Goal: Information Seeking & Learning: Learn about a topic

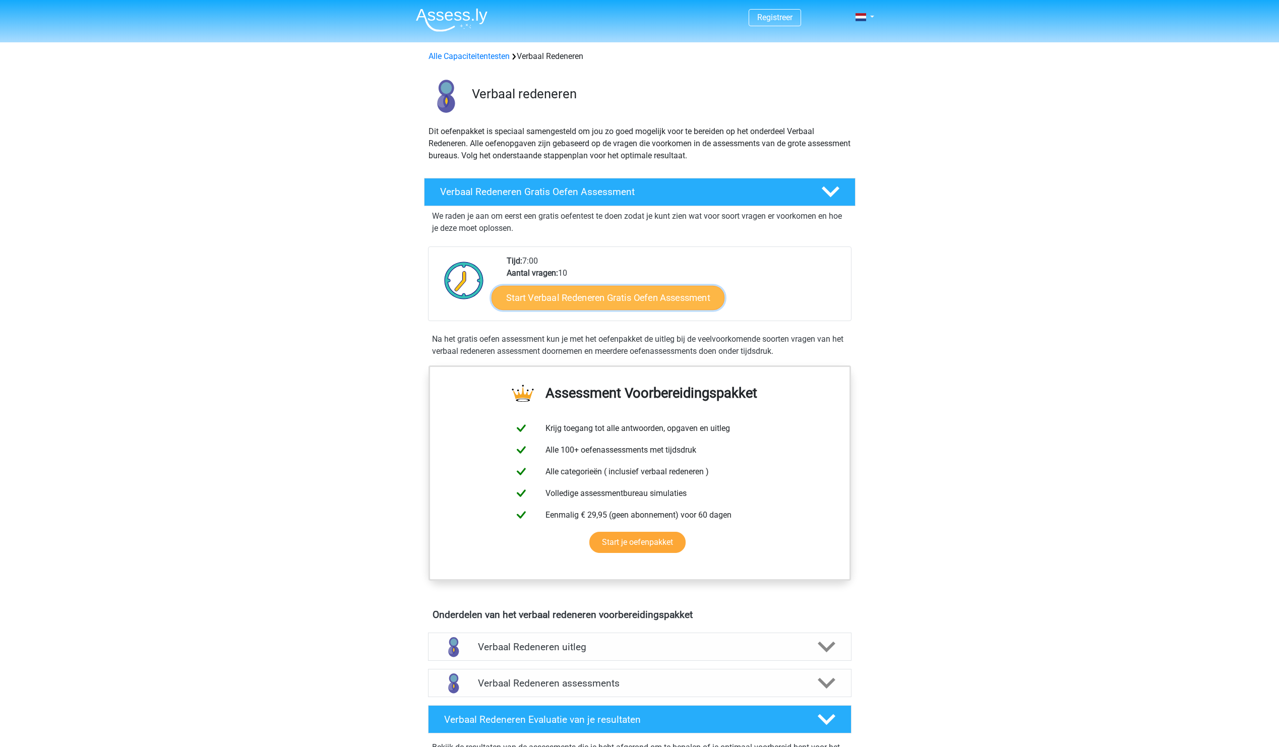
click at [634, 298] on link "Start Verbaal Redeneren Gratis Oefen Assessment" at bounding box center [607, 298] width 233 height 24
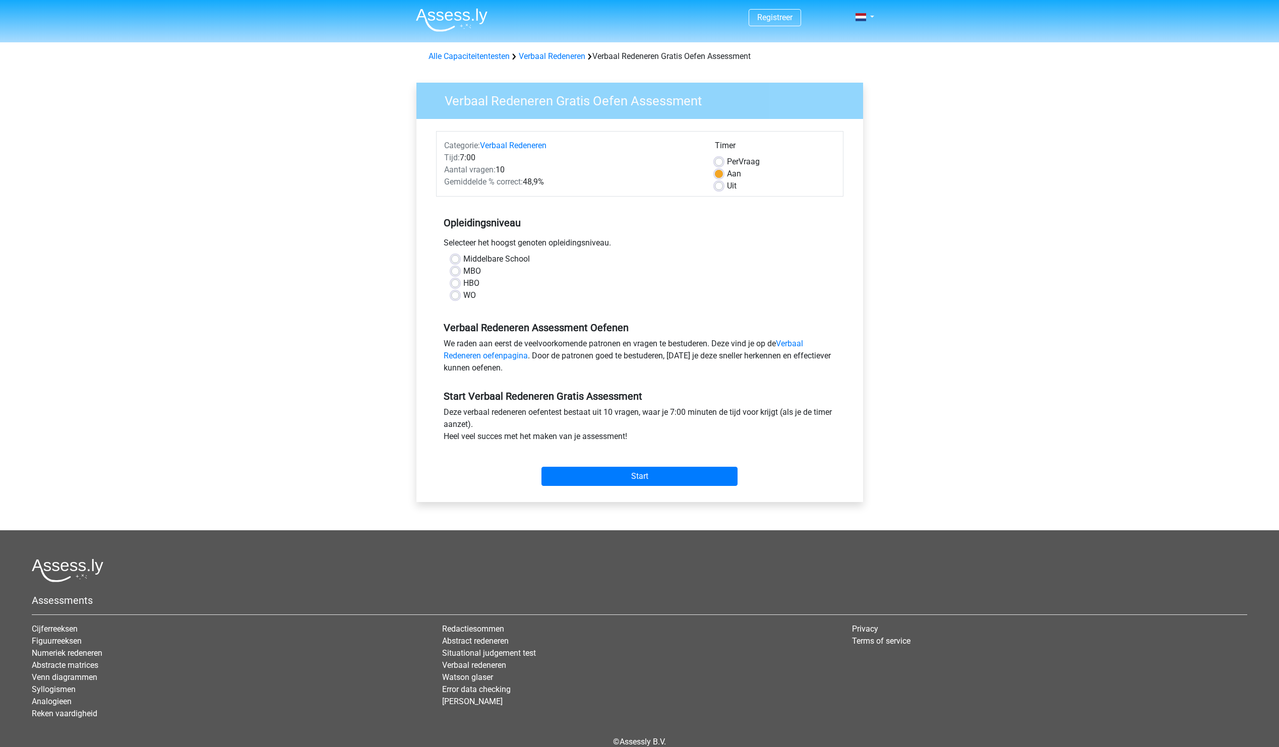
click at [468, 285] on label "HBO" at bounding box center [471, 283] width 16 height 12
click at [459, 285] on input "HBO" at bounding box center [455, 282] width 8 height 10
radio input "true"
click at [639, 473] on input "Start" at bounding box center [639, 476] width 196 height 19
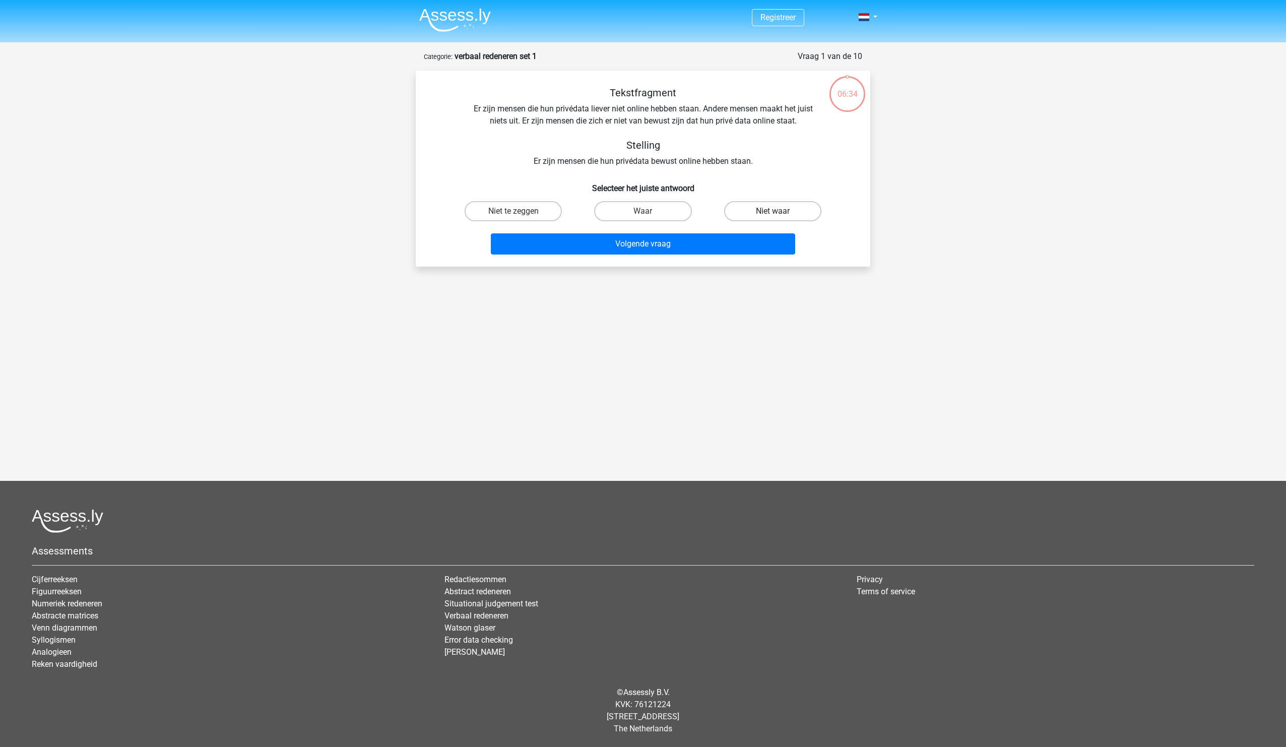
click at [764, 211] on label "Niet waar" at bounding box center [772, 211] width 97 height 20
click at [773, 211] on input "Niet waar" at bounding box center [776, 214] width 7 height 7
radio input "true"
click at [725, 242] on button "Volgende vraag" at bounding box center [643, 243] width 305 height 21
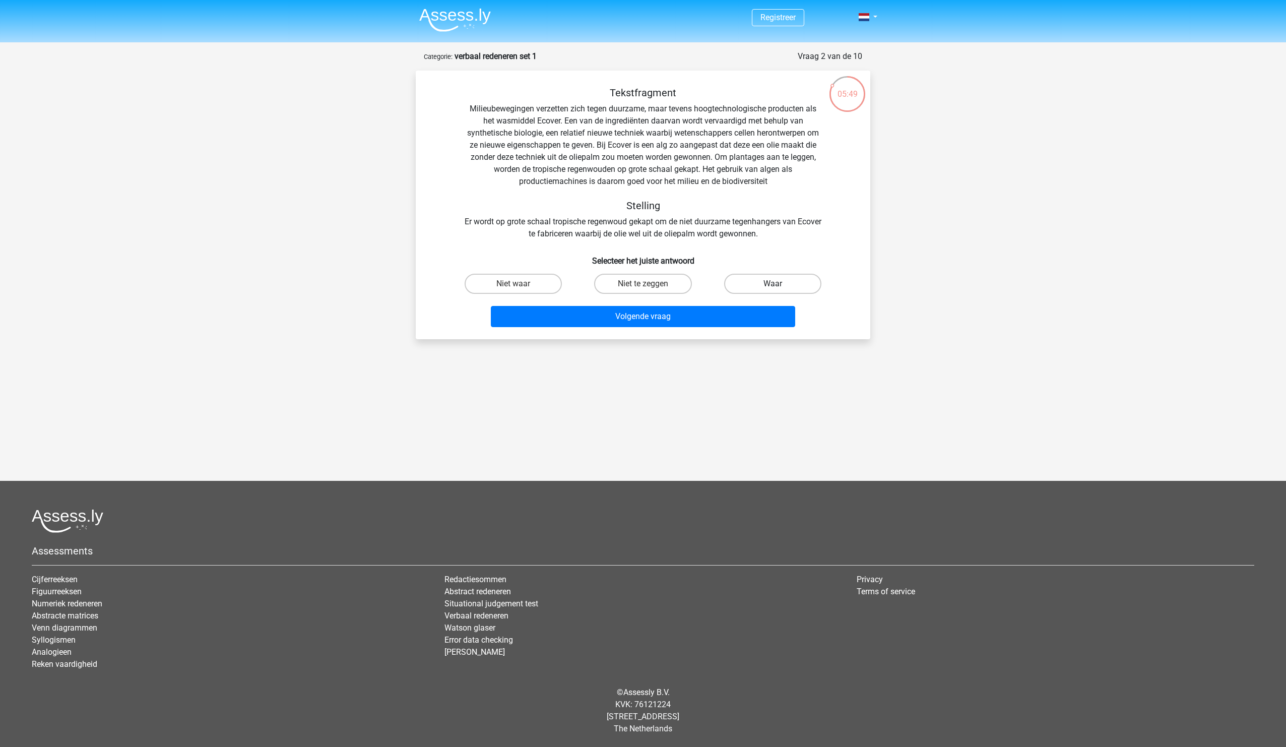
click at [794, 282] on label "Waar" at bounding box center [772, 284] width 97 height 20
click at [779, 284] on input "Waar" at bounding box center [776, 287] width 7 height 7
radio input "true"
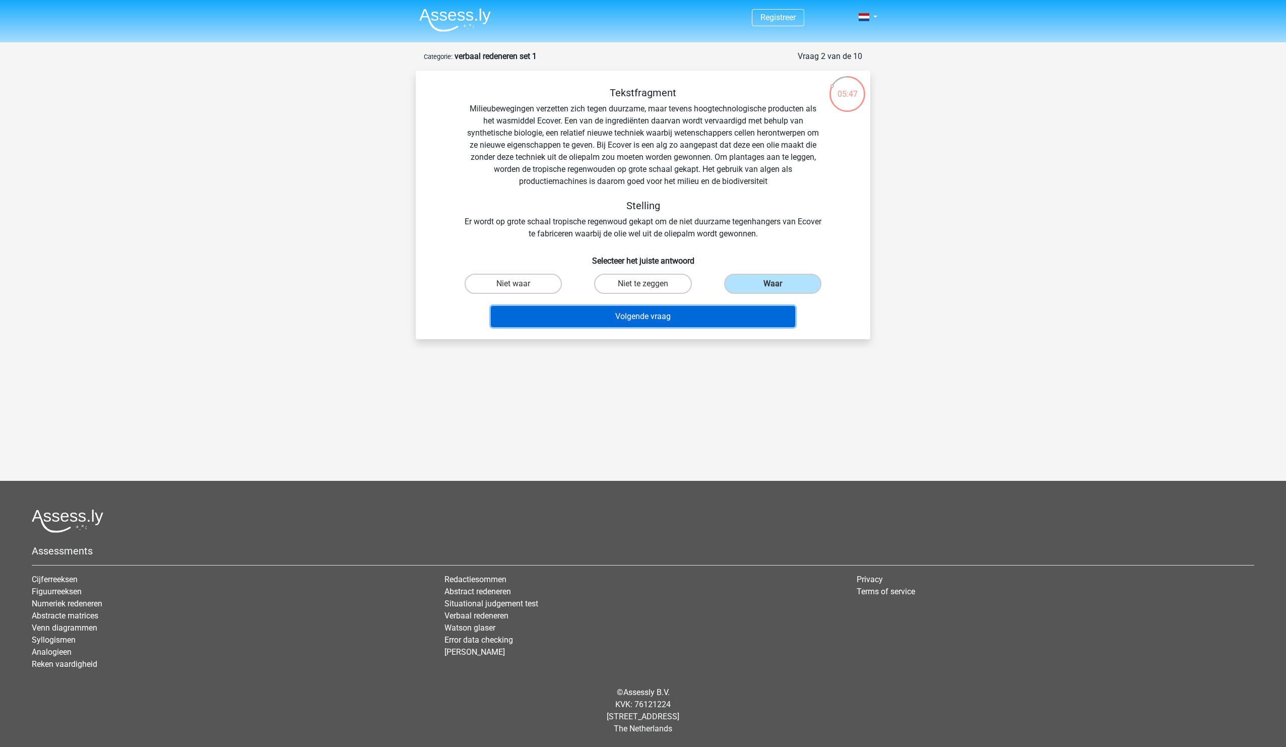
click at [732, 313] on button "Volgende vraag" at bounding box center [643, 316] width 305 height 21
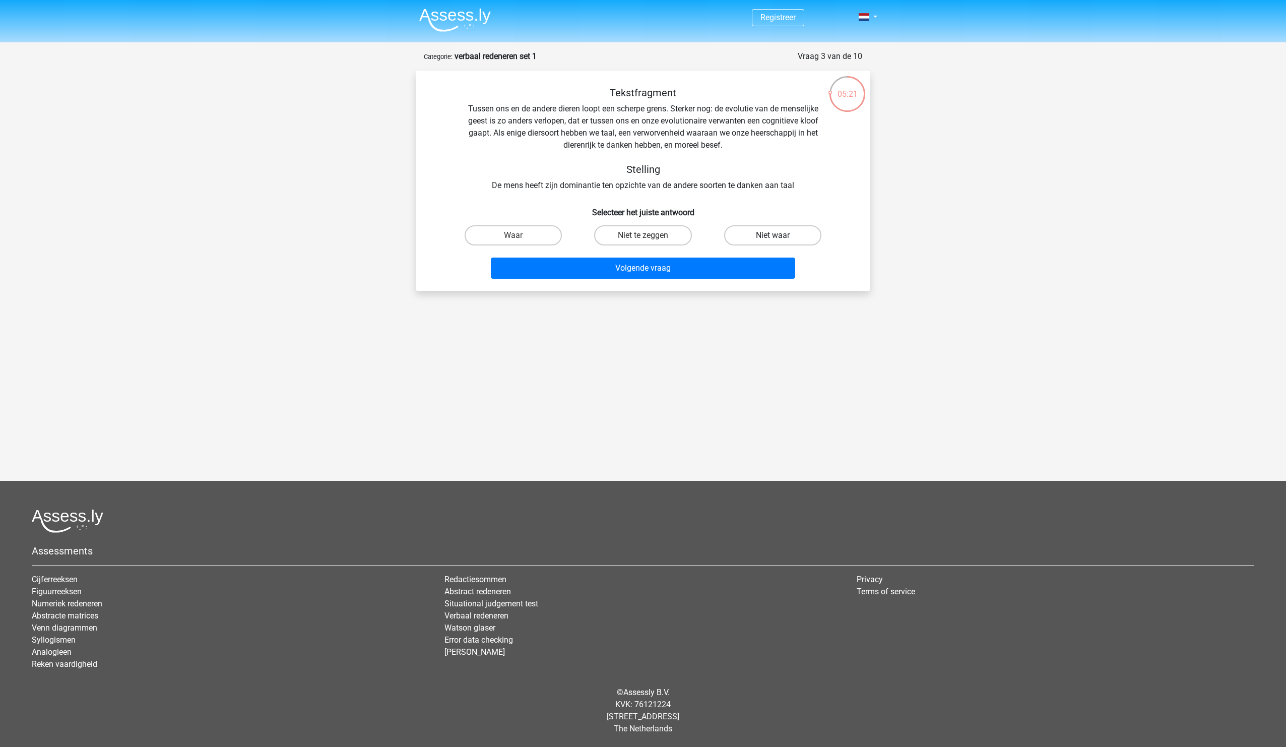
click at [772, 238] on label "Niet waar" at bounding box center [772, 235] width 97 height 20
click at [773, 238] on input "Niet waar" at bounding box center [776, 238] width 7 height 7
radio input "true"
click at [739, 270] on button "Volgende vraag" at bounding box center [643, 268] width 305 height 21
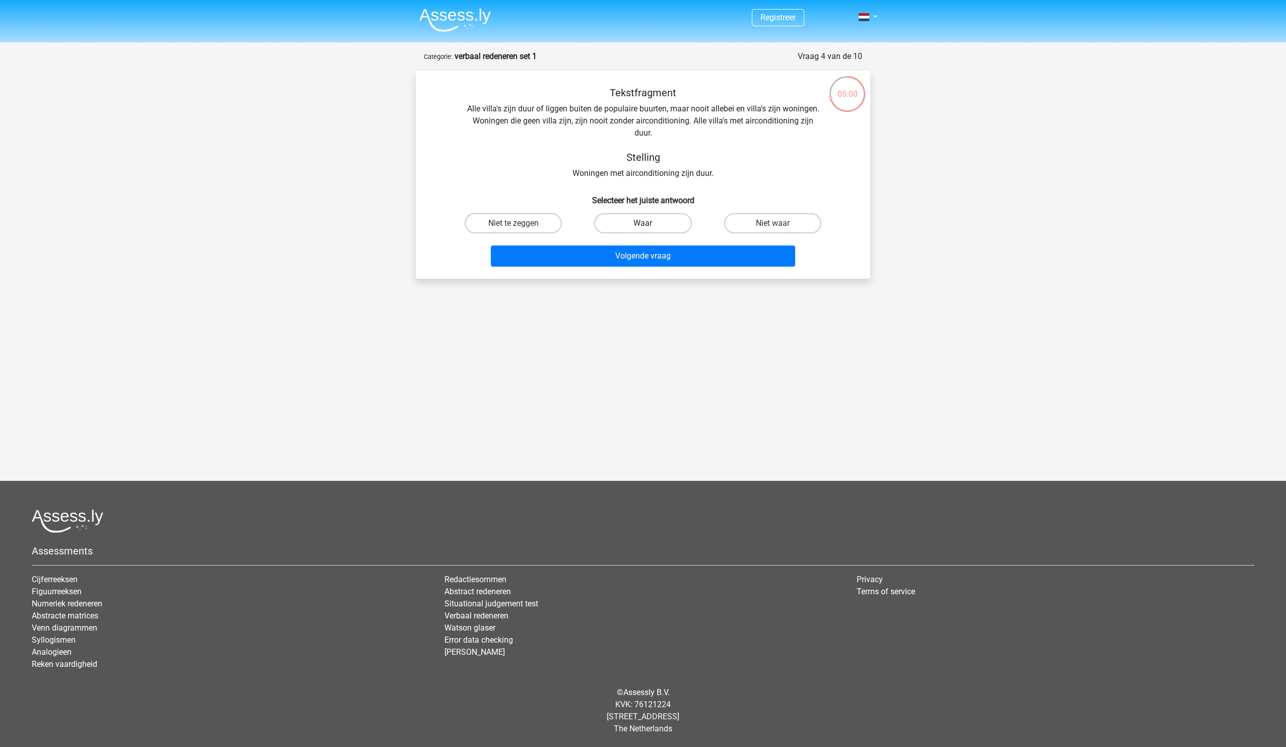
click at [643, 219] on label "Waar" at bounding box center [642, 223] width 97 height 20
click at [643, 223] on input "Waar" at bounding box center [646, 226] width 7 height 7
radio input "true"
click at [696, 253] on button "Volgende vraag" at bounding box center [643, 255] width 305 height 21
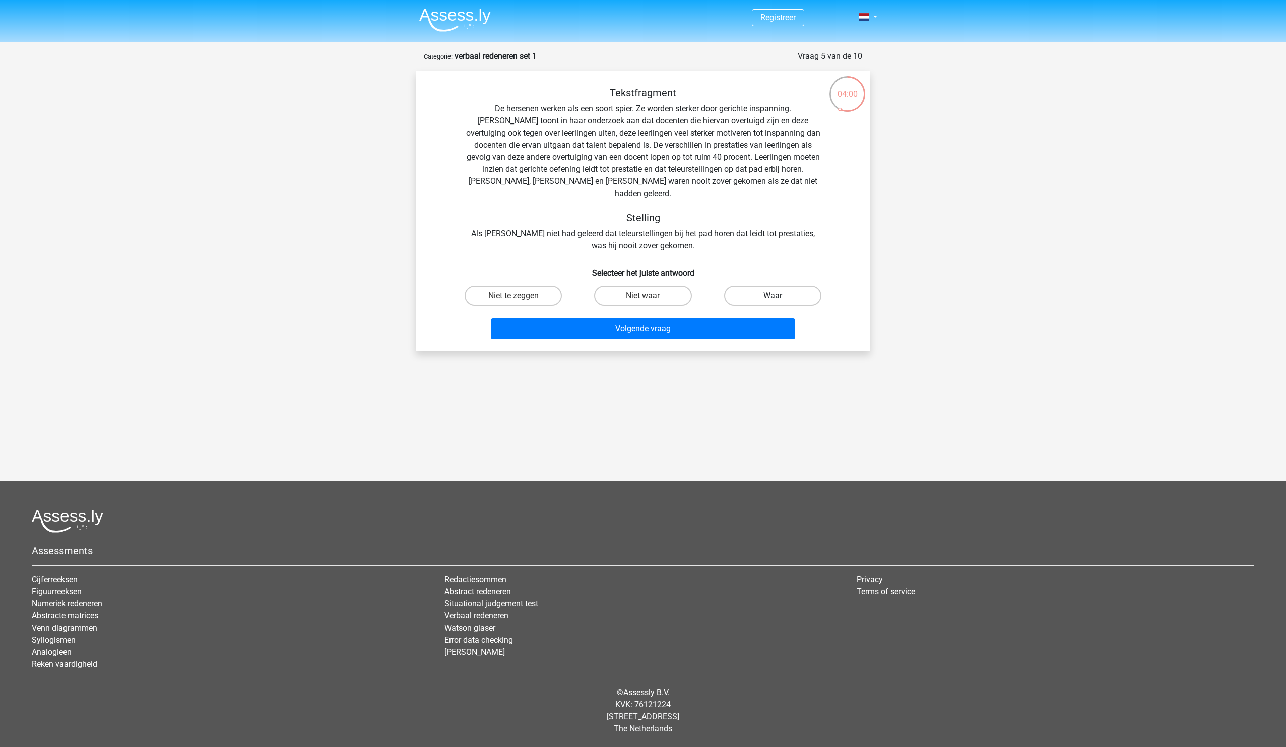
click at [786, 286] on label "Waar" at bounding box center [772, 296] width 97 height 20
click at [779, 296] on input "Waar" at bounding box center [776, 299] width 7 height 7
radio input "true"
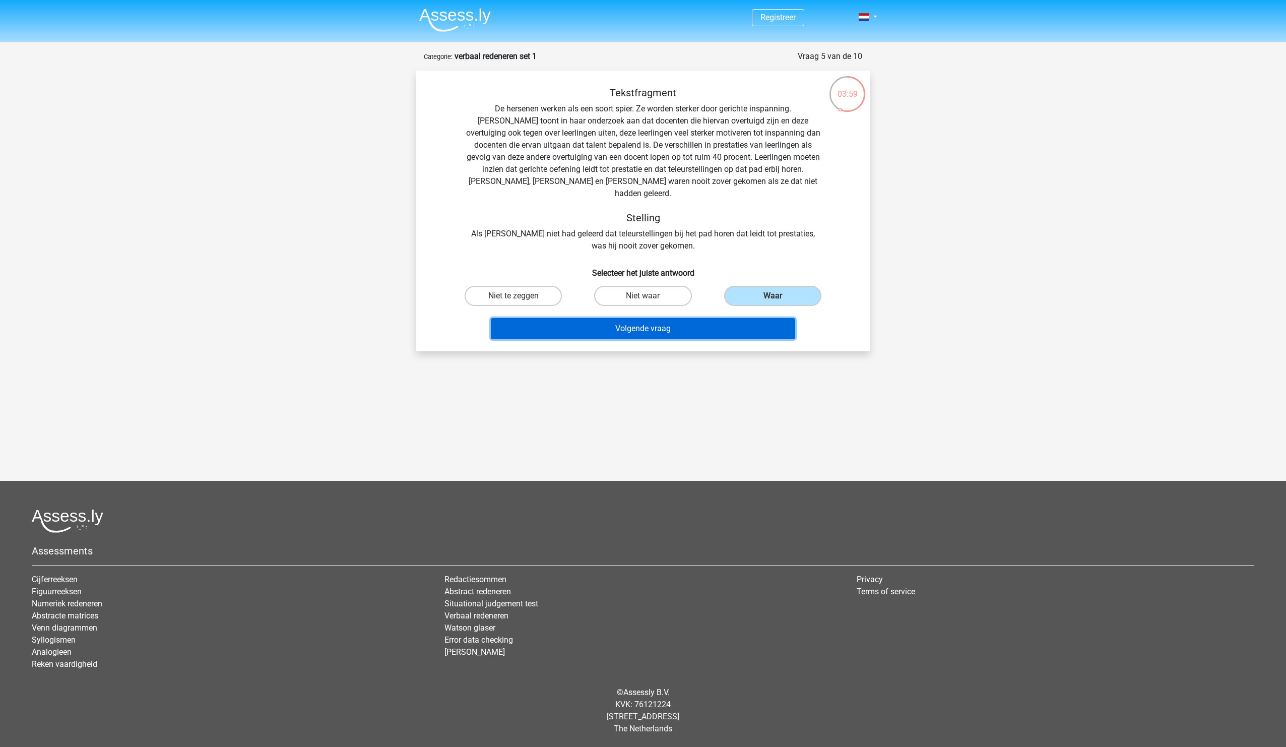
click at [772, 318] on button "Volgende vraag" at bounding box center [643, 328] width 305 height 21
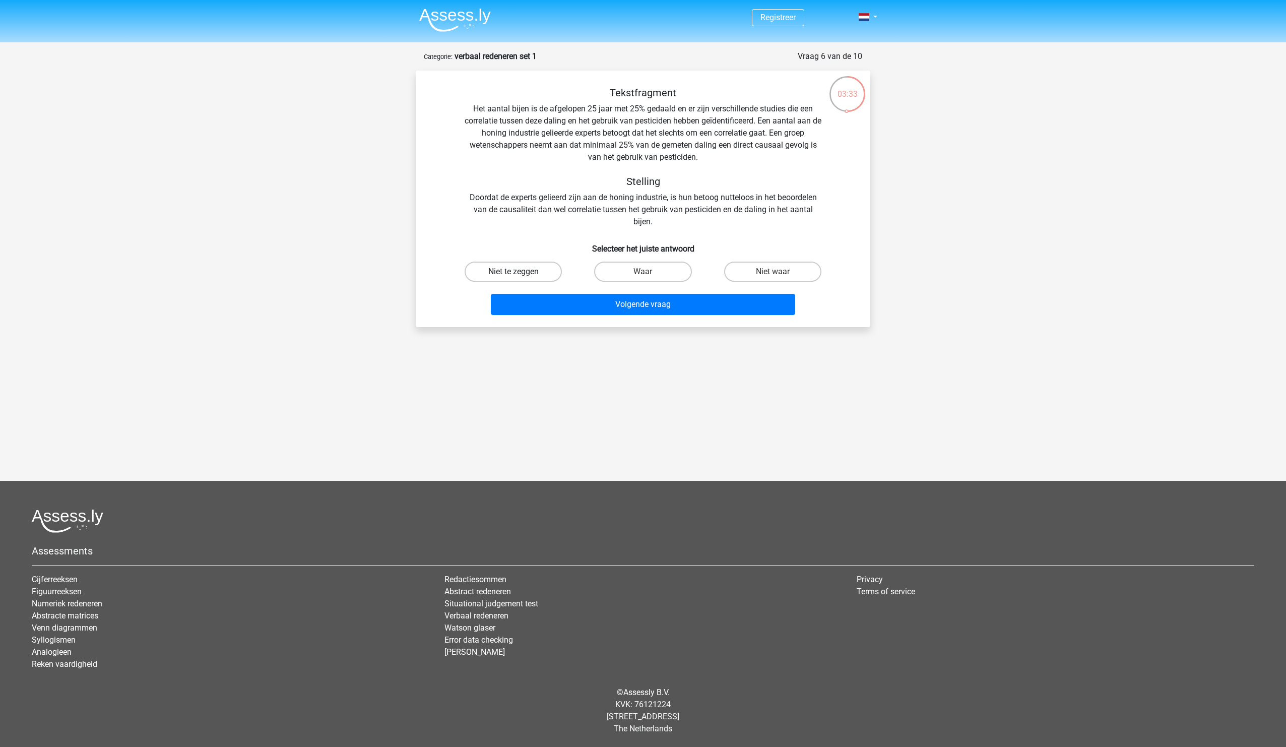
click at [531, 273] on label "Niet te zeggen" at bounding box center [513, 272] width 97 height 20
click at [520, 273] on input "Niet te zeggen" at bounding box center [517, 275] width 7 height 7
radio input "true"
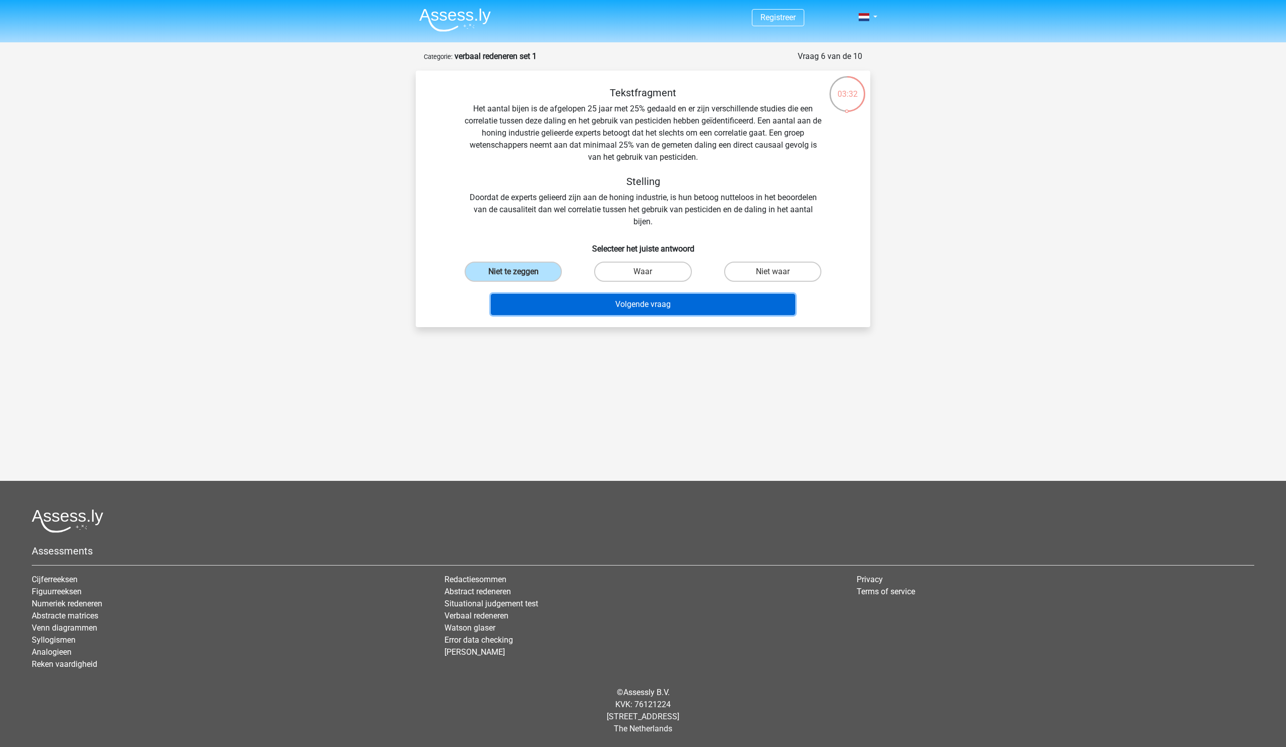
click at [713, 309] on button "Volgende vraag" at bounding box center [643, 304] width 305 height 21
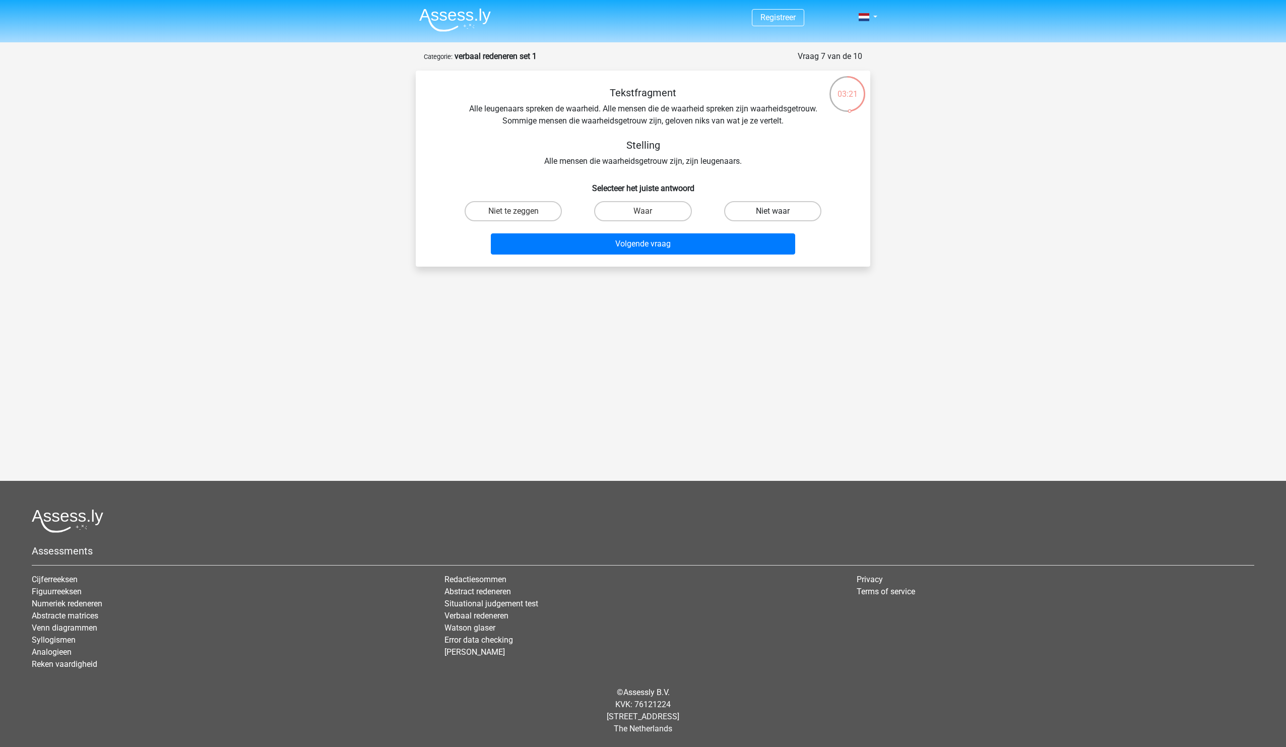
click at [737, 214] on label "Niet waar" at bounding box center [772, 211] width 97 height 20
click at [773, 214] on input "Niet waar" at bounding box center [776, 214] width 7 height 7
radio input "true"
click at [740, 243] on button "Volgende vraag" at bounding box center [643, 243] width 305 height 21
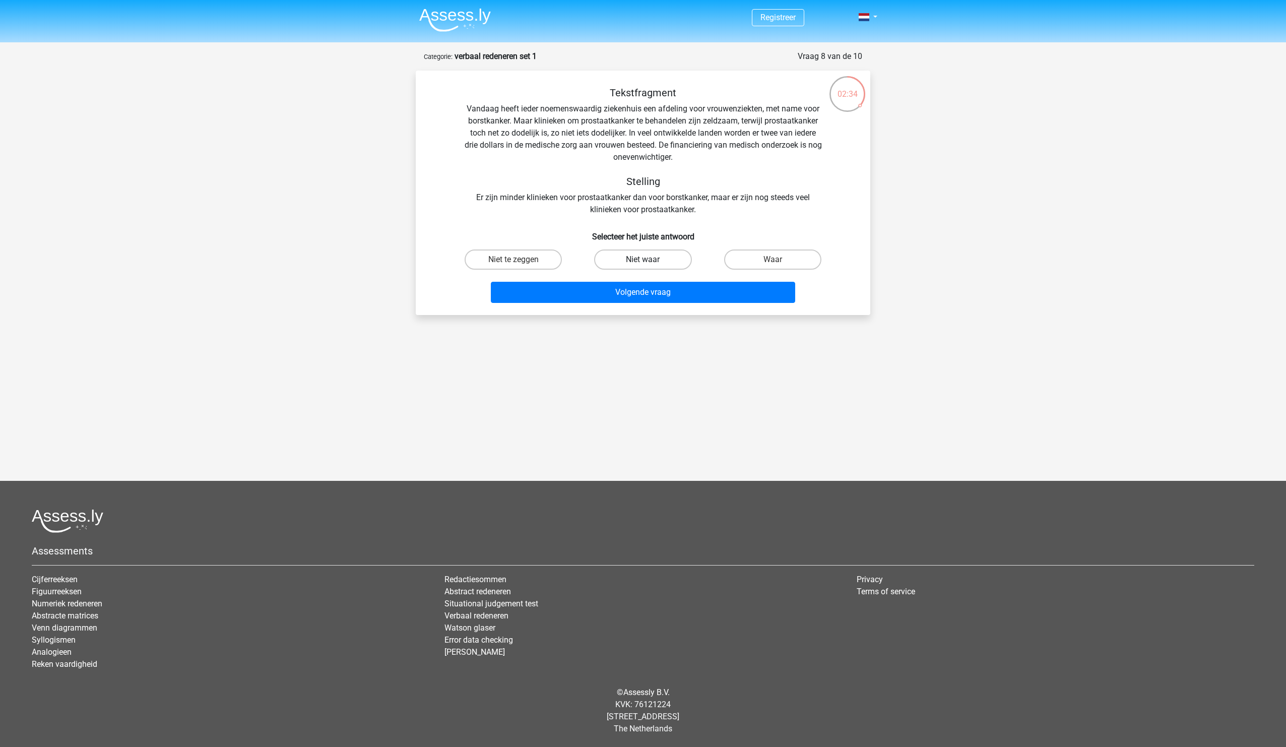
click at [671, 262] on label "Niet waar" at bounding box center [642, 259] width 97 height 20
click at [650, 262] on input "Niet waar" at bounding box center [646, 263] width 7 height 7
radio input "true"
click at [693, 293] on button "Volgende vraag" at bounding box center [643, 292] width 305 height 21
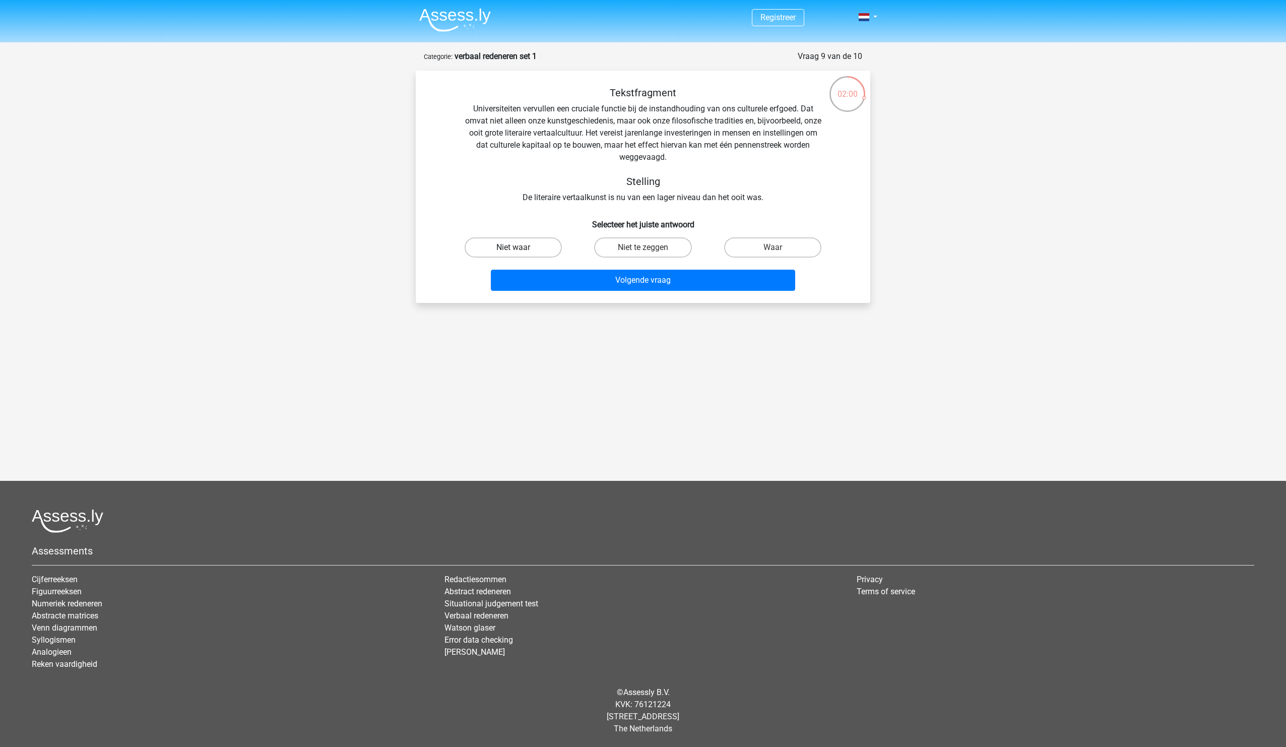
click at [517, 244] on label "Niet waar" at bounding box center [513, 247] width 97 height 20
click at [517, 247] on input "Niet waar" at bounding box center [517, 250] width 7 height 7
radio input "true"
click at [621, 280] on button "Volgende vraag" at bounding box center [643, 280] width 305 height 21
click at [772, 254] on label "Waar" at bounding box center [772, 247] width 97 height 20
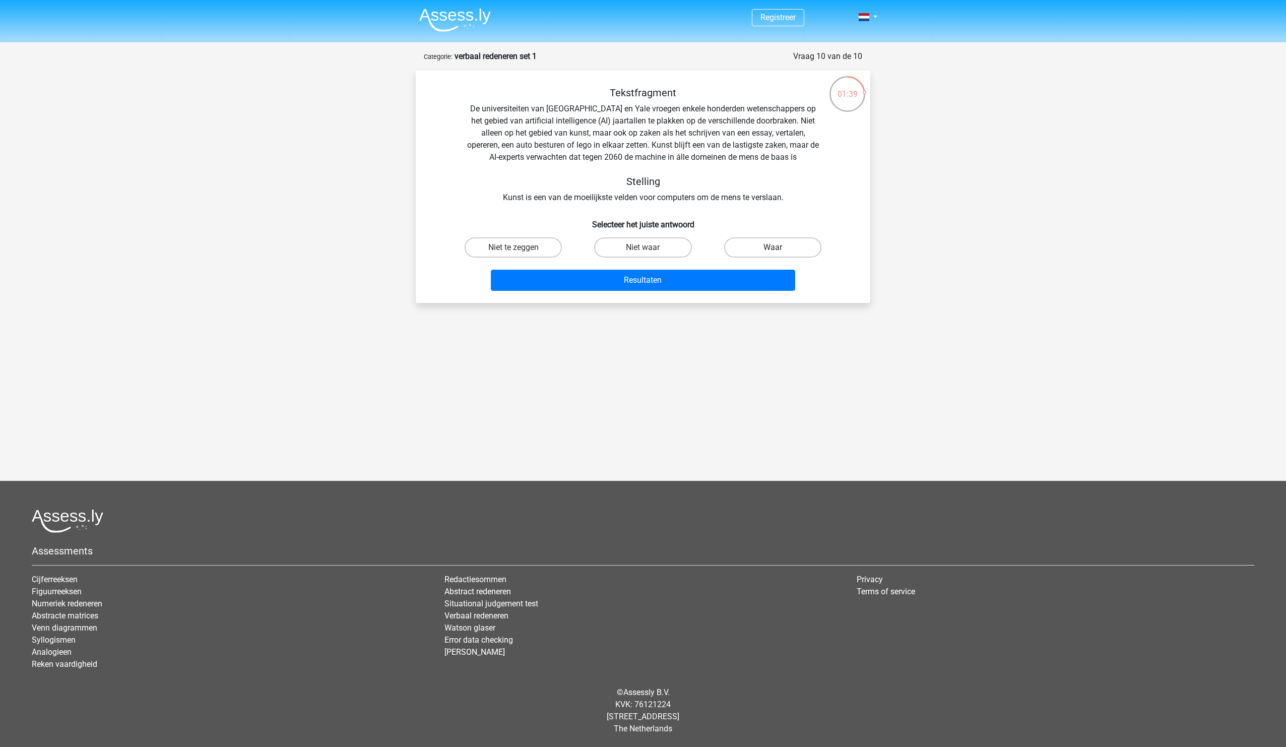
click at [773, 254] on input "Waar" at bounding box center [776, 250] width 7 height 7
radio input "true"
click at [751, 279] on button "Resultaten" at bounding box center [643, 280] width 305 height 21
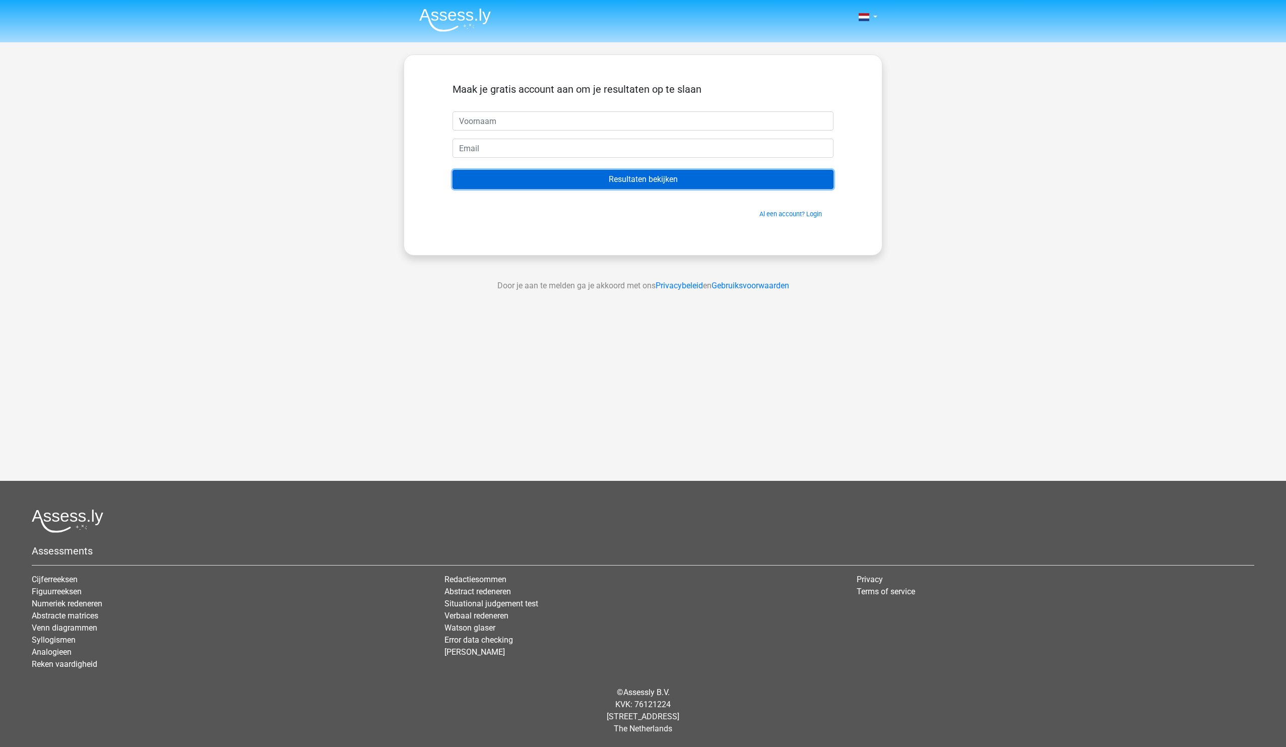
click at [618, 180] on input "Resultaten bekijken" at bounding box center [643, 179] width 381 height 19
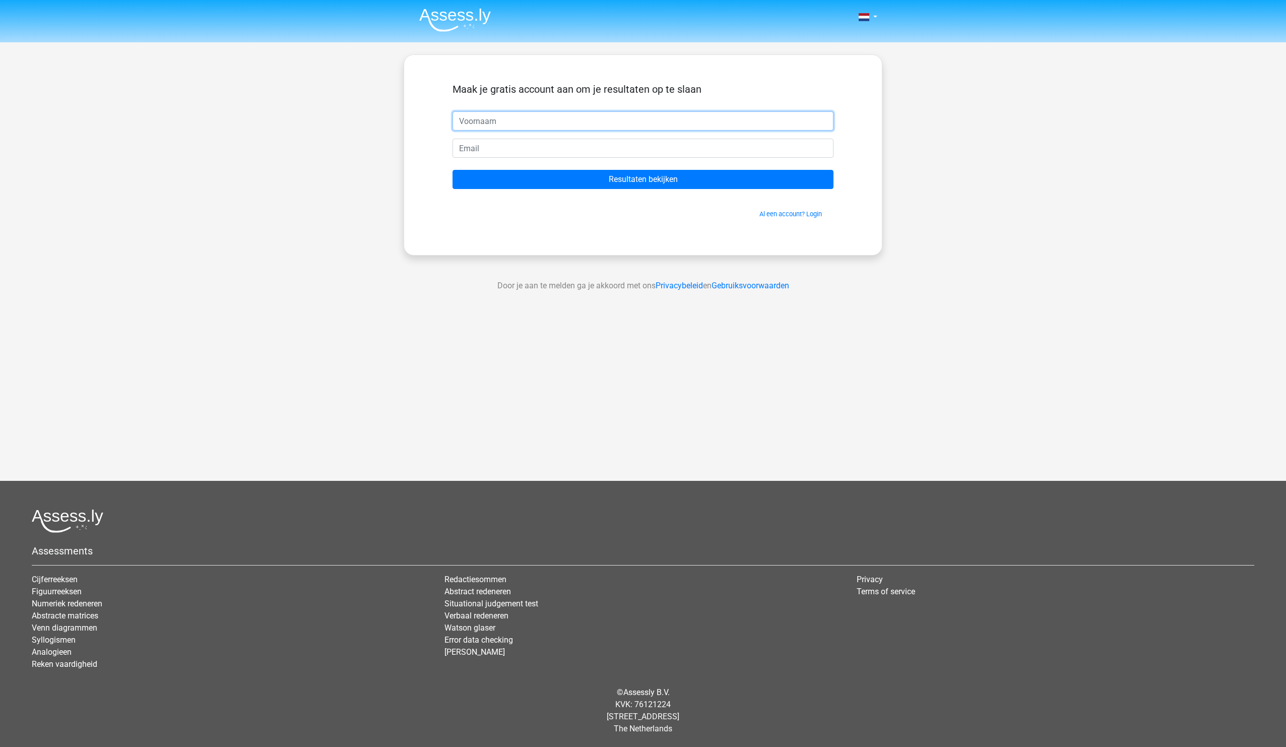
click at [511, 117] on input "text" at bounding box center [643, 120] width 381 height 19
type input "Dimitri"
click at [511, 147] on input "email" at bounding box center [643, 148] width 381 height 19
type input "dimitri.eeckhaut@hotmail.com"
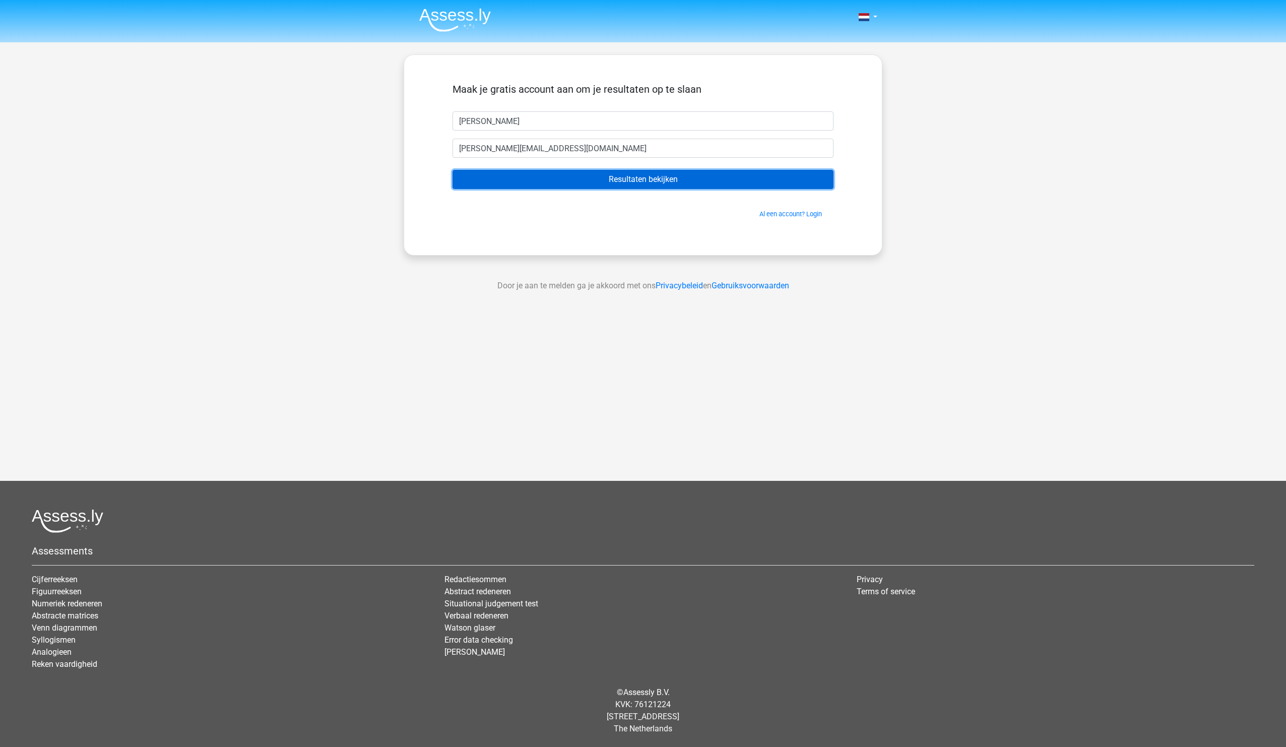
click at [531, 184] on input "Resultaten bekijken" at bounding box center [643, 179] width 381 height 19
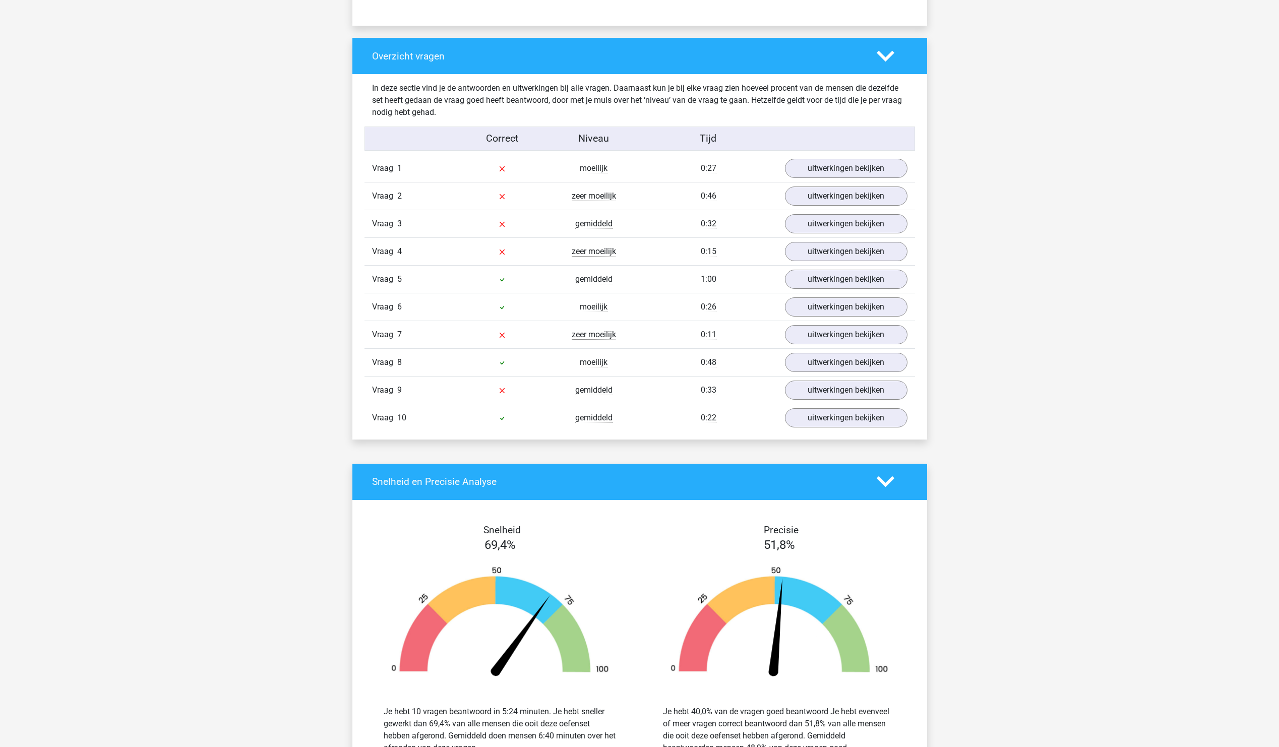
scroll to position [706, 0]
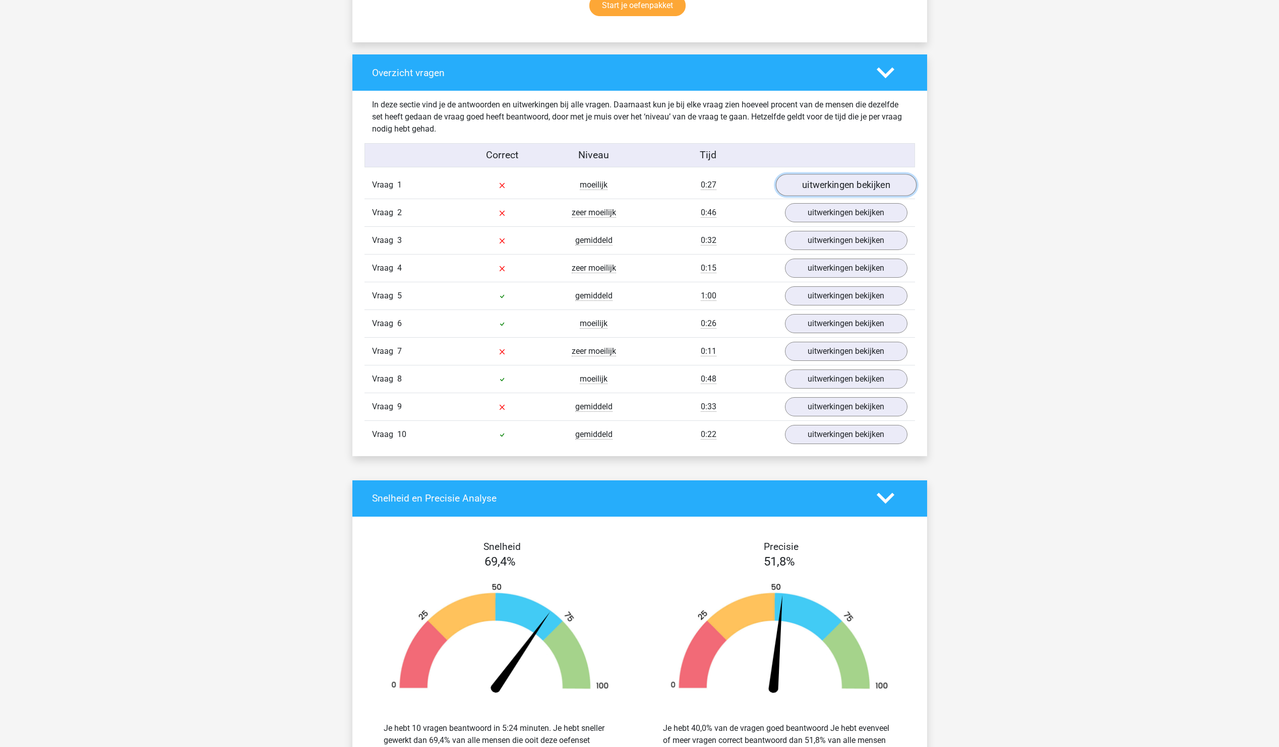
click at [866, 181] on link "uitwerkingen bekijken" at bounding box center [845, 185] width 141 height 22
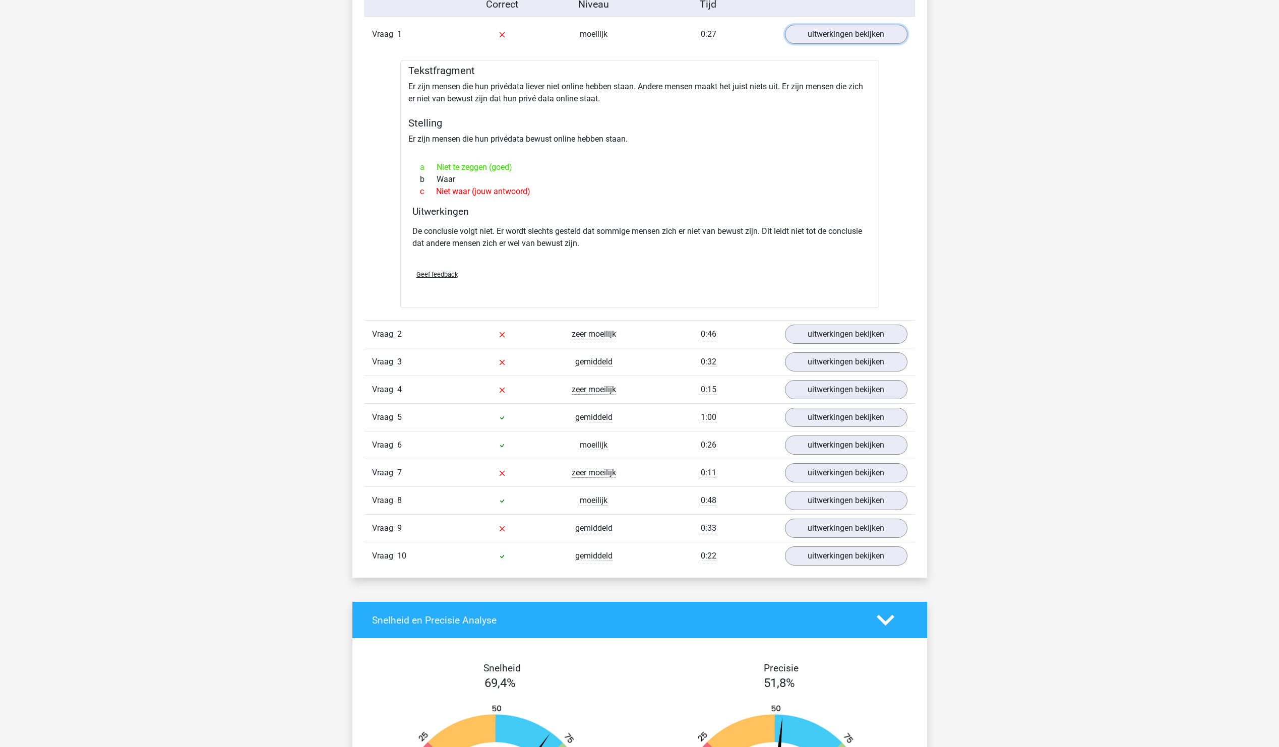
scroll to position [857, 0]
click at [846, 336] on link "uitwerkingen bekijken" at bounding box center [845, 334] width 141 height 22
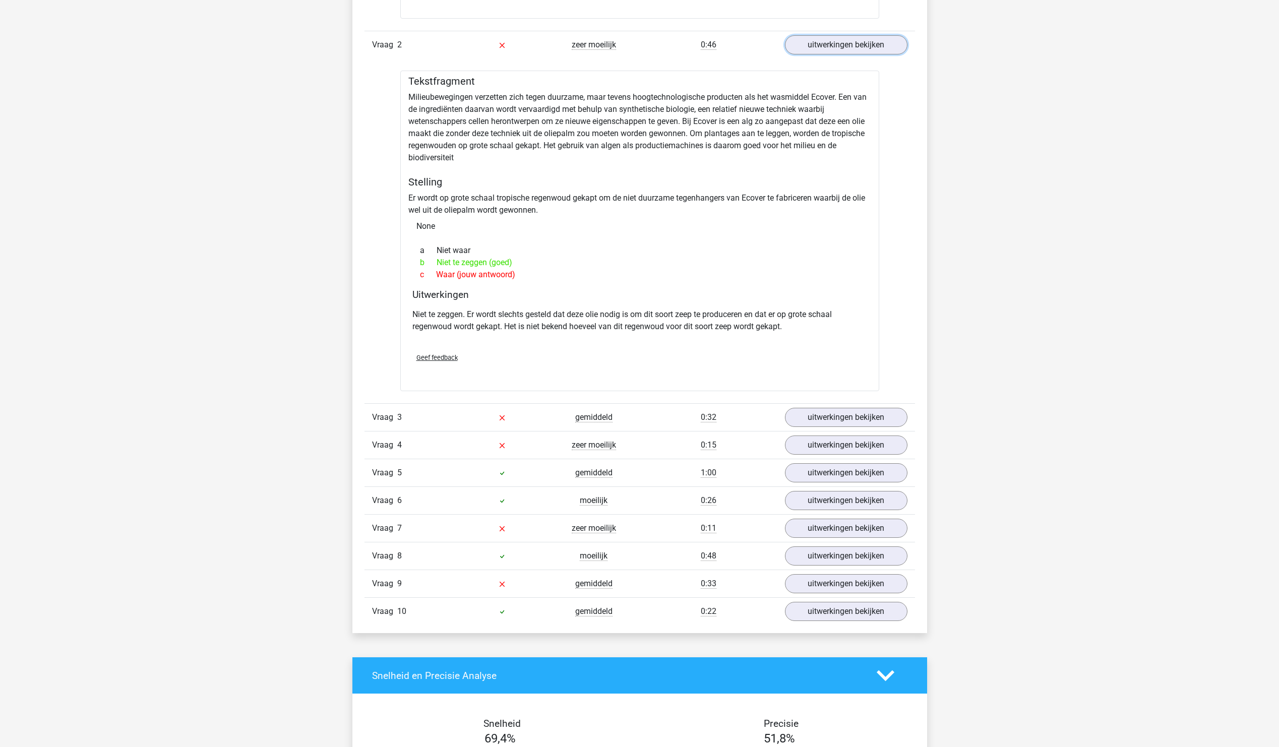
scroll to position [1159, 0]
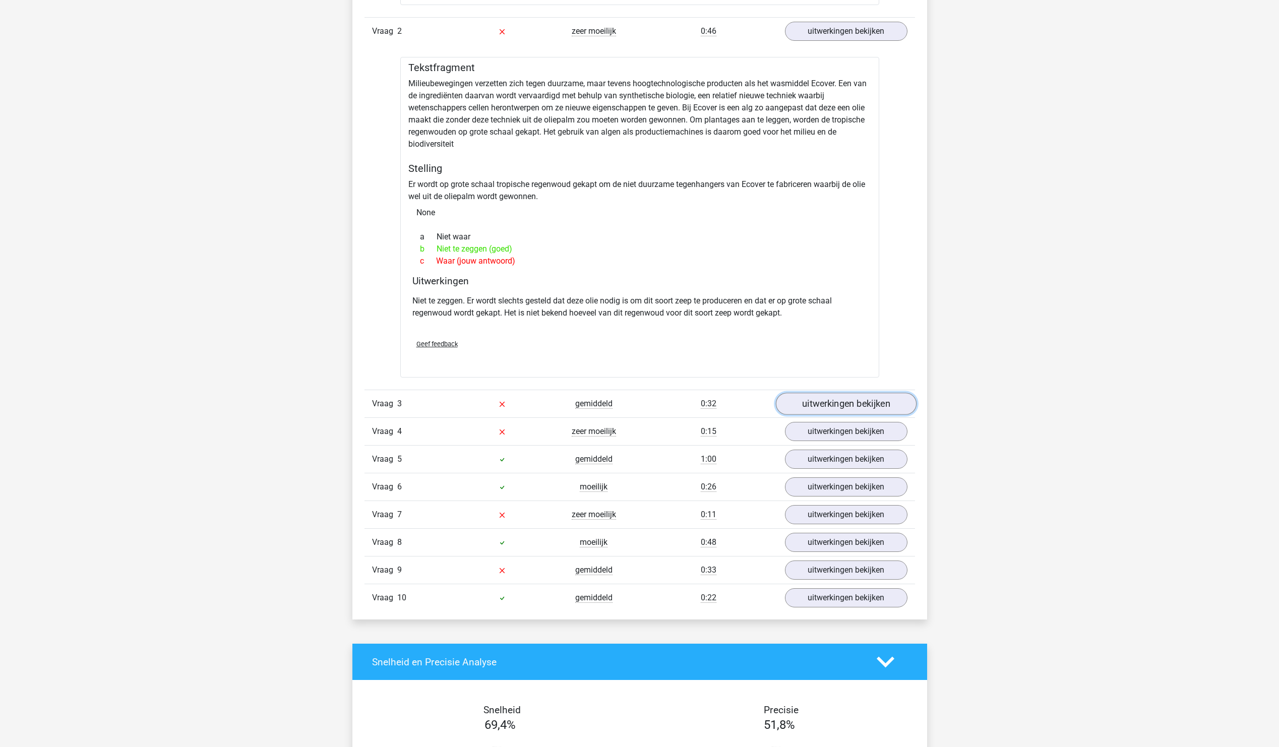
click at [841, 407] on link "uitwerkingen bekijken" at bounding box center [845, 404] width 141 height 22
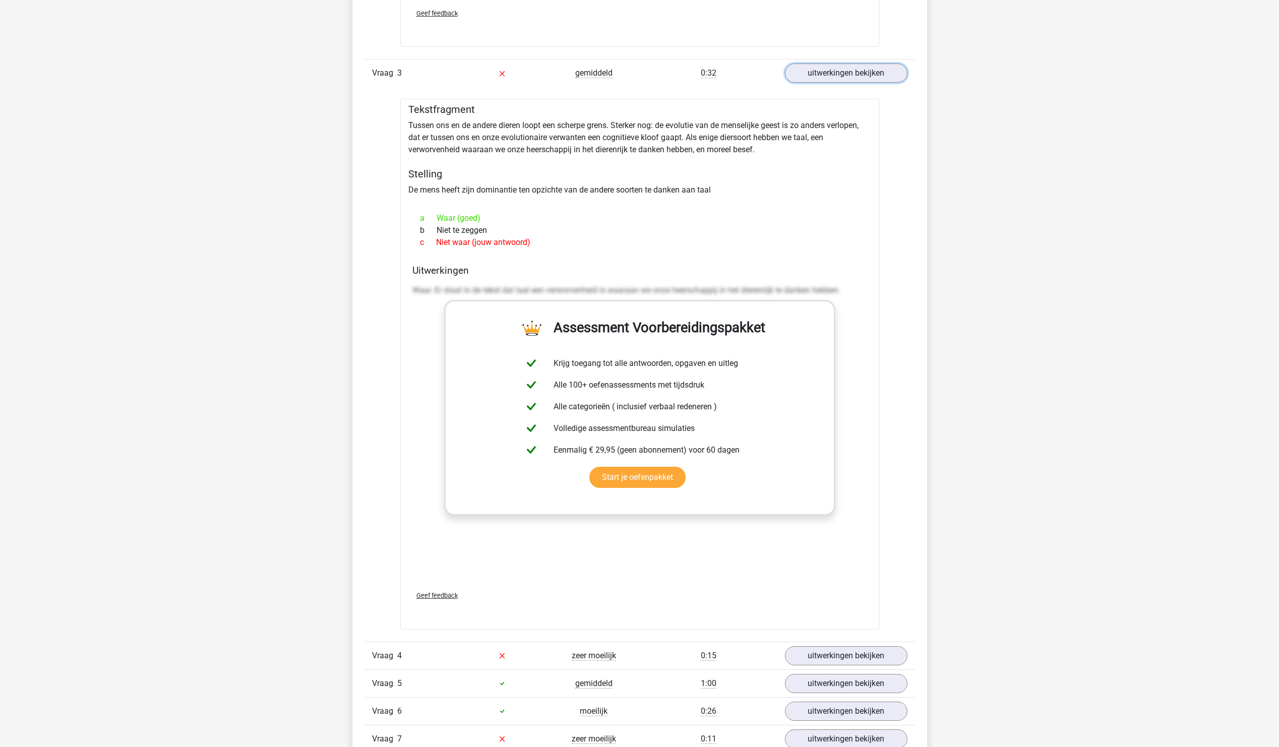
scroll to position [1613, 0]
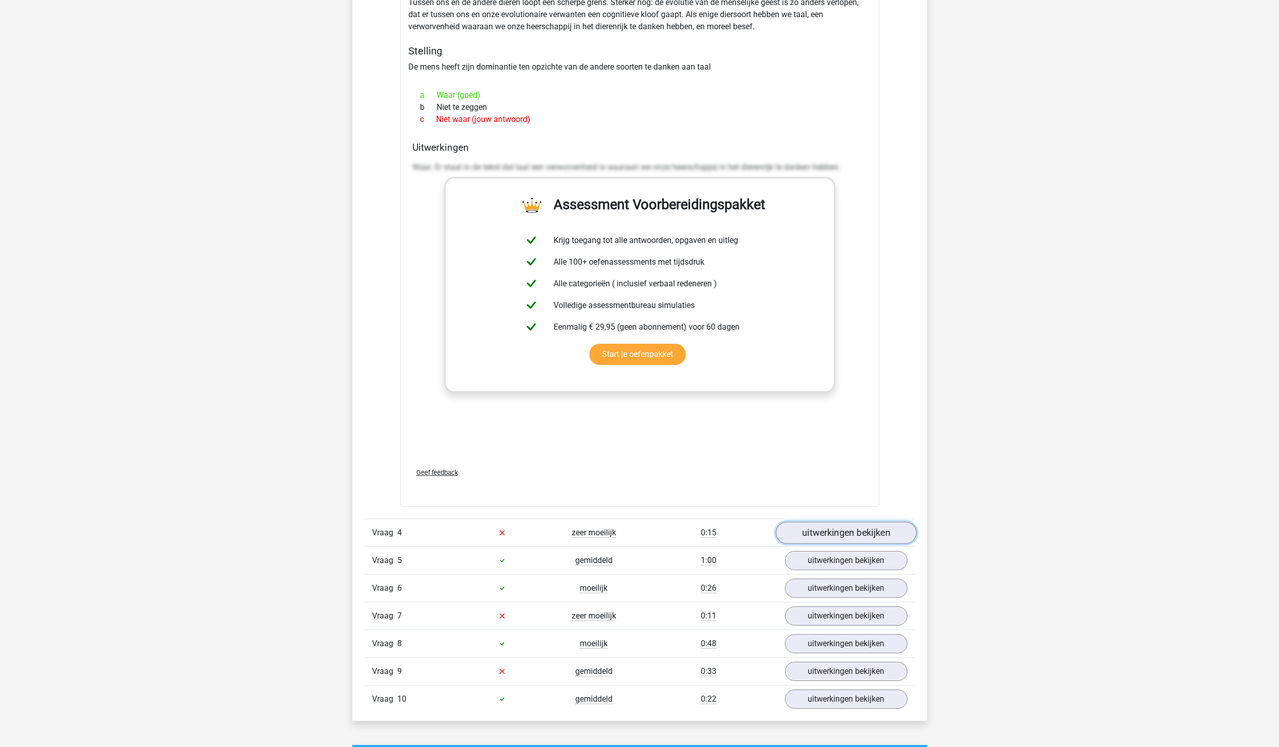
click at [855, 531] on link "uitwerkingen bekijken" at bounding box center [845, 533] width 141 height 22
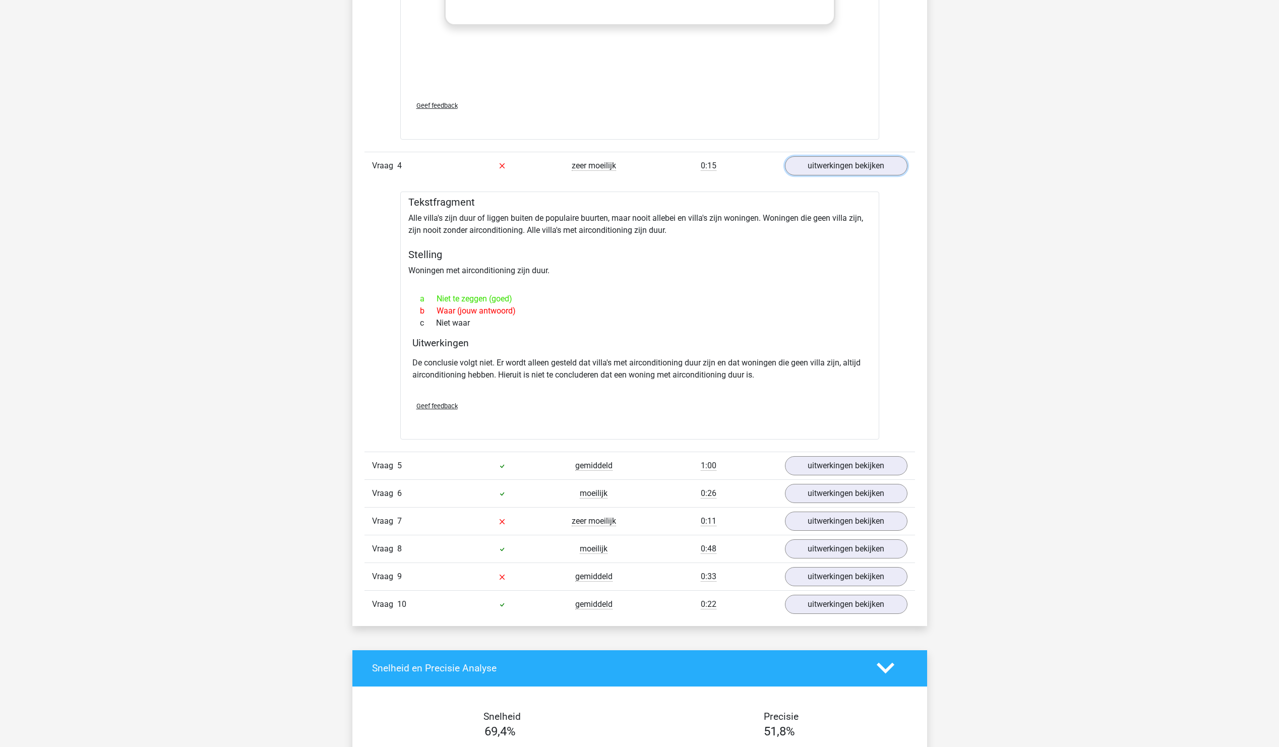
scroll to position [2016, 0]
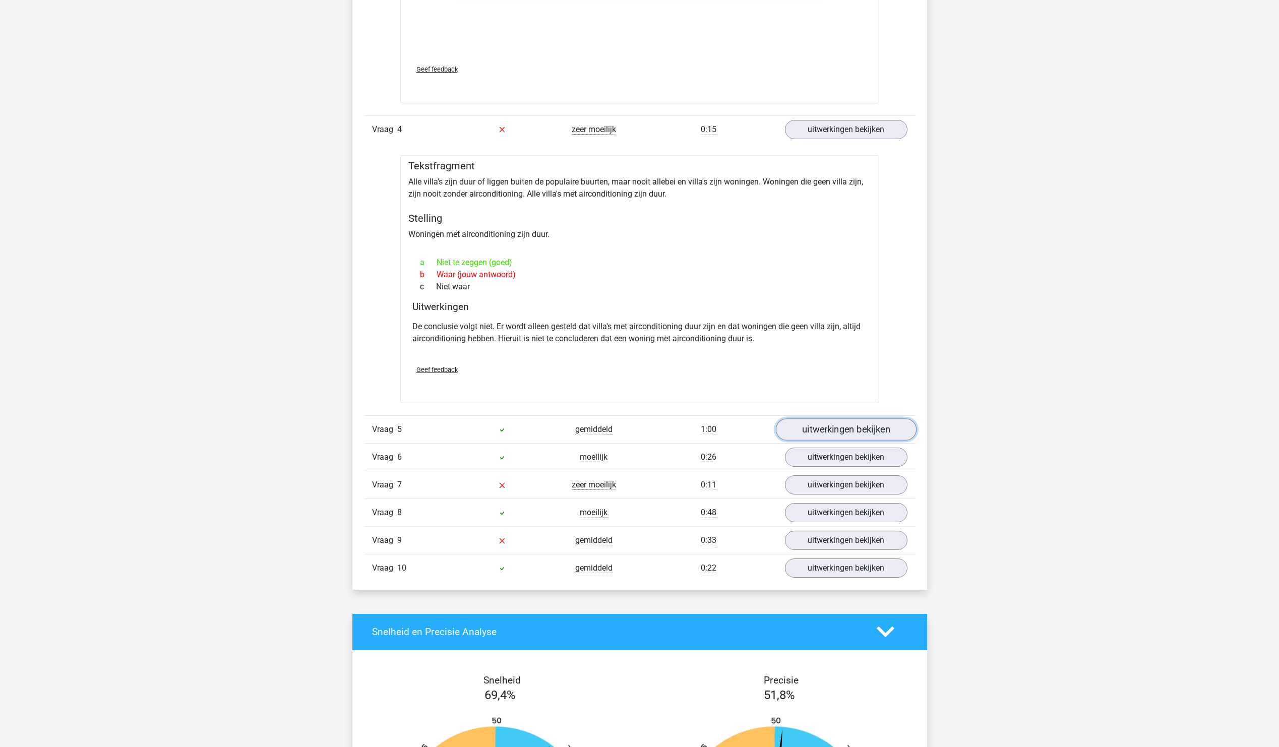
click at [864, 434] on link "uitwerkingen bekijken" at bounding box center [845, 429] width 141 height 22
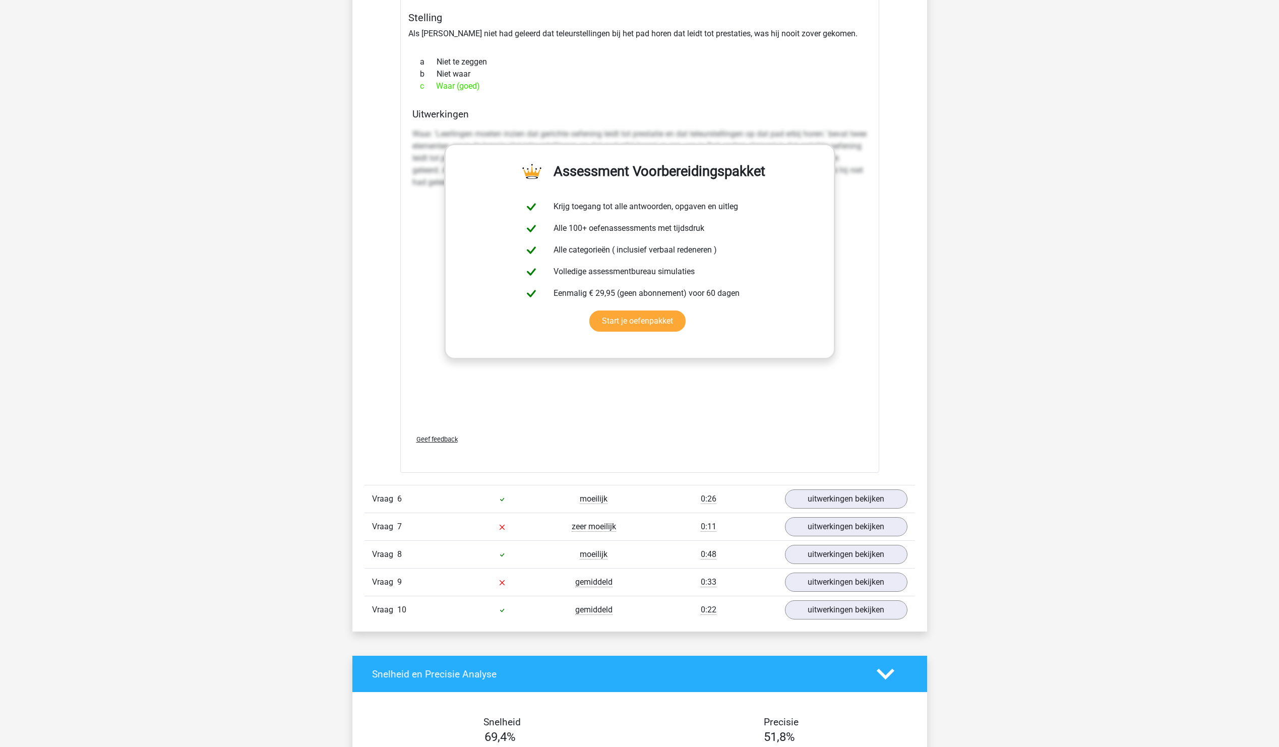
scroll to position [2570, 0]
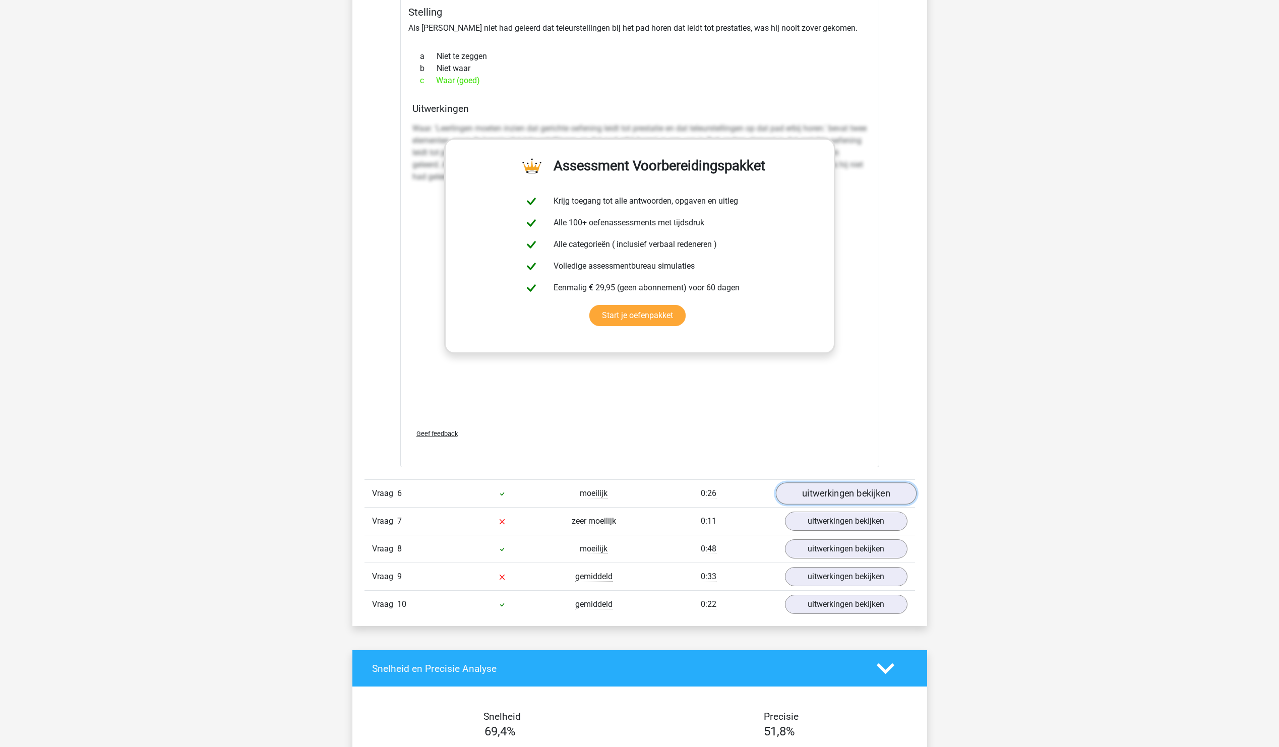
click at [840, 498] on link "uitwerkingen bekijken" at bounding box center [845, 493] width 141 height 22
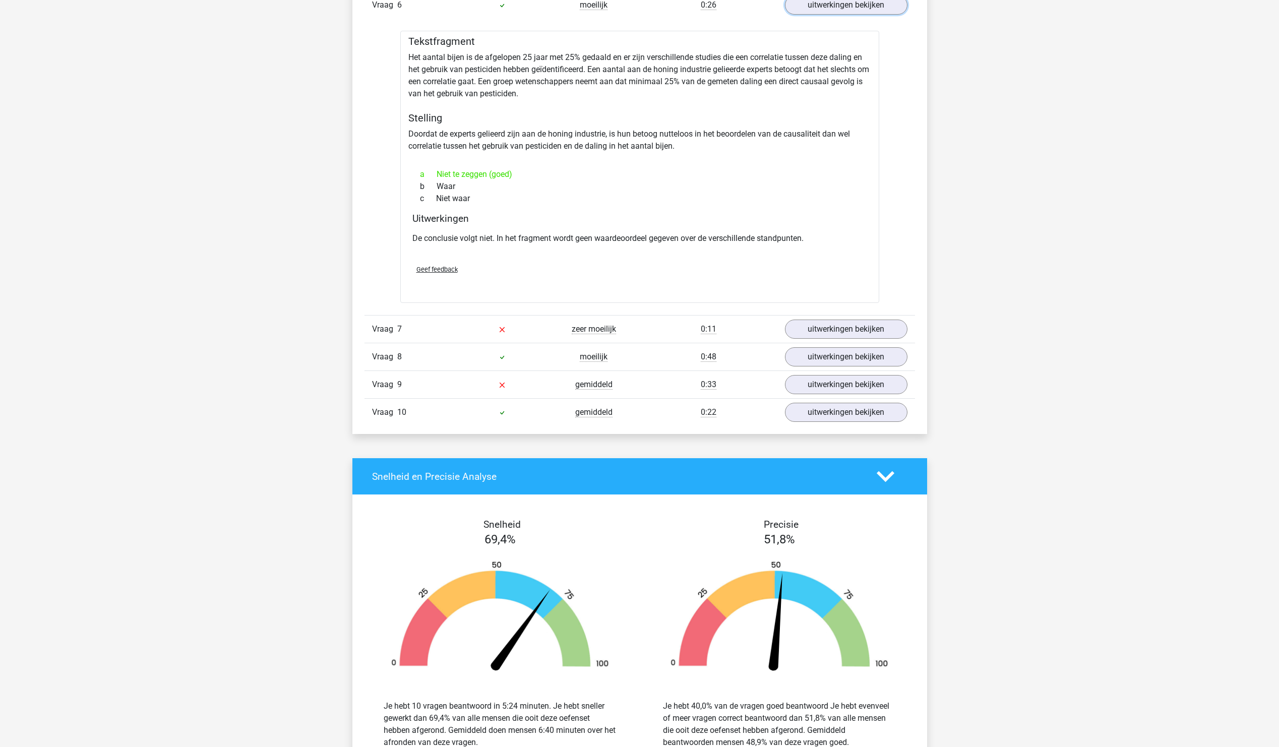
scroll to position [3074, 0]
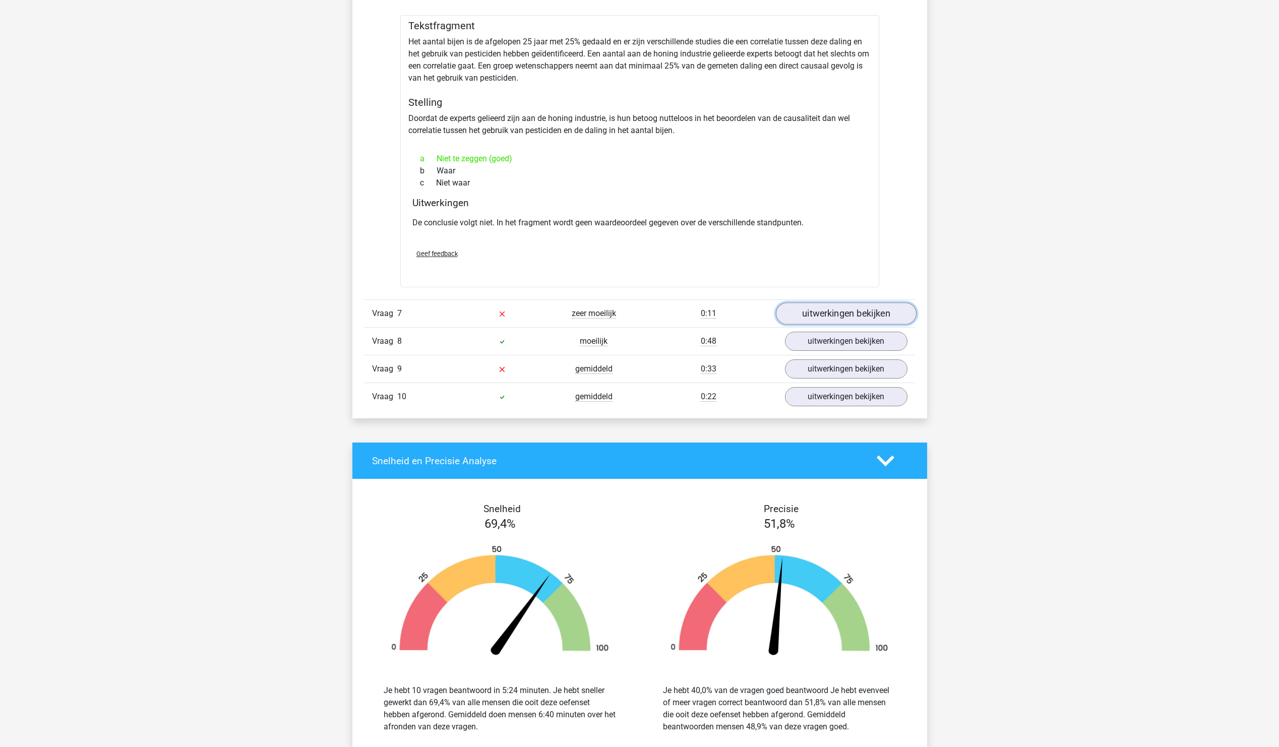
click at [843, 321] on link "uitwerkingen bekijken" at bounding box center [845, 313] width 141 height 22
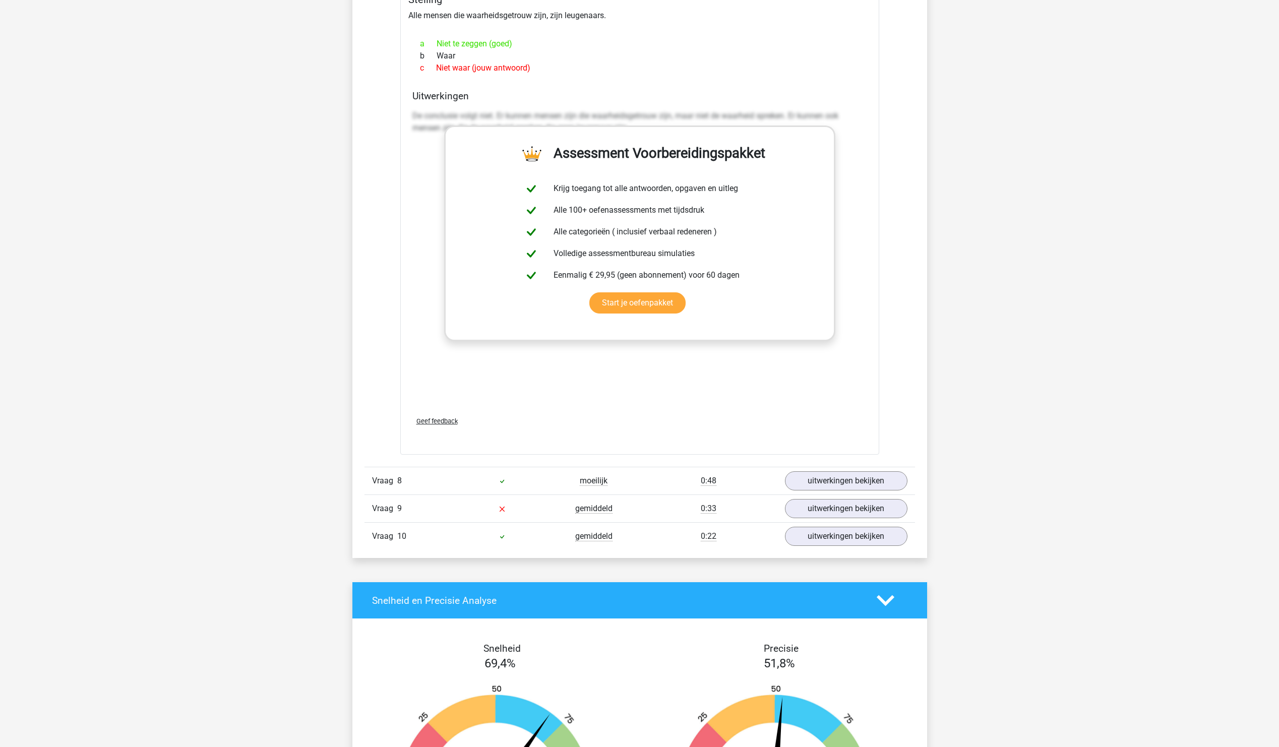
scroll to position [3478, 0]
click at [858, 481] on link "uitwerkingen bekijken" at bounding box center [845, 481] width 141 height 22
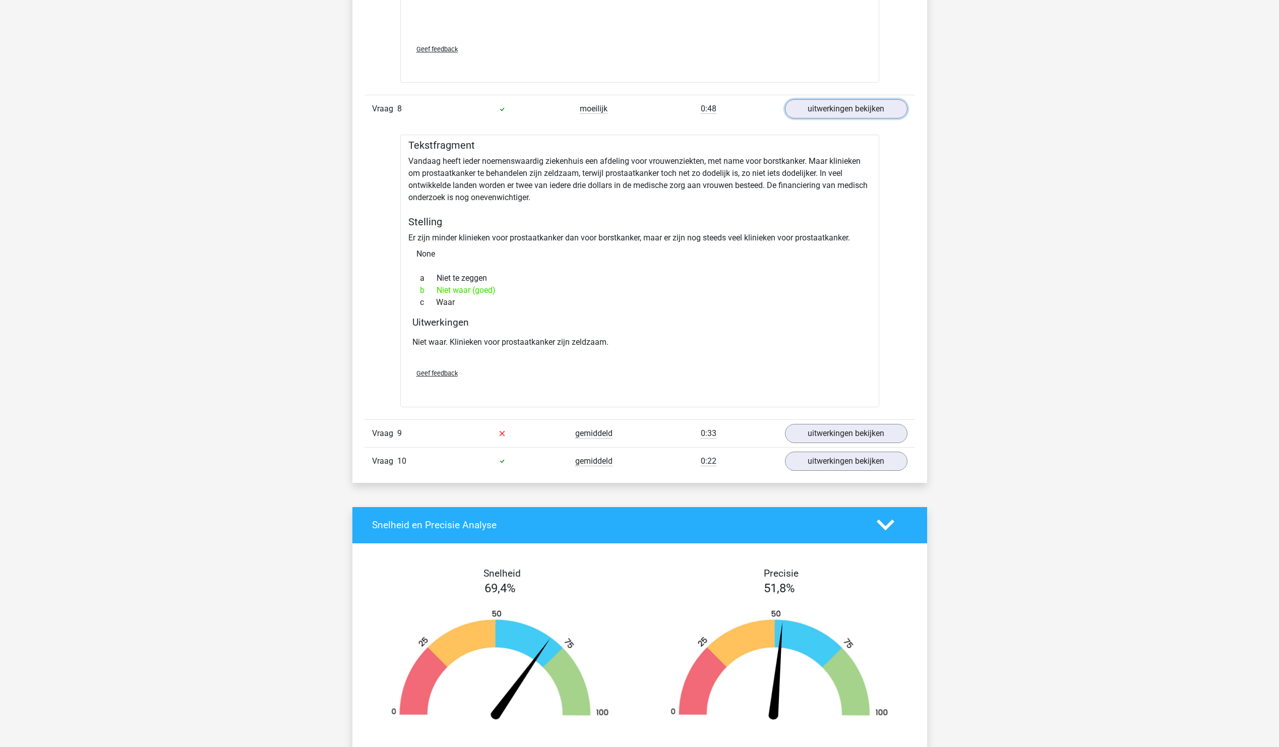
scroll to position [3881, 0]
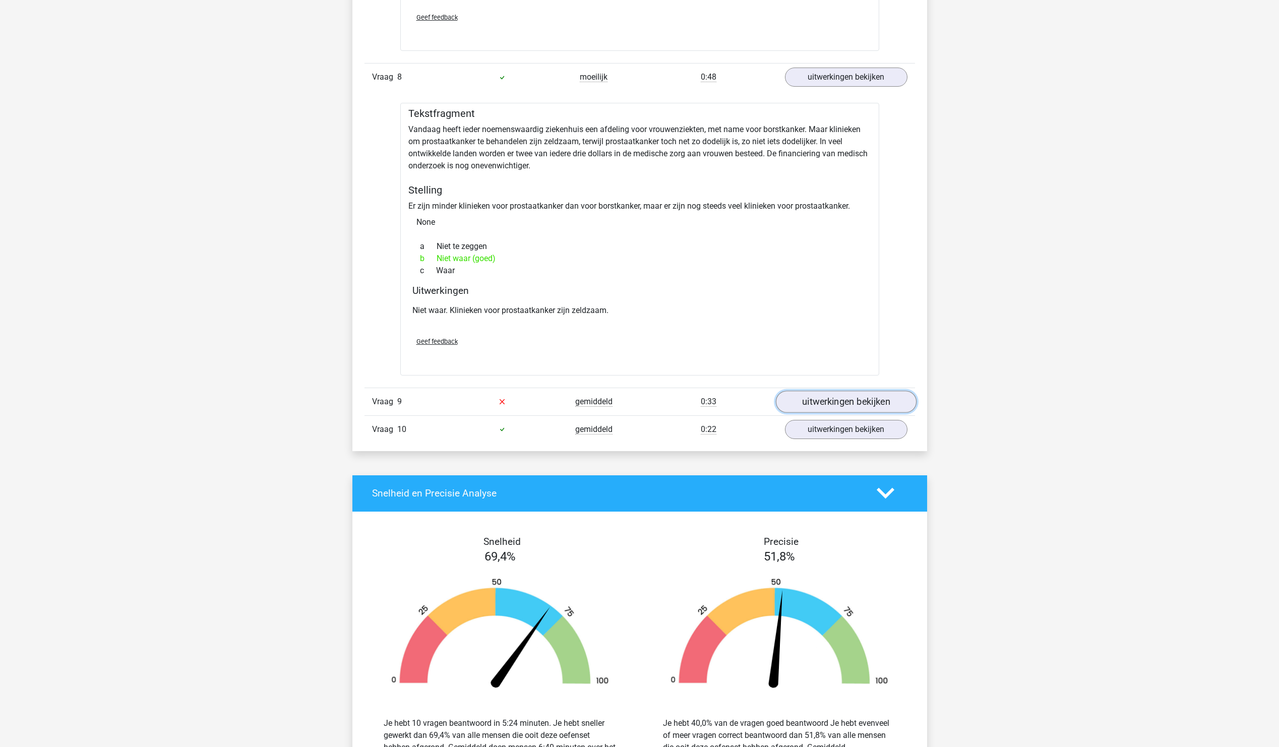
click at [845, 408] on link "uitwerkingen bekijken" at bounding box center [845, 402] width 141 height 22
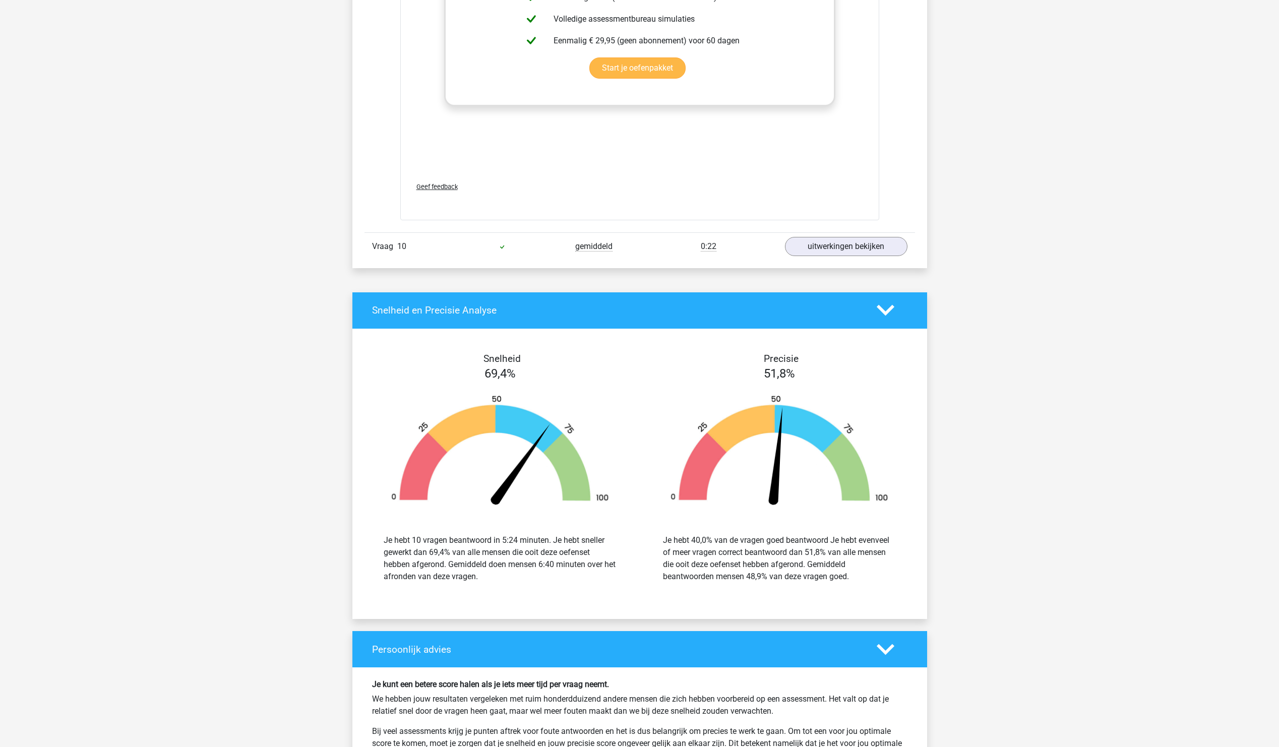
scroll to position [4637, 0]
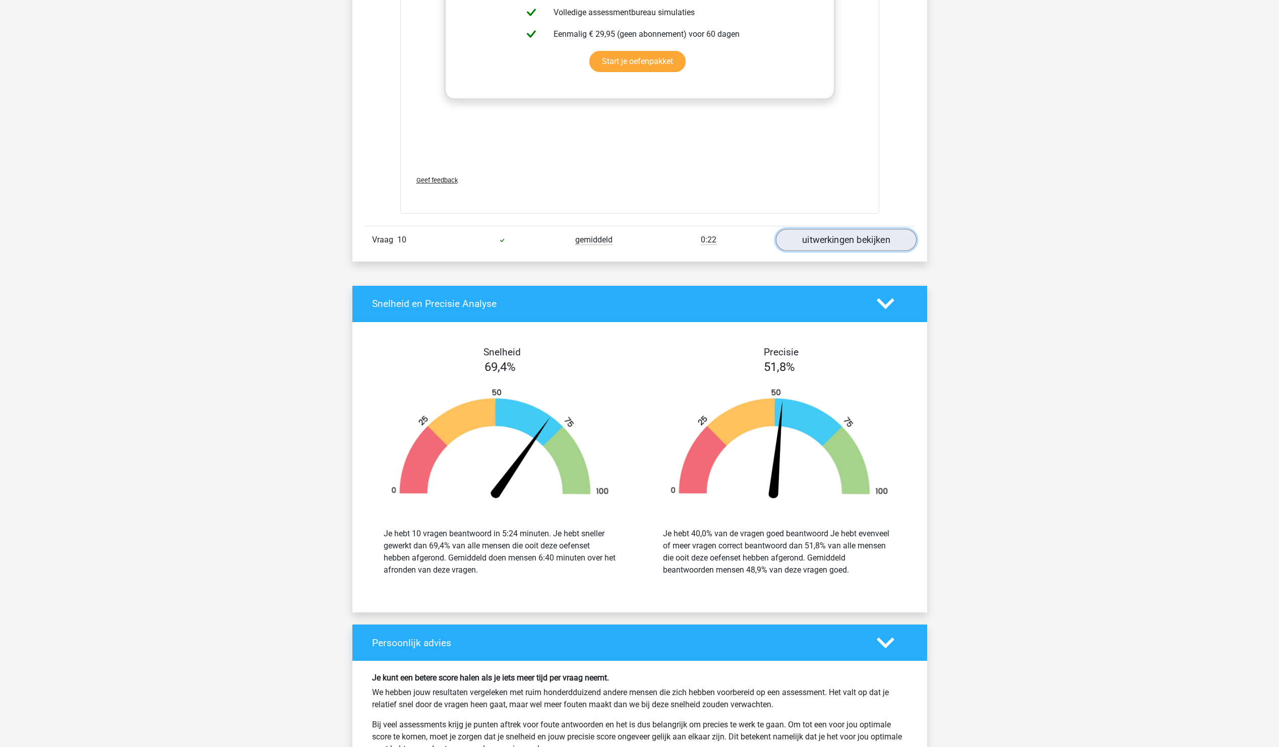
click at [902, 246] on link "uitwerkingen bekijken" at bounding box center [845, 240] width 141 height 22
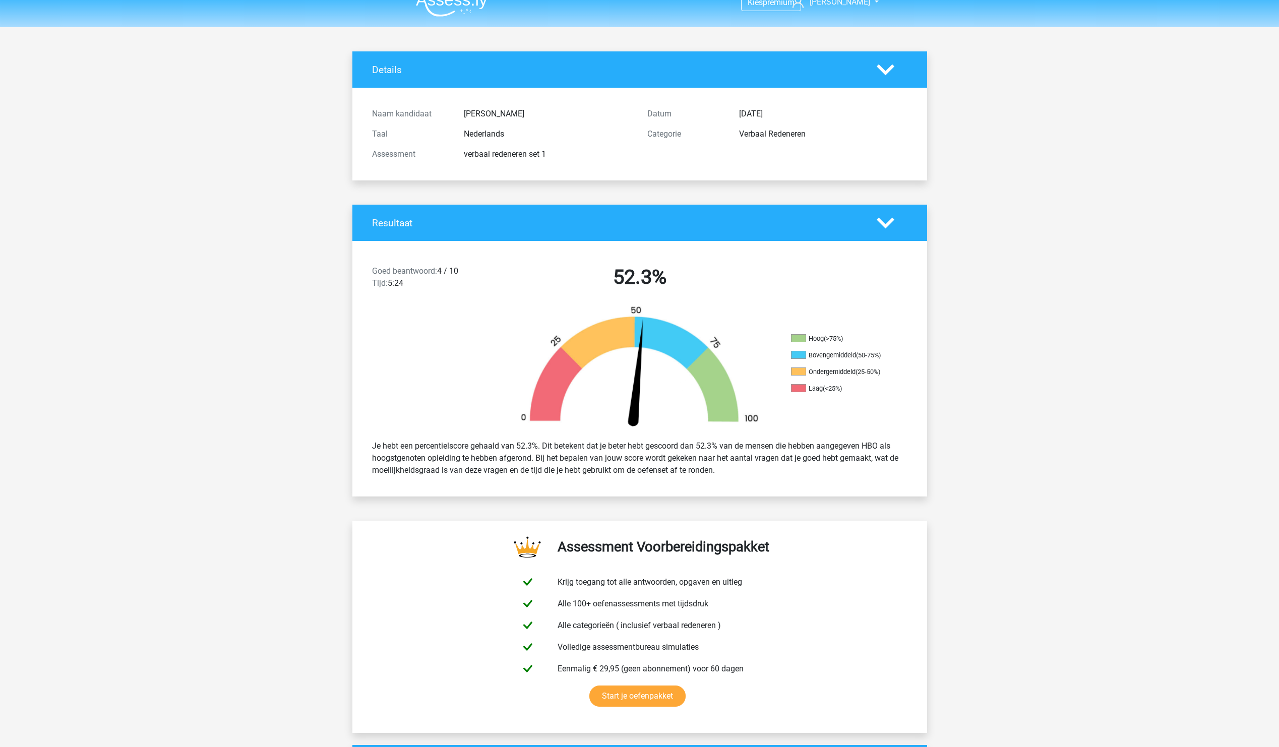
scroll to position [0, 0]
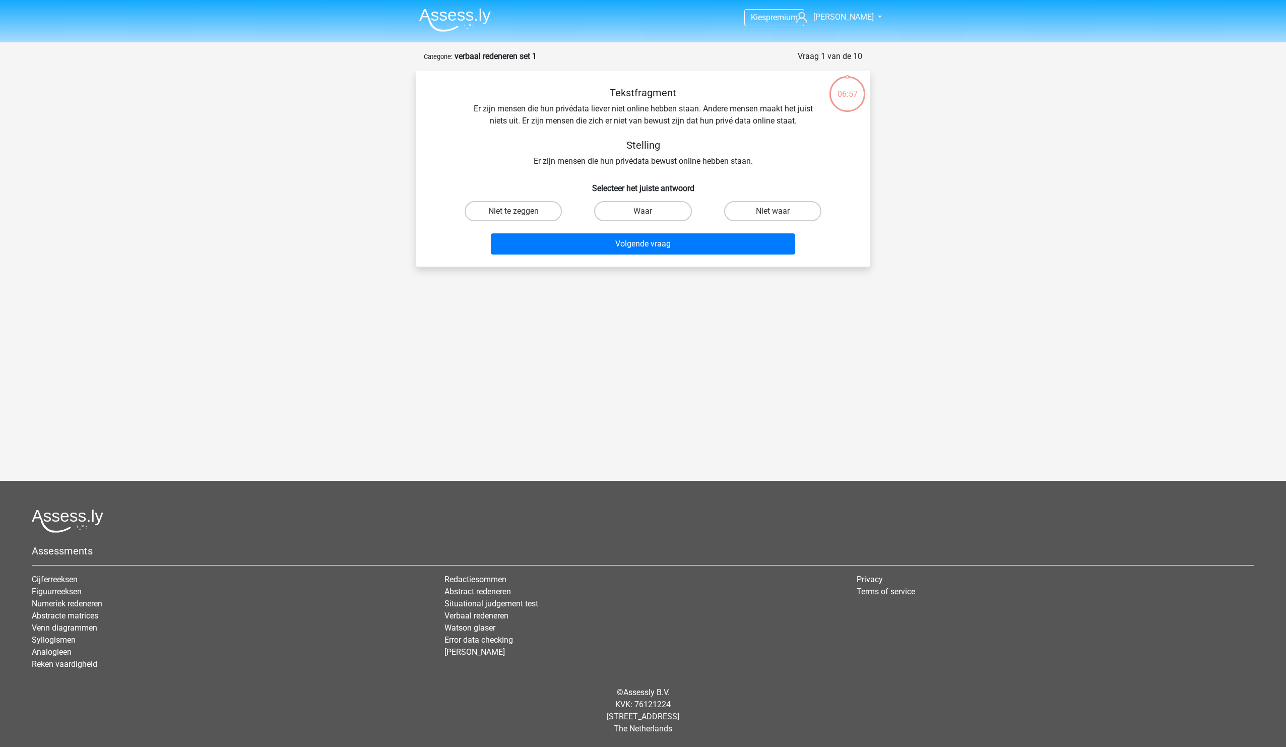
click at [433, 21] on img at bounding box center [455, 20] width 72 height 24
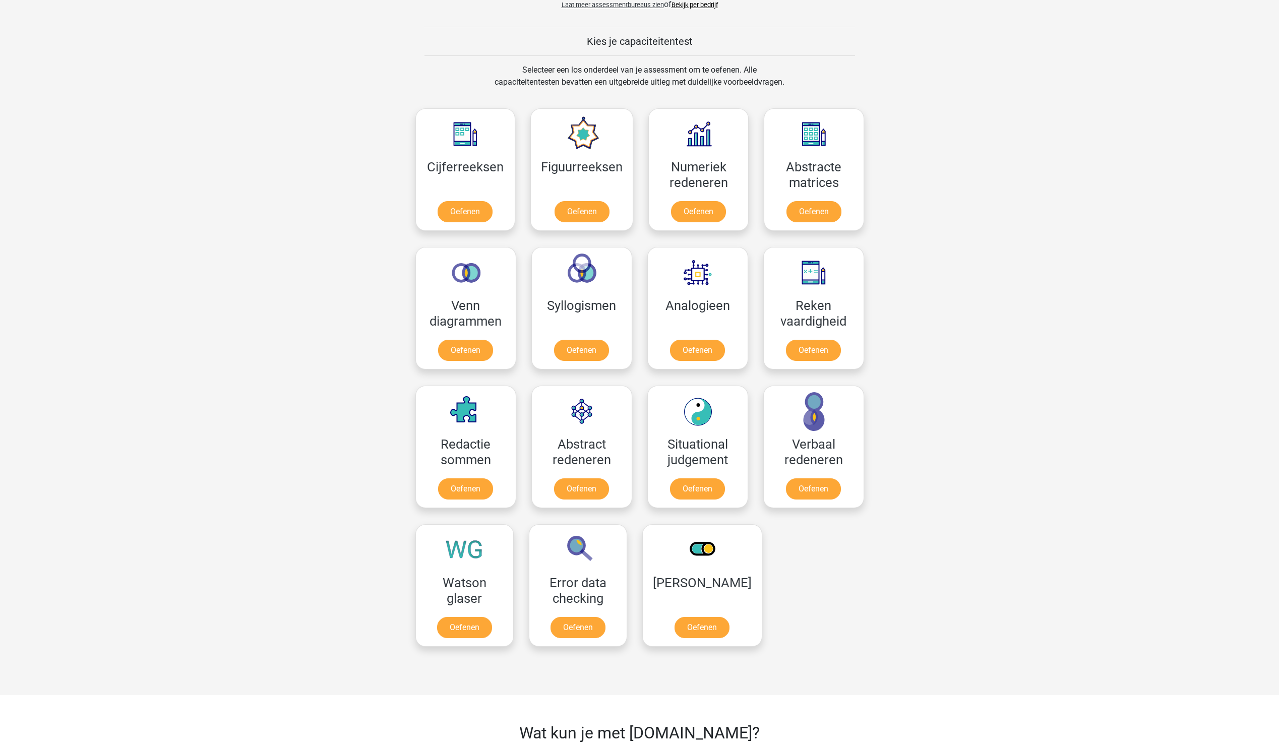
scroll to position [403, 0]
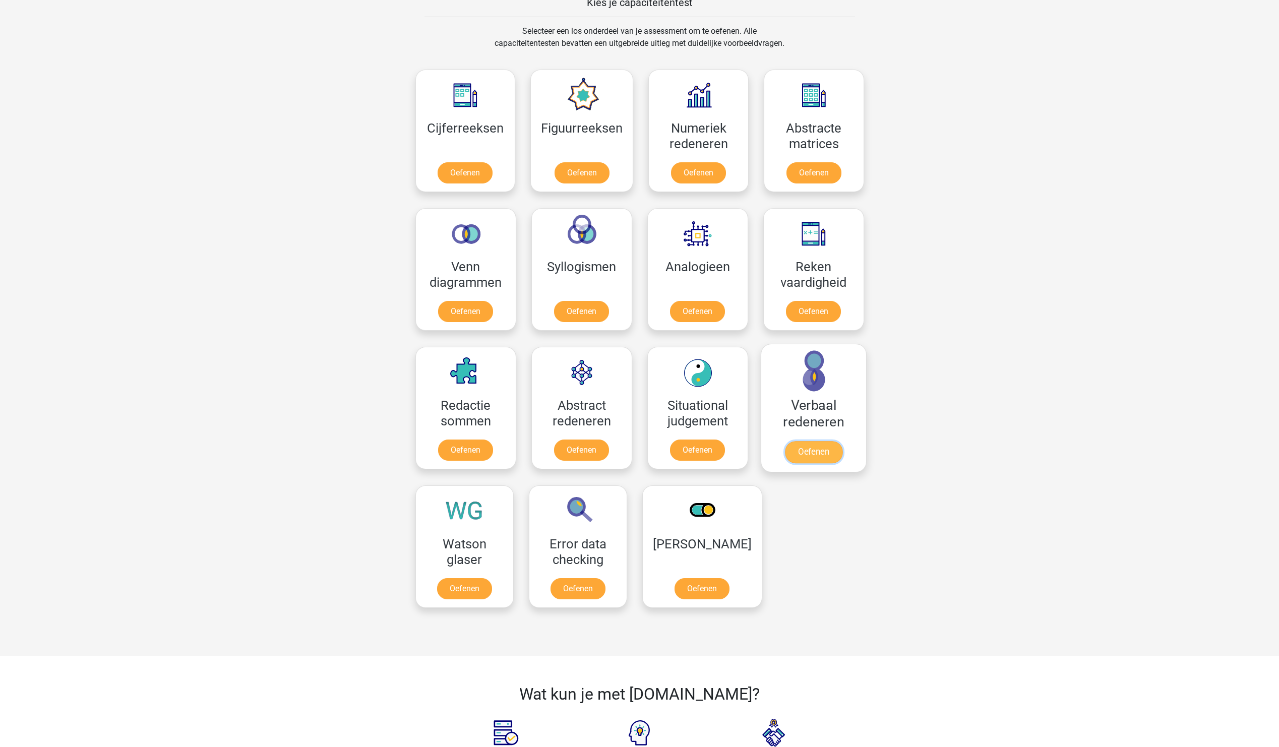
click at [814, 460] on link "Oefenen" at bounding box center [812, 452] width 57 height 22
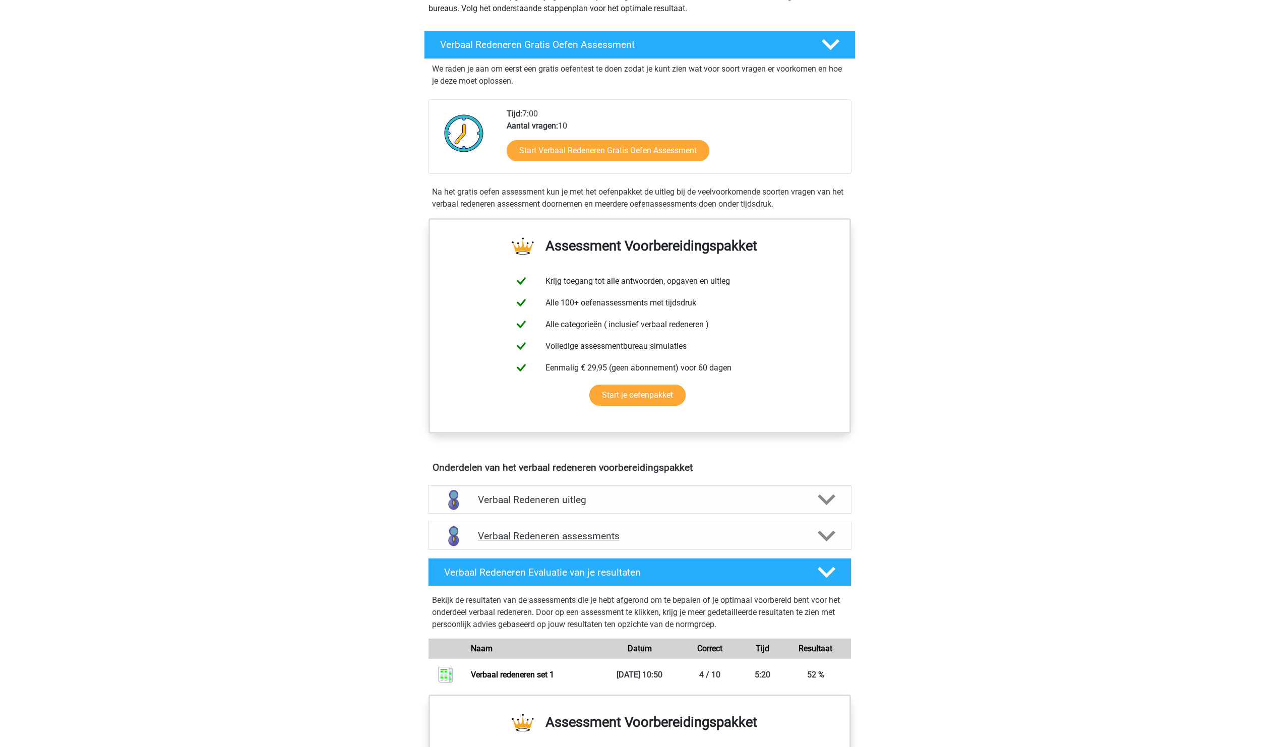
scroll to position [202, 0]
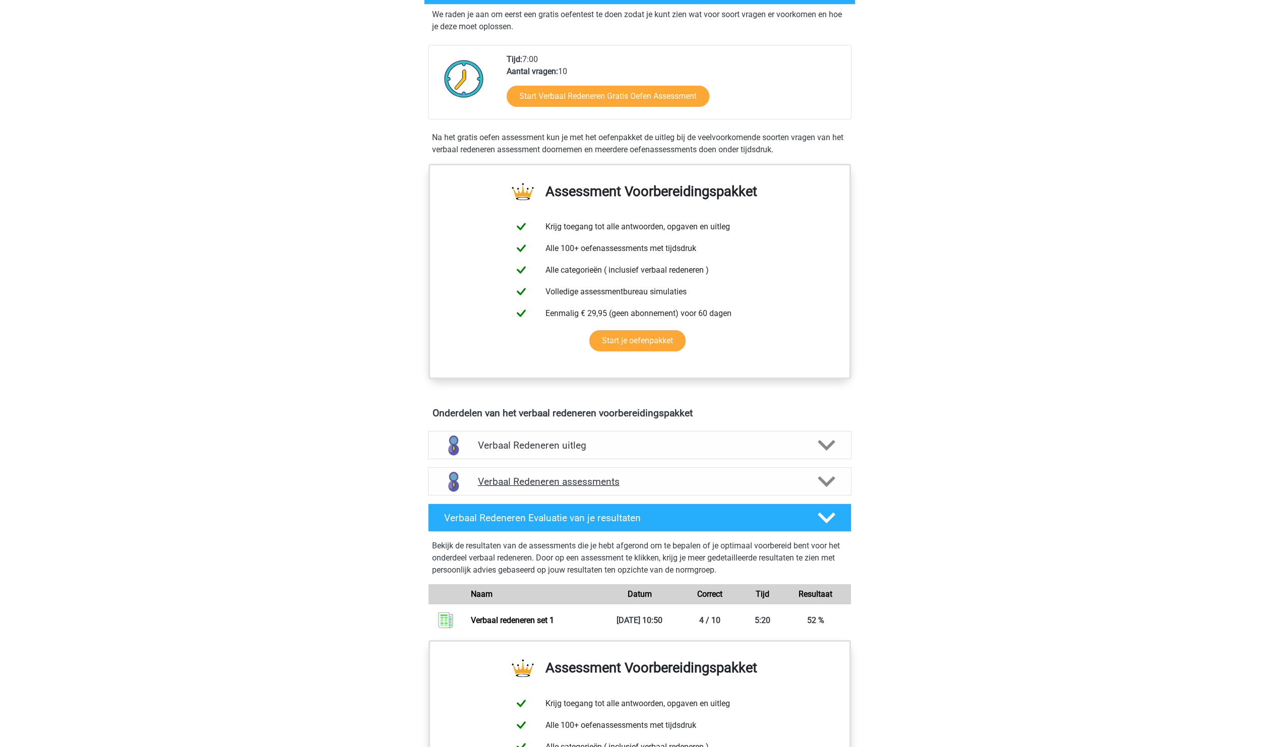
click at [617, 480] on h4 "Verbaal Redeneren assessments" at bounding box center [640, 482] width 324 height 12
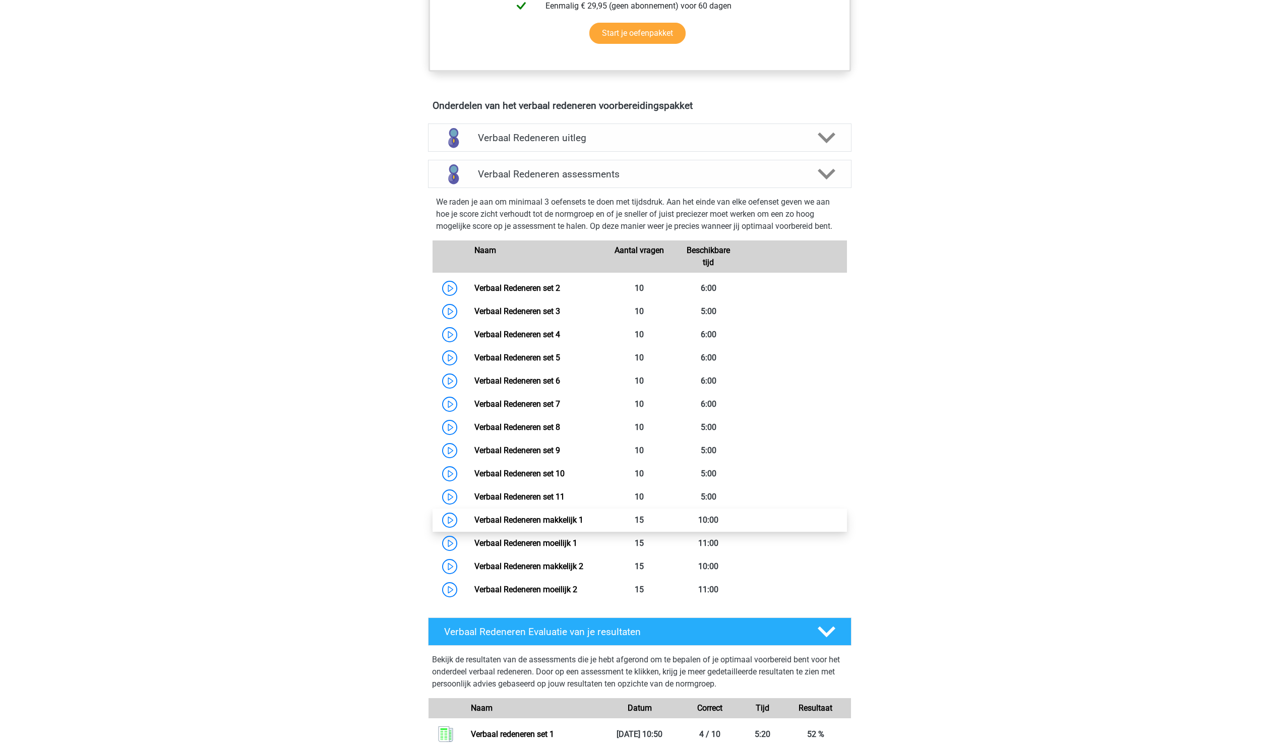
scroll to position [554, 0]
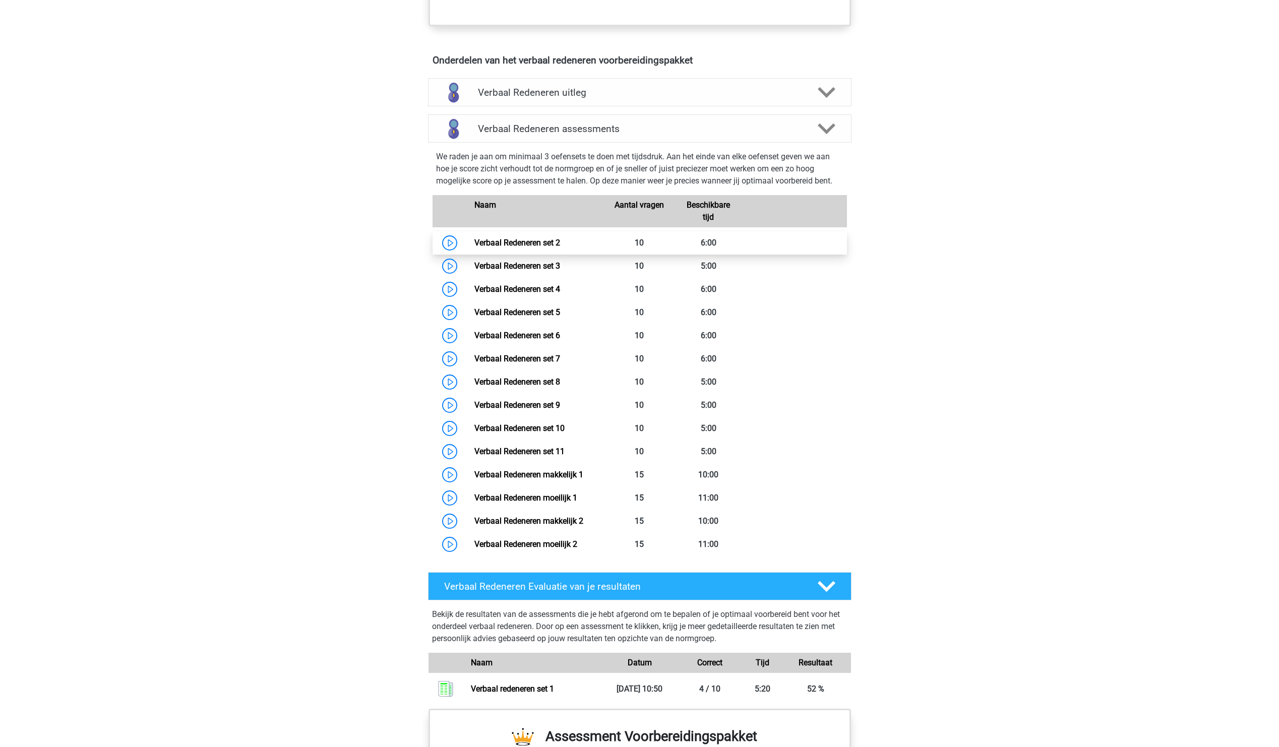
click at [532, 247] on link "Verbaal Redeneren set 2" at bounding box center [517, 243] width 86 height 10
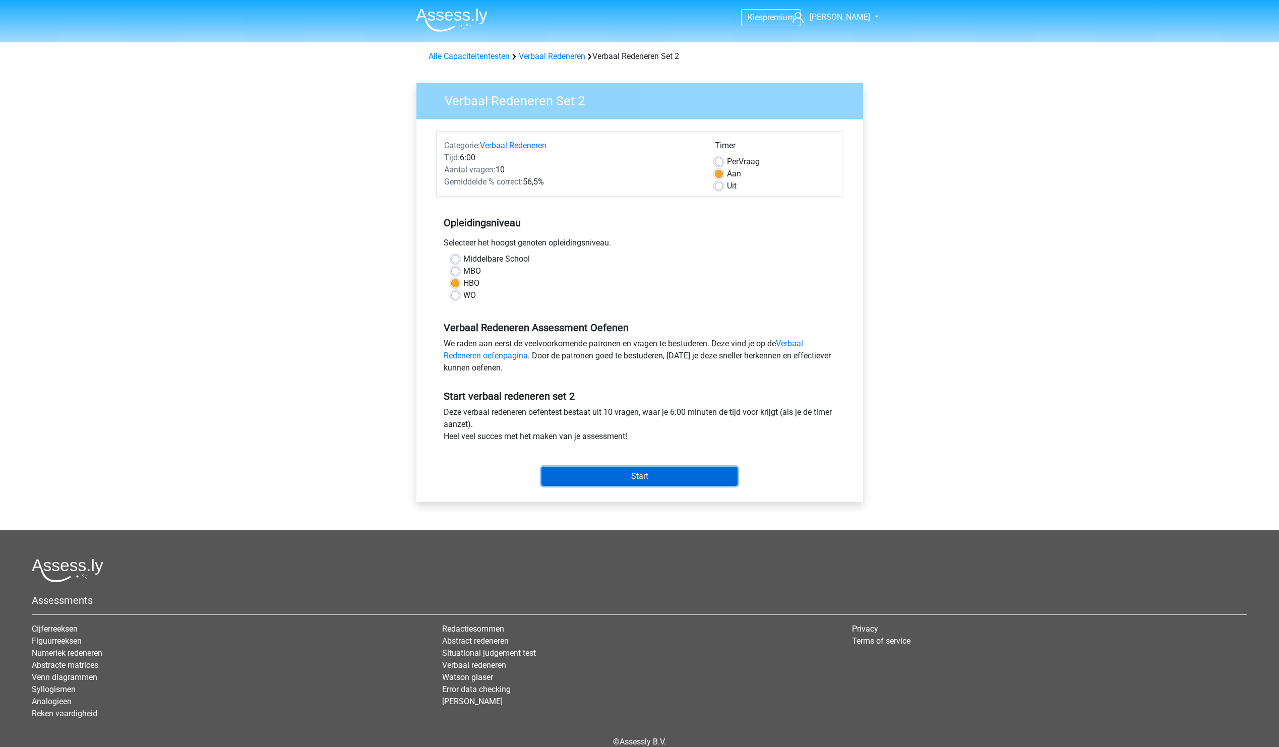
click at [651, 484] on input "Start" at bounding box center [639, 476] width 196 height 19
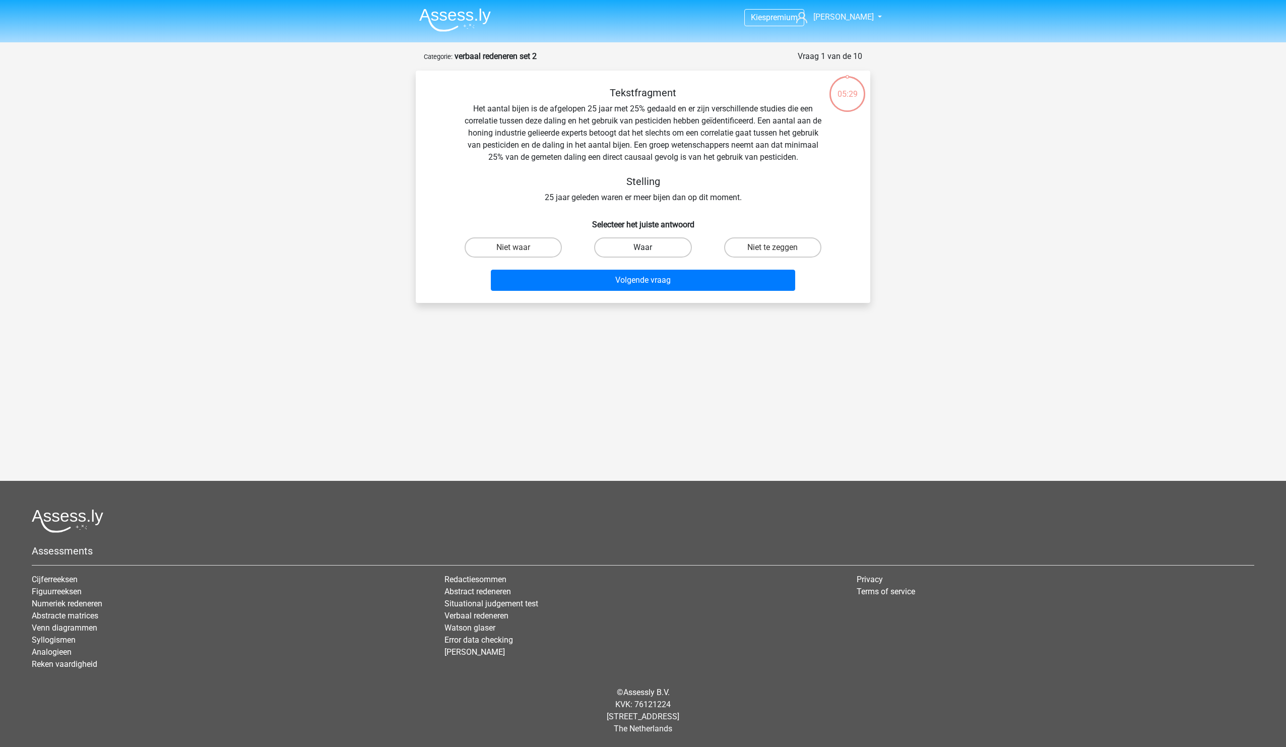
click at [660, 246] on label "Waar" at bounding box center [642, 247] width 97 height 20
click at [650, 247] on input "Waar" at bounding box center [646, 250] width 7 height 7
radio input "true"
click at [670, 285] on button "Volgende vraag" at bounding box center [643, 280] width 305 height 21
click at [539, 249] on label "Niet te zeggen" at bounding box center [513, 247] width 97 height 20
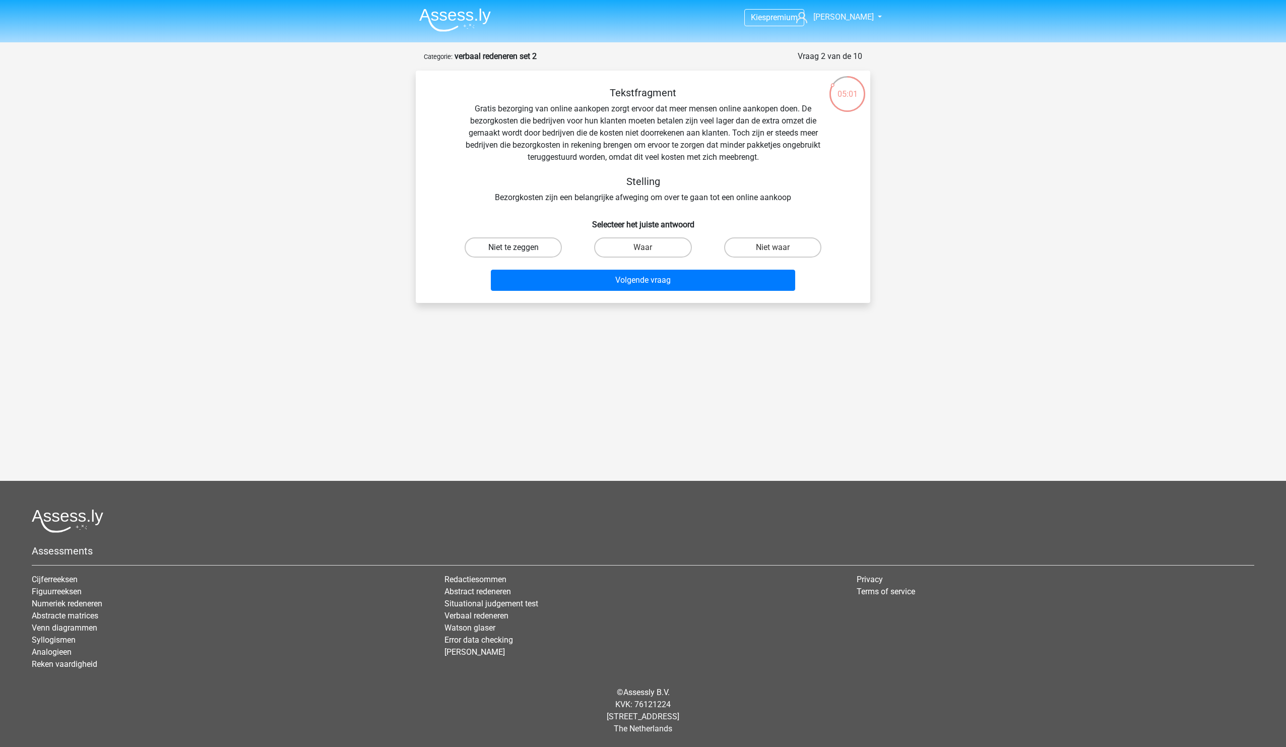
click at [520, 249] on input "Niet te zeggen" at bounding box center [517, 250] width 7 height 7
radio input "true"
click at [679, 283] on button "Volgende vraag" at bounding box center [643, 280] width 305 height 21
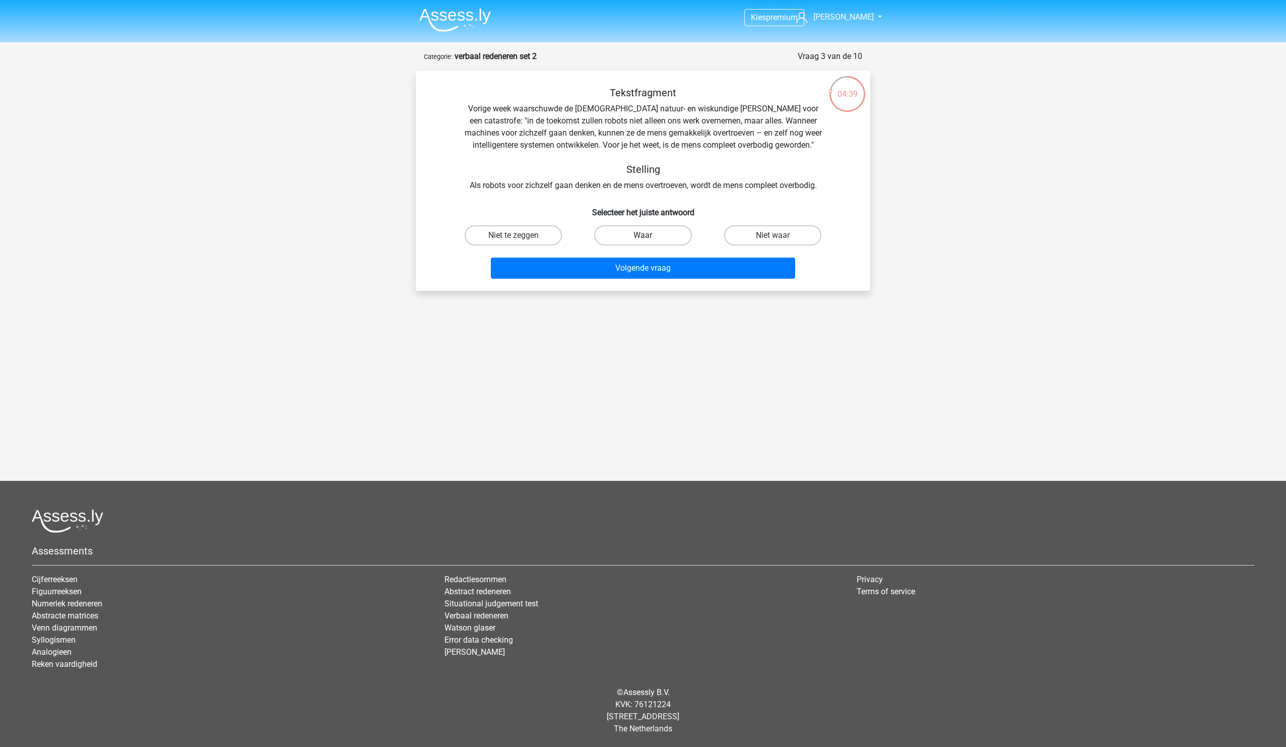
click at [655, 240] on label "Waar" at bounding box center [642, 235] width 97 height 20
click at [650, 240] on input "Waar" at bounding box center [646, 238] width 7 height 7
radio input "true"
click at [663, 270] on button "Volgende vraag" at bounding box center [643, 268] width 305 height 21
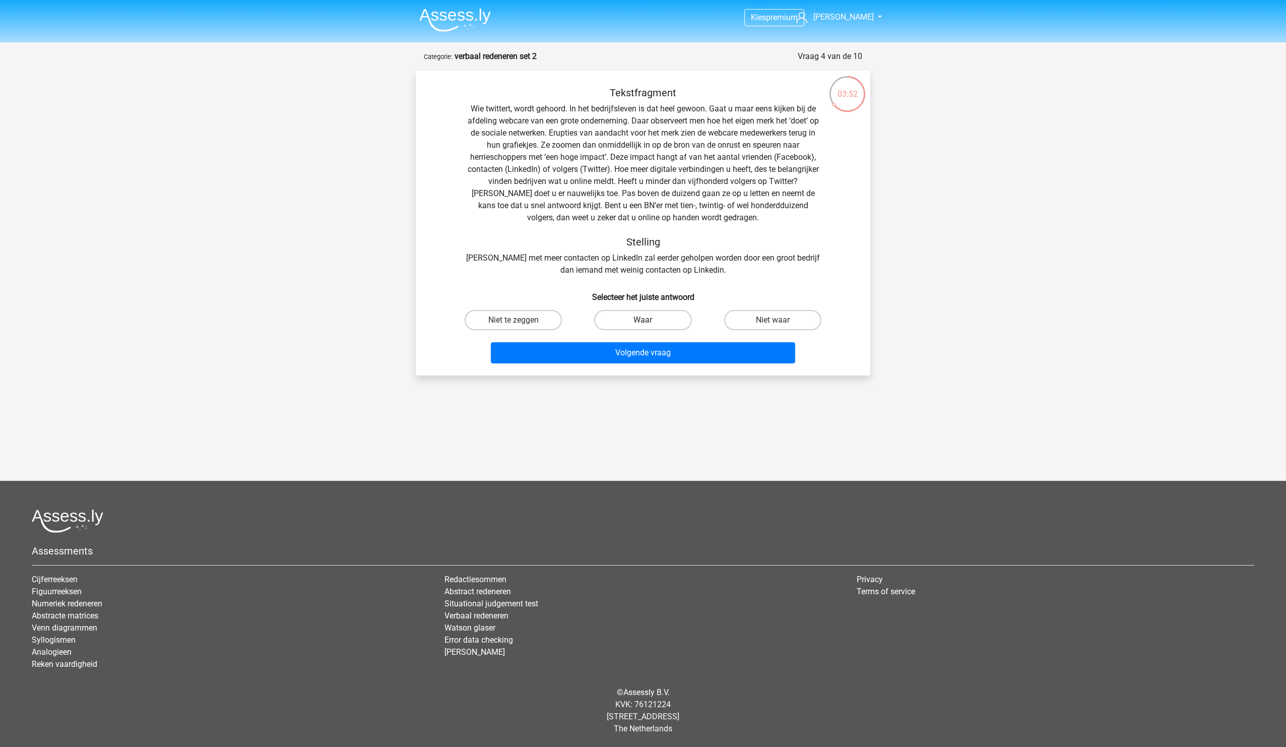
click at [638, 326] on label "Waar" at bounding box center [642, 320] width 97 height 20
click at [643, 326] on input "Waar" at bounding box center [646, 323] width 7 height 7
radio input "true"
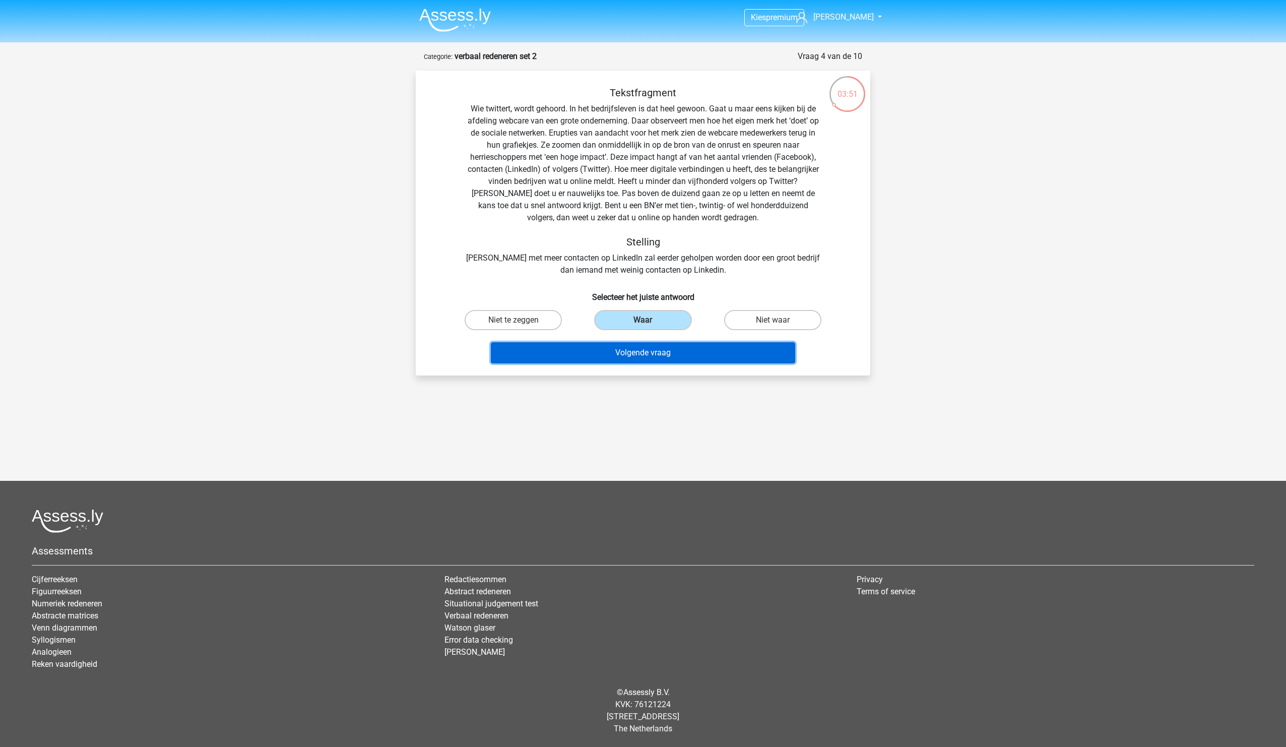
click at [660, 353] on button "Volgende vraag" at bounding box center [643, 352] width 305 height 21
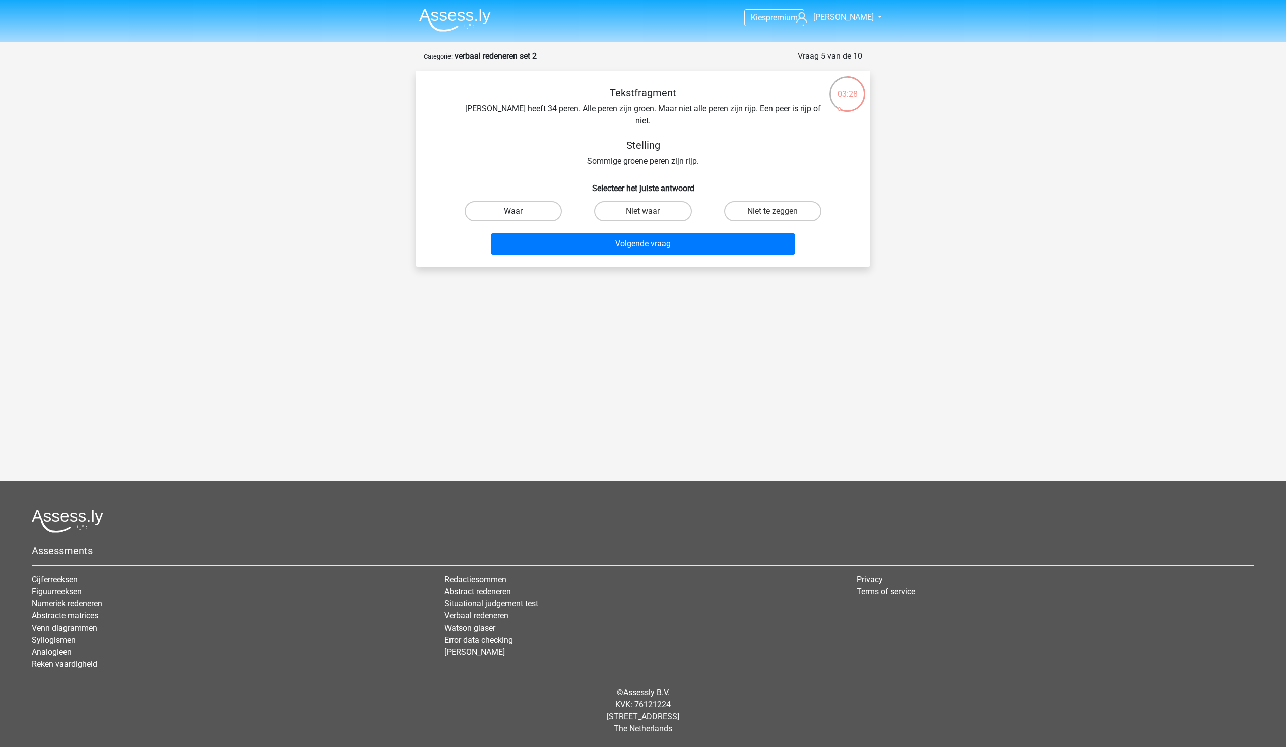
drag, startPoint x: 665, startPoint y: 195, endPoint x: 524, endPoint y: 192, distance: 140.6
click at [524, 197] on div "Waar Niet waar Niet te zeggen" at bounding box center [643, 211] width 389 height 28
click at [524, 201] on label "Waar" at bounding box center [513, 211] width 97 height 20
click at [520, 211] on input "Waar" at bounding box center [517, 214] width 7 height 7
radio input "true"
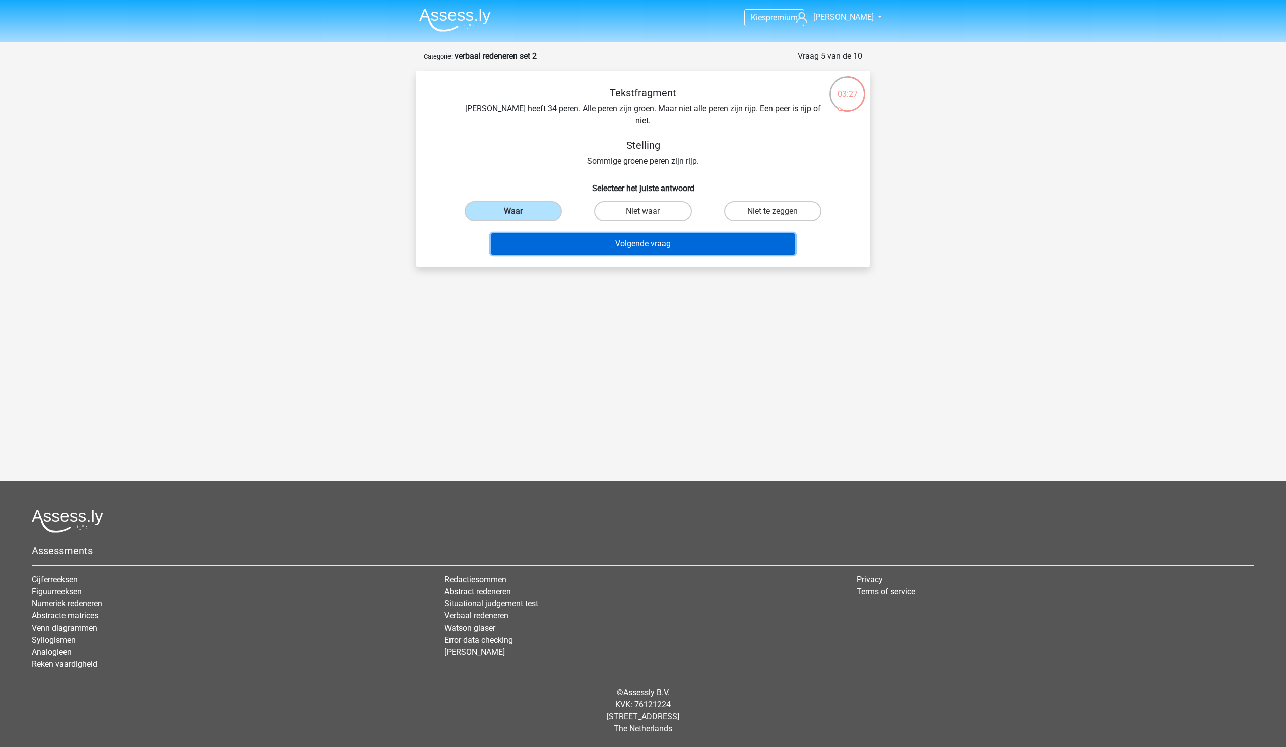
click at [639, 233] on button "Volgende vraag" at bounding box center [643, 243] width 305 height 21
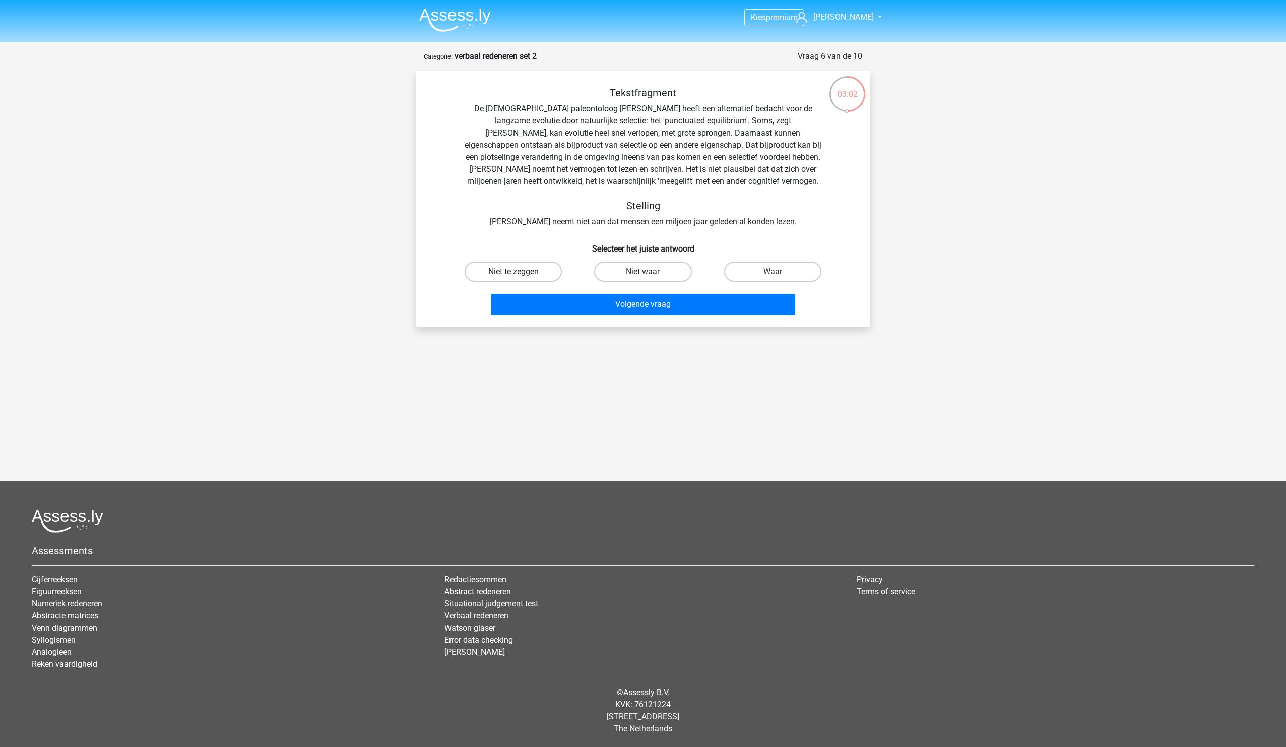
click at [547, 273] on label "Niet te zeggen" at bounding box center [513, 272] width 97 height 20
click at [520, 273] on input "Niet te zeggen" at bounding box center [517, 275] width 7 height 7
radio input "true"
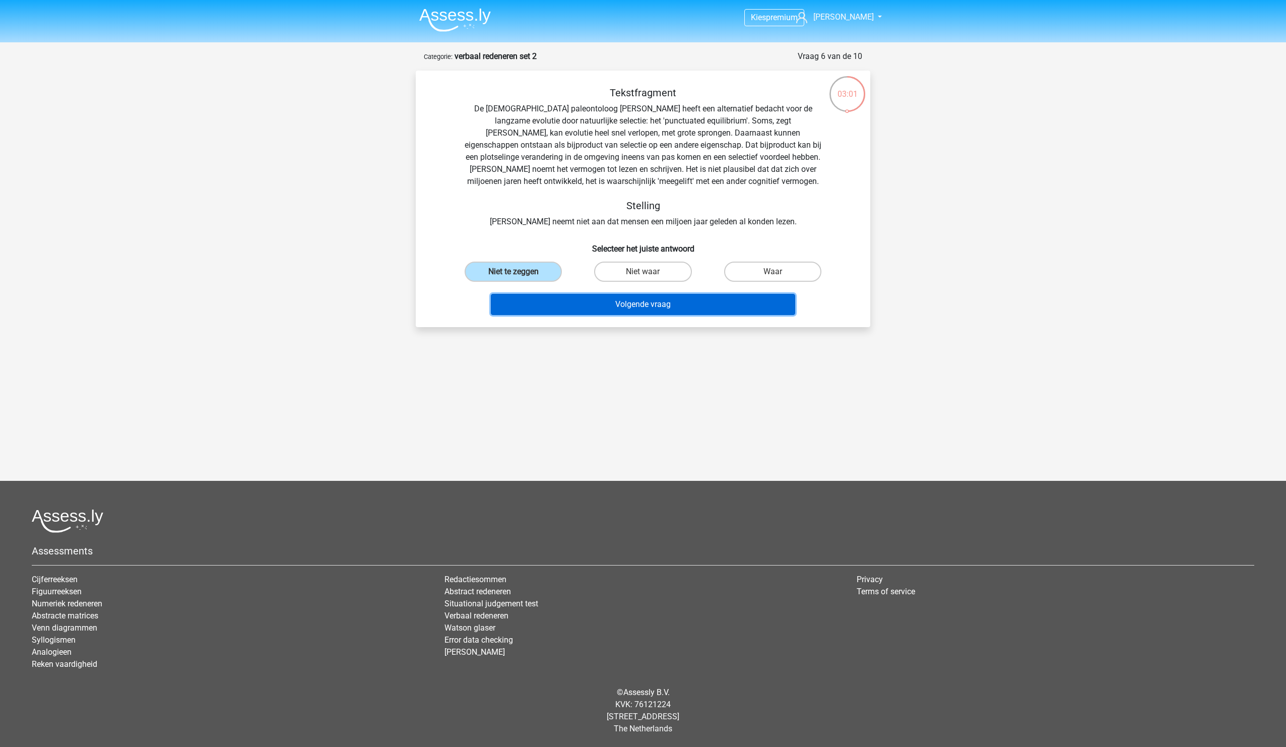
click at [620, 302] on button "Volgende vraag" at bounding box center [643, 304] width 305 height 21
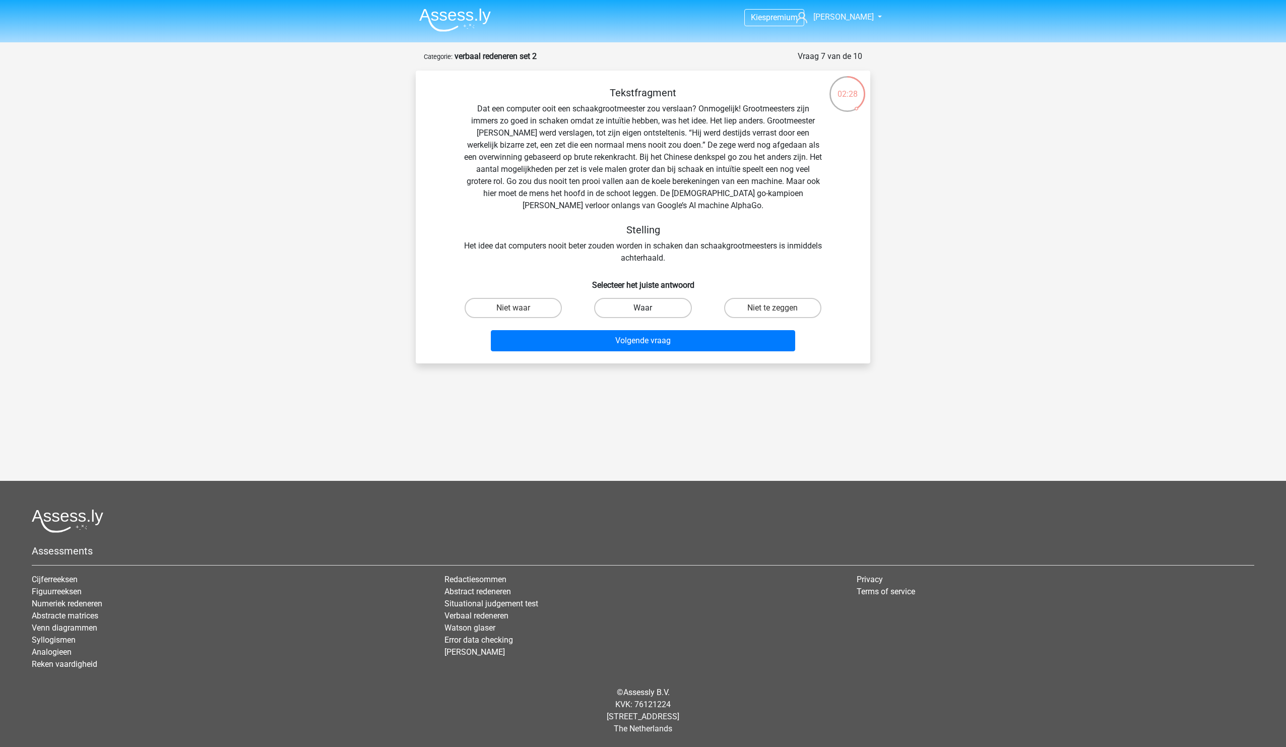
click at [652, 309] on label "Waar" at bounding box center [642, 308] width 97 height 20
click at [650, 309] on input "Waar" at bounding box center [646, 311] width 7 height 7
radio input "true"
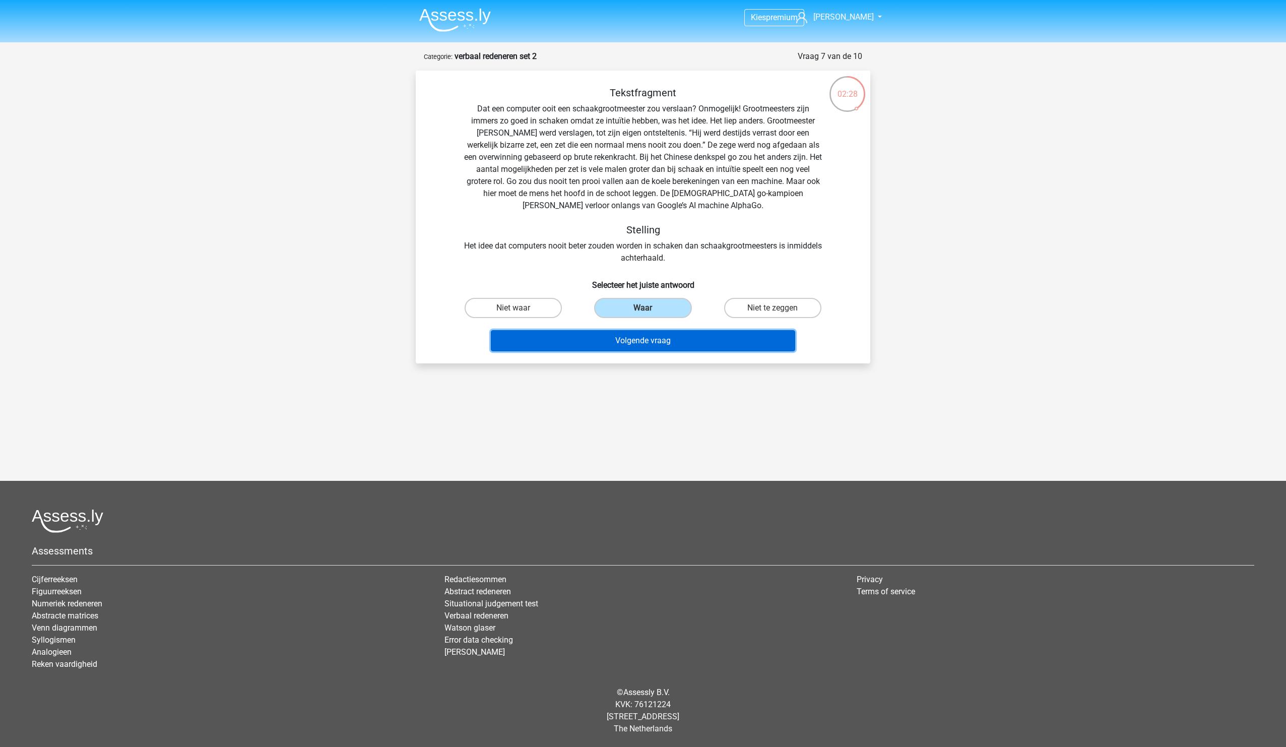
click at [677, 345] on button "Volgende vraag" at bounding box center [643, 340] width 305 height 21
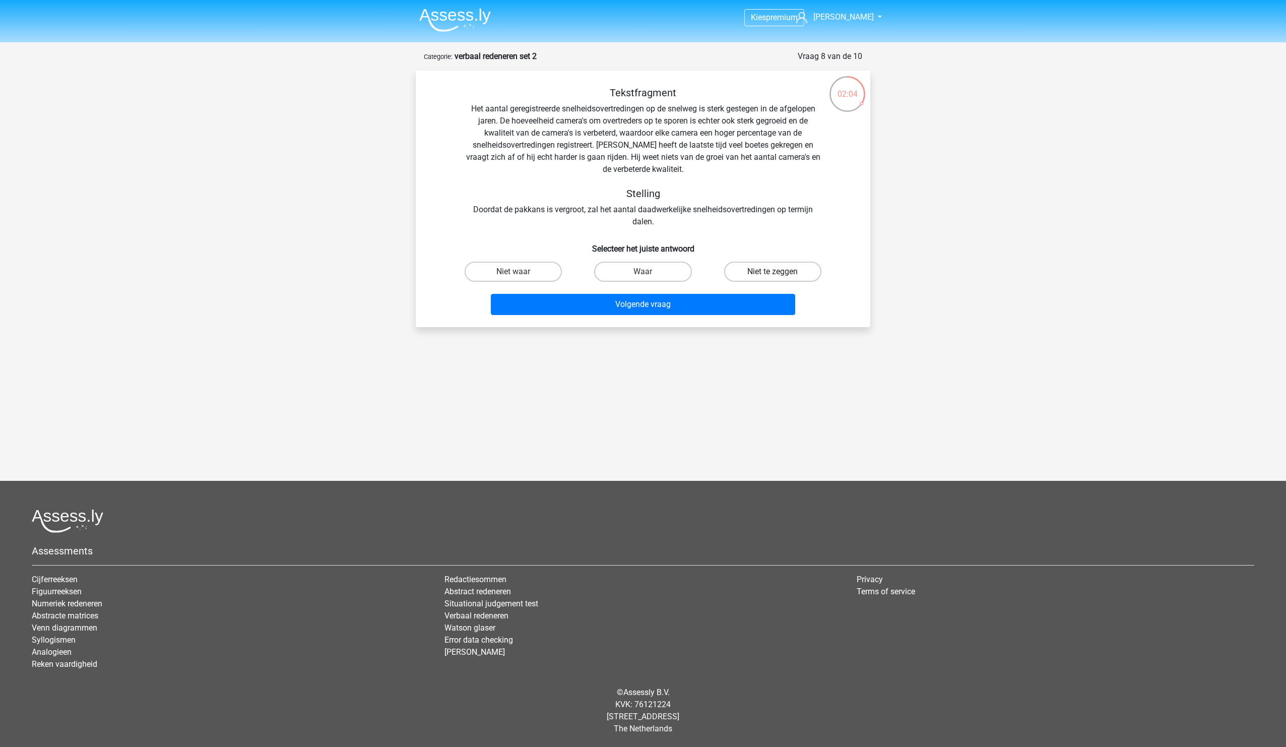
click at [797, 275] on label "Niet te zeggen" at bounding box center [772, 272] width 97 height 20
click at [779, 275] on input "Niet te zeggen" at bounding box center [776, 275] width 7 height 7
radio input "true"
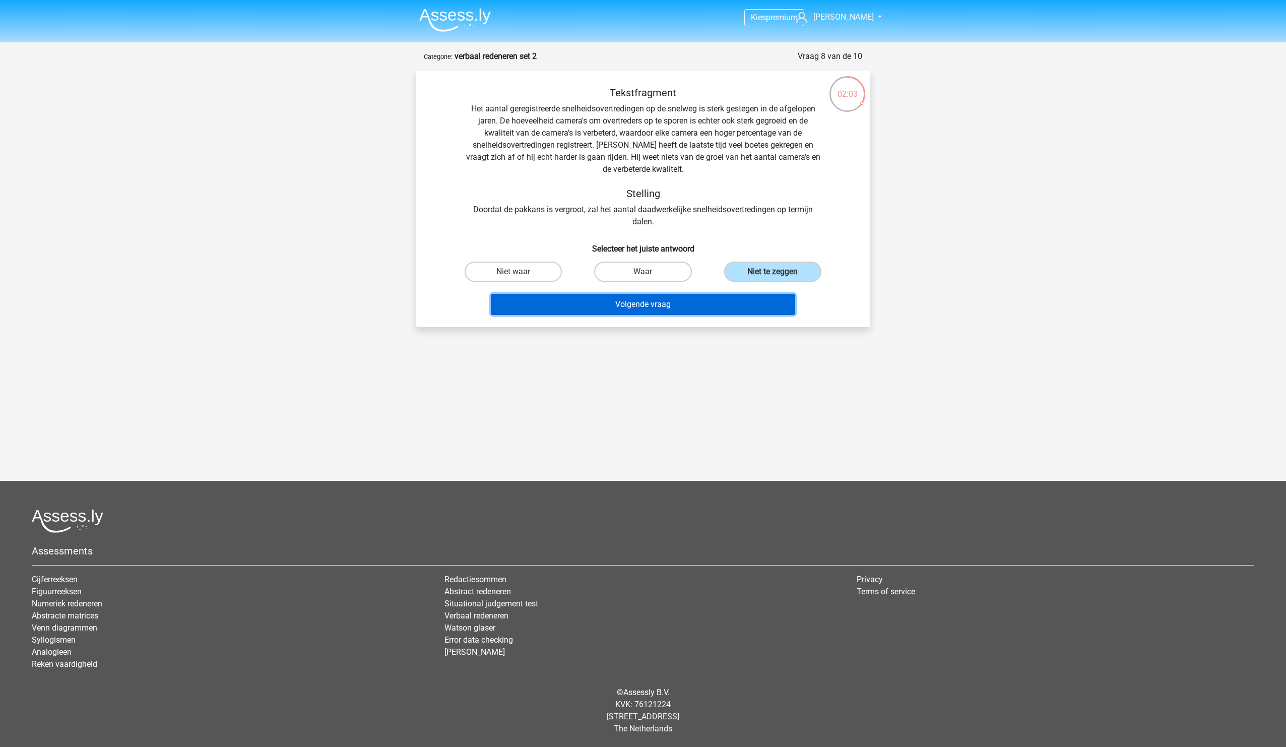
click at [720, 307] on button "Volgende vraag" at bounding box center [643, 304] width 305 height 21
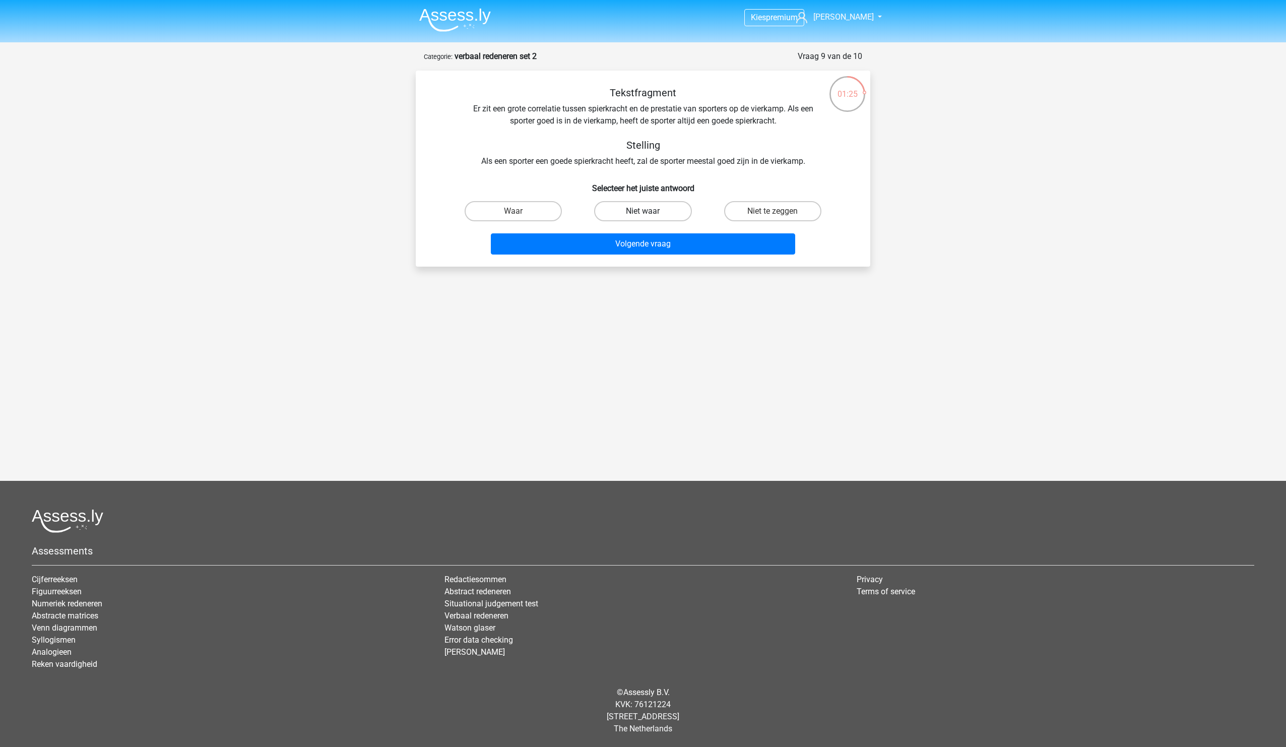
click at [652, 213] on label "Niet waar" at bounding box center [642, 211] width 97 height 20
click at [650, 213] on input "Niet waar" at bounding box center [646, 214] width 7 height 7
radio input "true"
click at [664, 246] on button "Volgende vraag" at bounding box center [643, 243] width 305 height 21
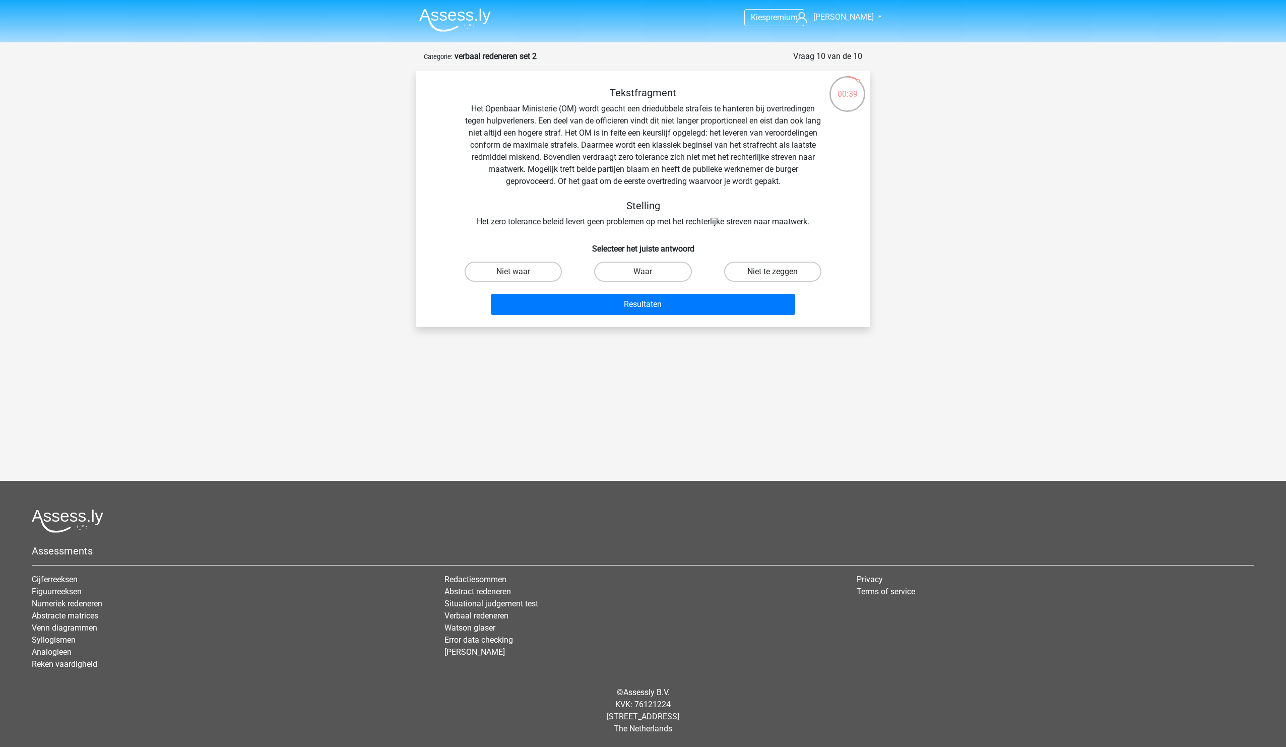
click at [791, 274] on label "Niet te zeggen" at bounding box center [772, 272] width 97 height 20
click at [779, 274] on input "Niet te zeggen" at bounding box center [776, 275] width 7 height 7
radio input "true"
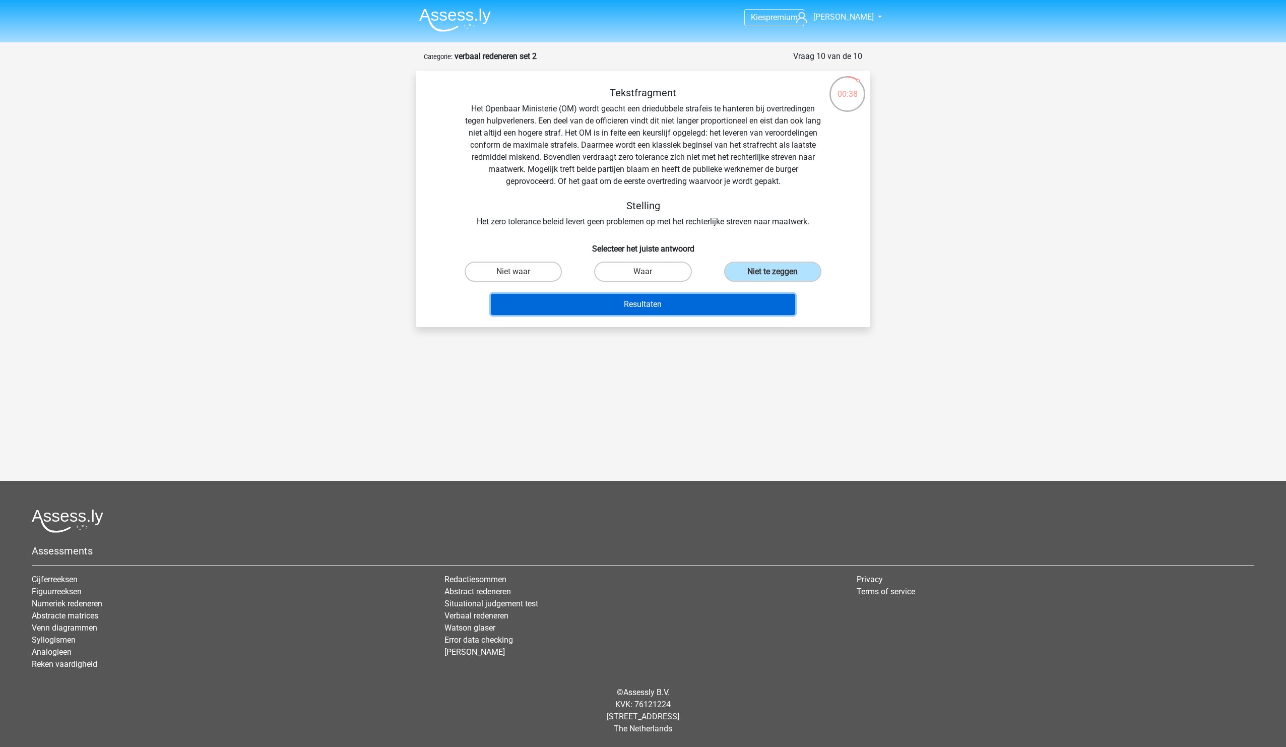
click at [731, 308] on button "Resultaten" at bounding box center [643, 304] width 305 height 21
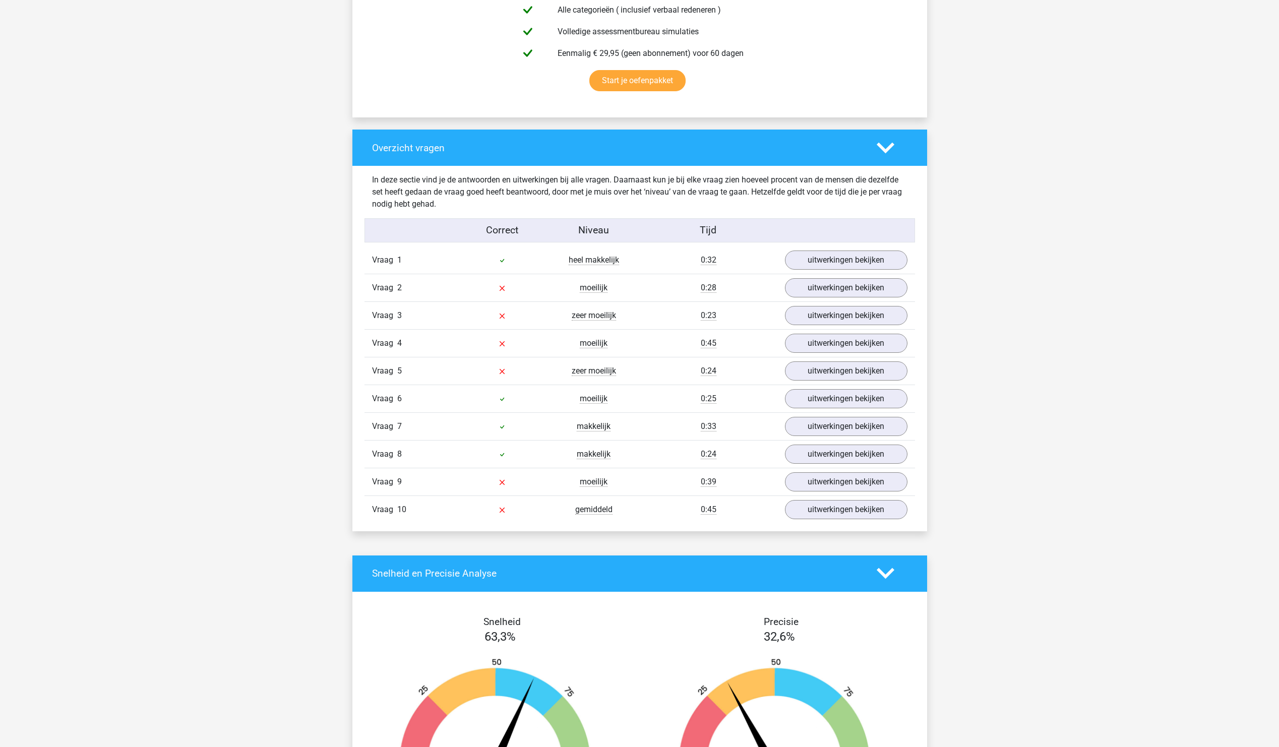
scroll to position [706, 0]
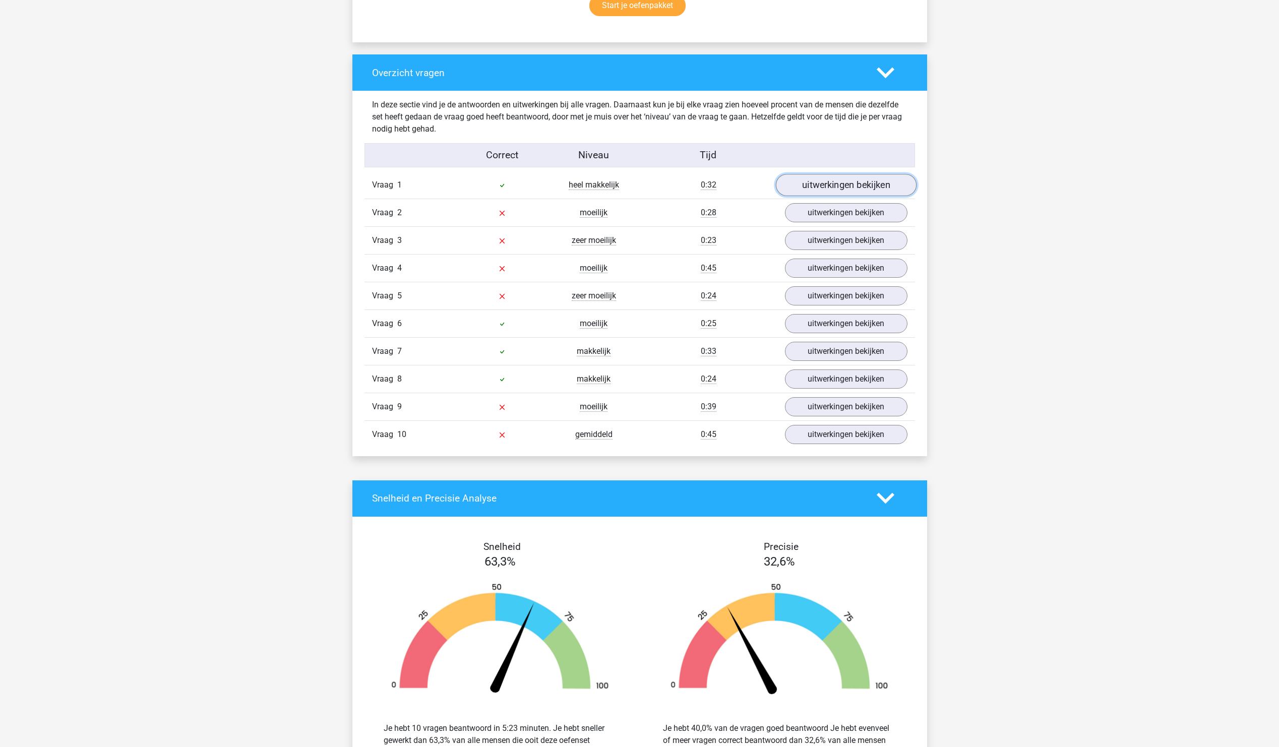
click at [890, 184] on link "uitwerkingen bekijken" at bounding box center [845, 185] width 141 height 22
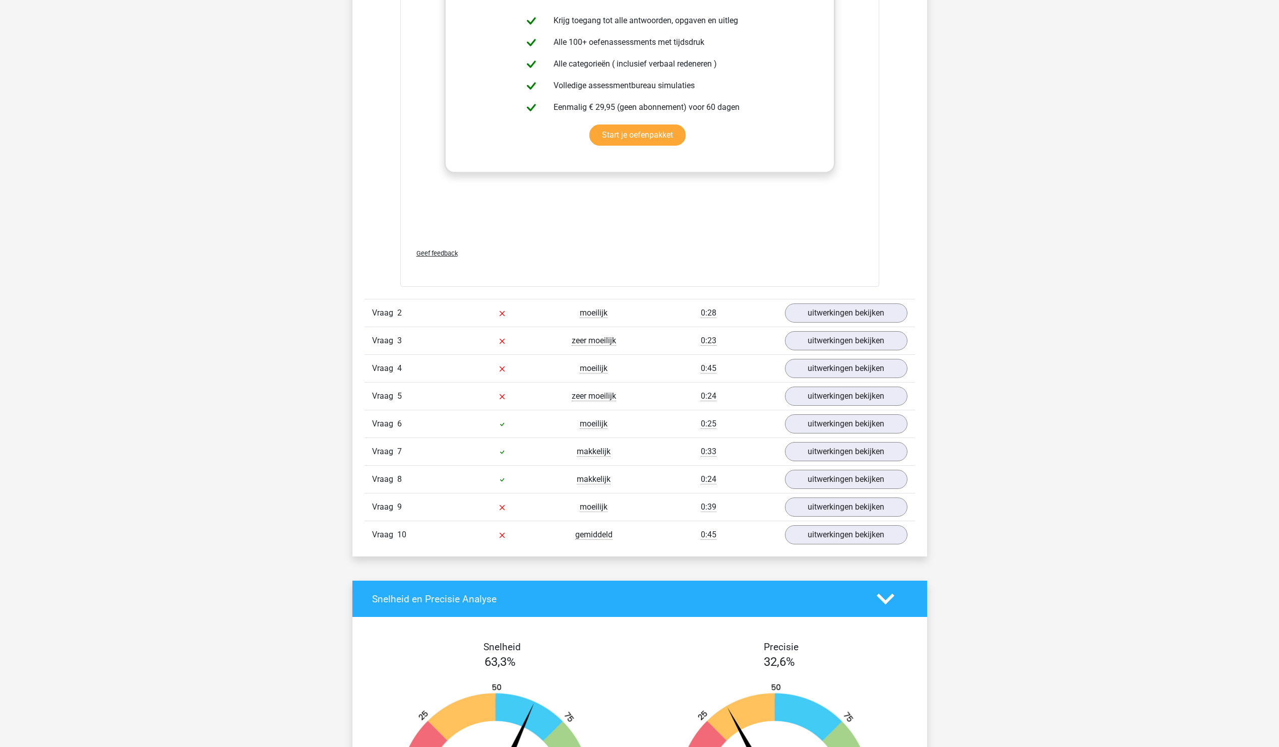
scroll to position [1210, 0]
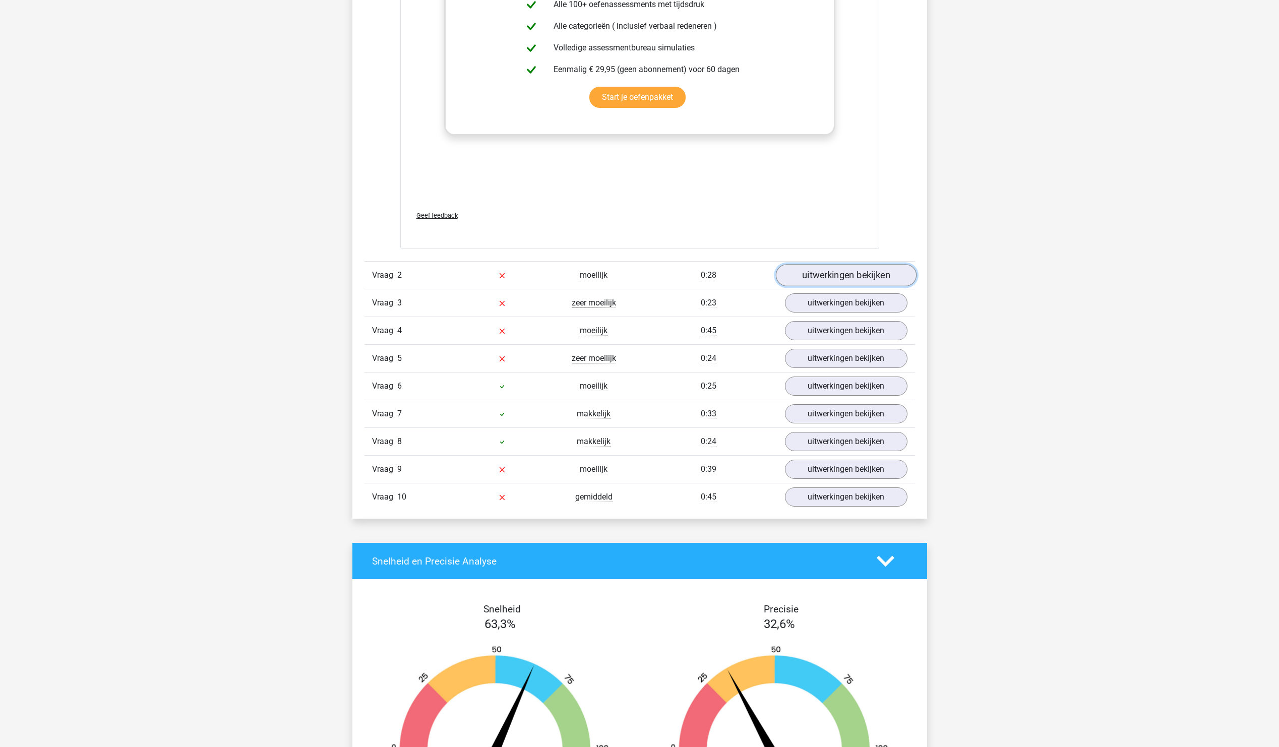
click at [825, 274] on link "uitwerkingen bekijken" at bounding box center [845, 275] width 141 height 22
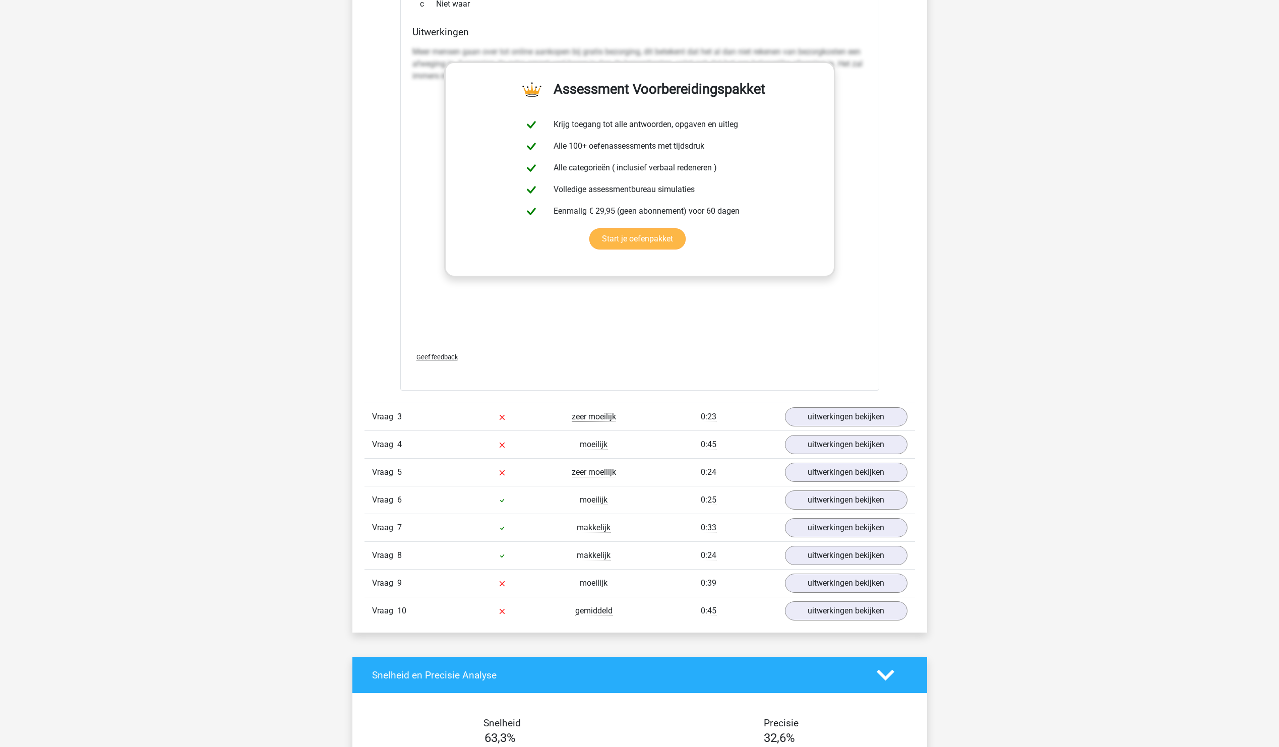
scroll to position [1663, 0]
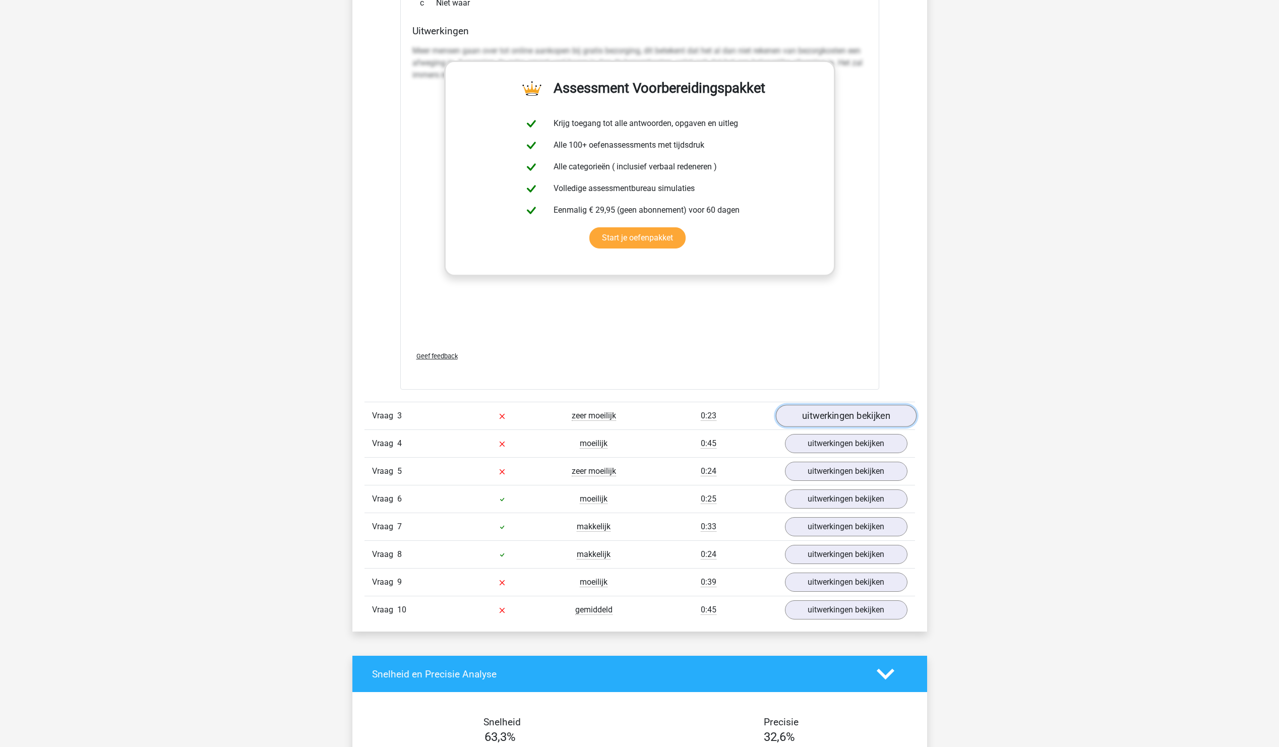
click at [861, 423] on link "uitwerkingen bekijken" at bounding box center [845, 416] width 141 height 22
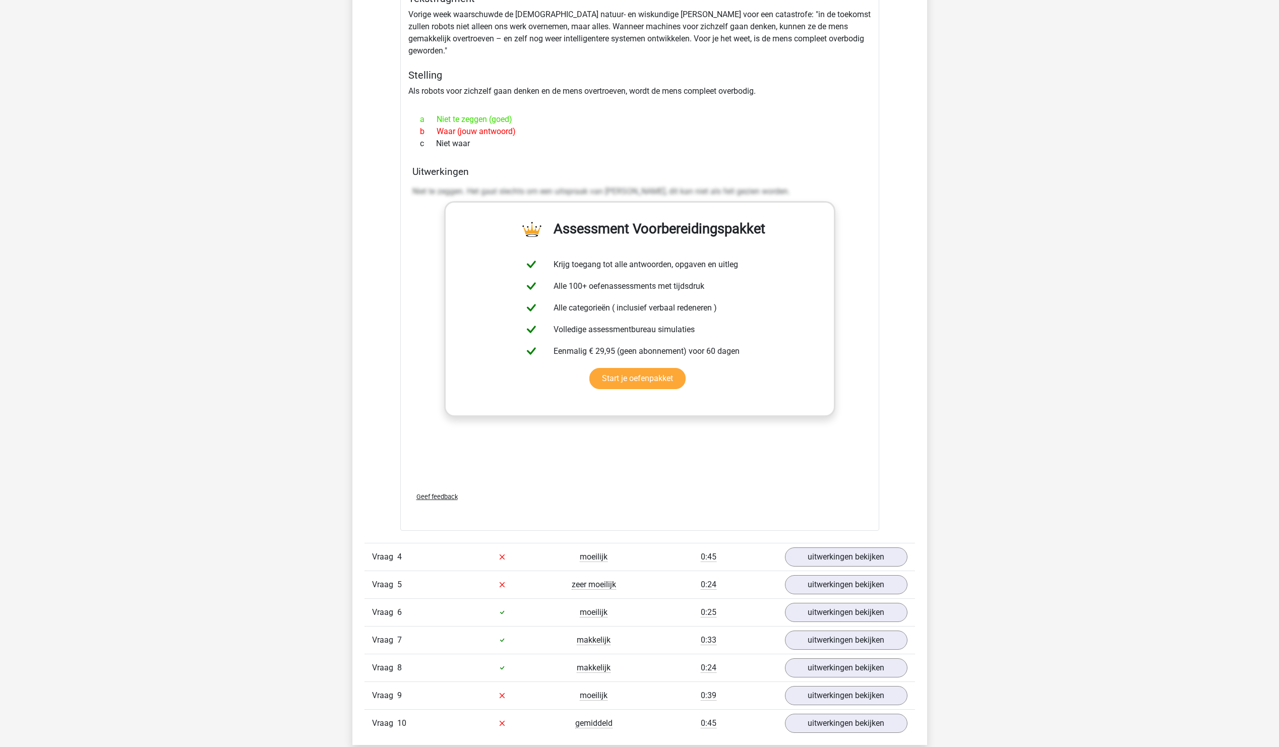
scroll to position [2318, 0]
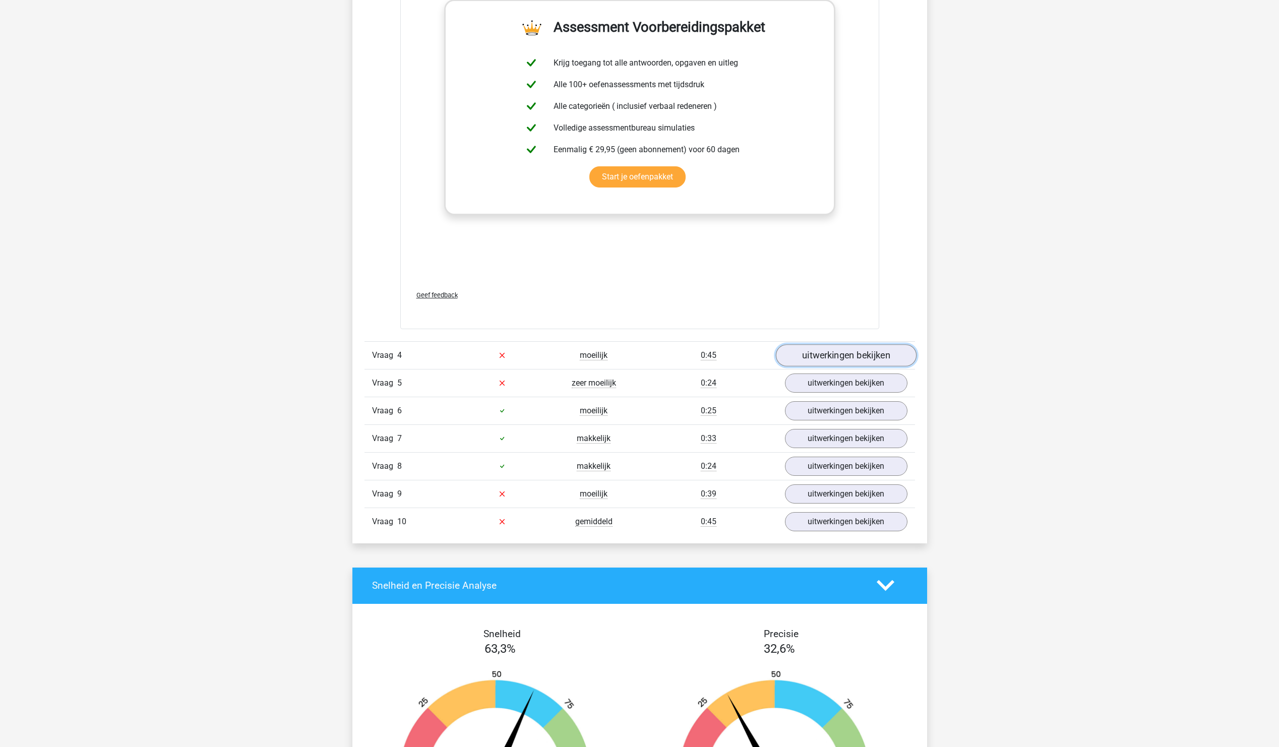
click at [830, 344] on link "uitwerkingen bekijken" at bounding box center [845, 355] width 141 height 22
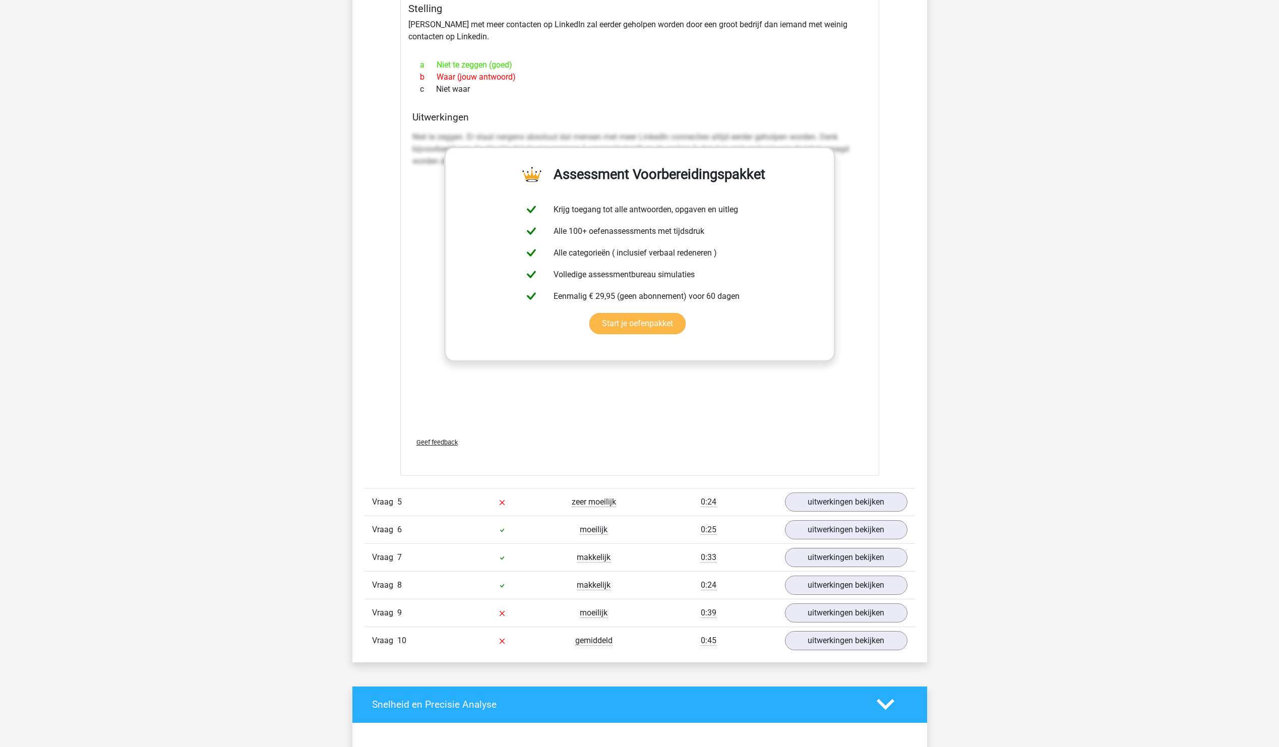
scroll to position [2974, 0]
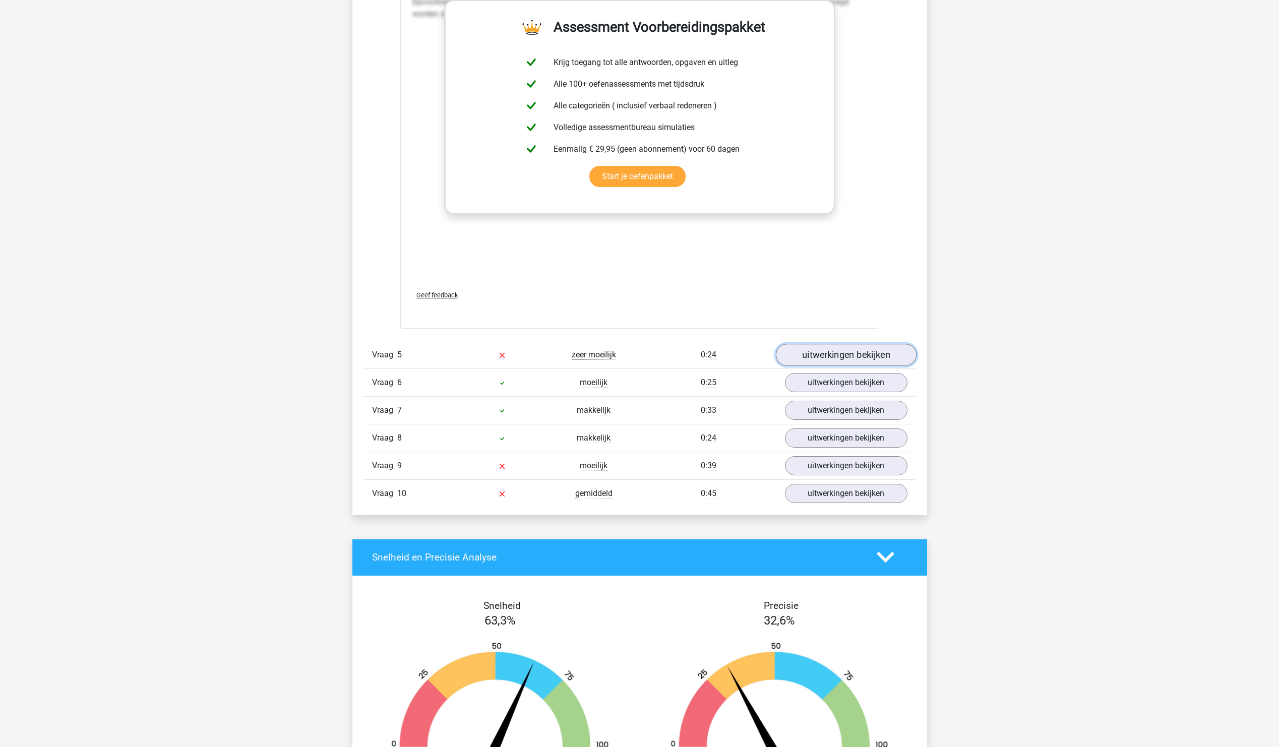
click at [832, 344] on link "uitwerkingen bekijken" at bounding box center [845, 355] width 141 height 22
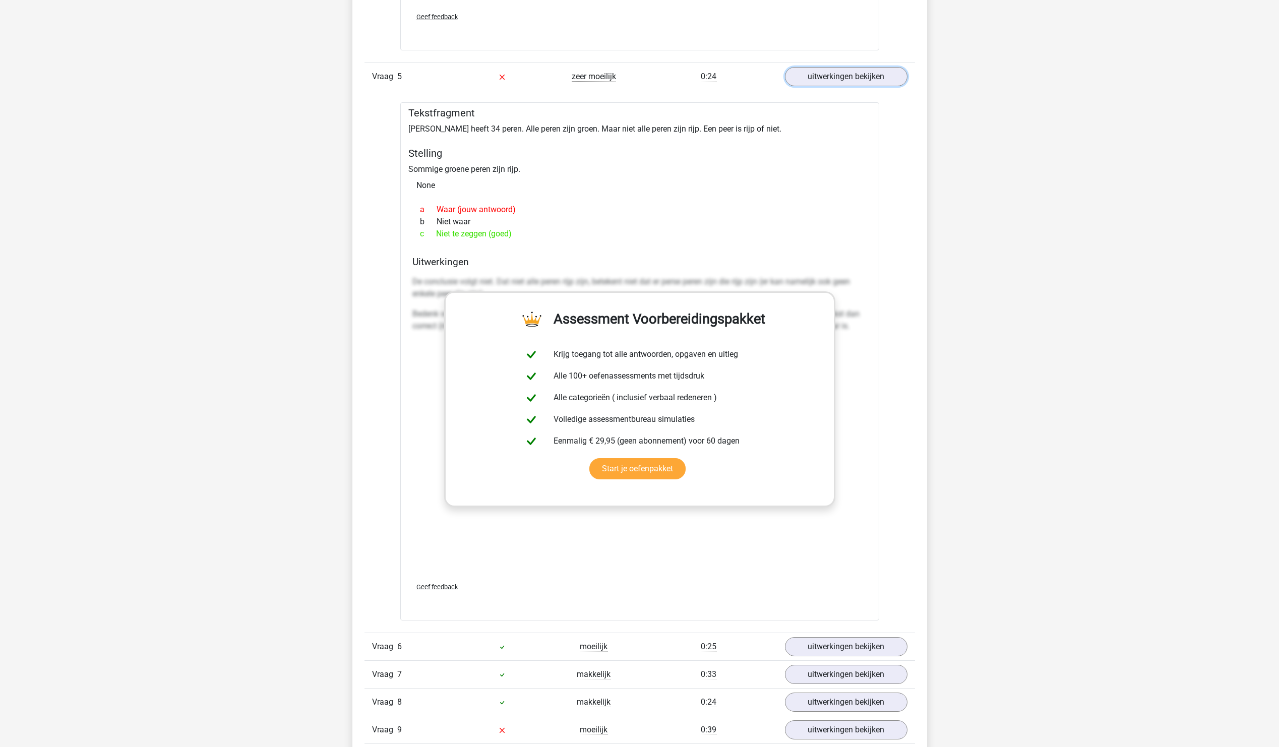
scroll to position [3377, 0]
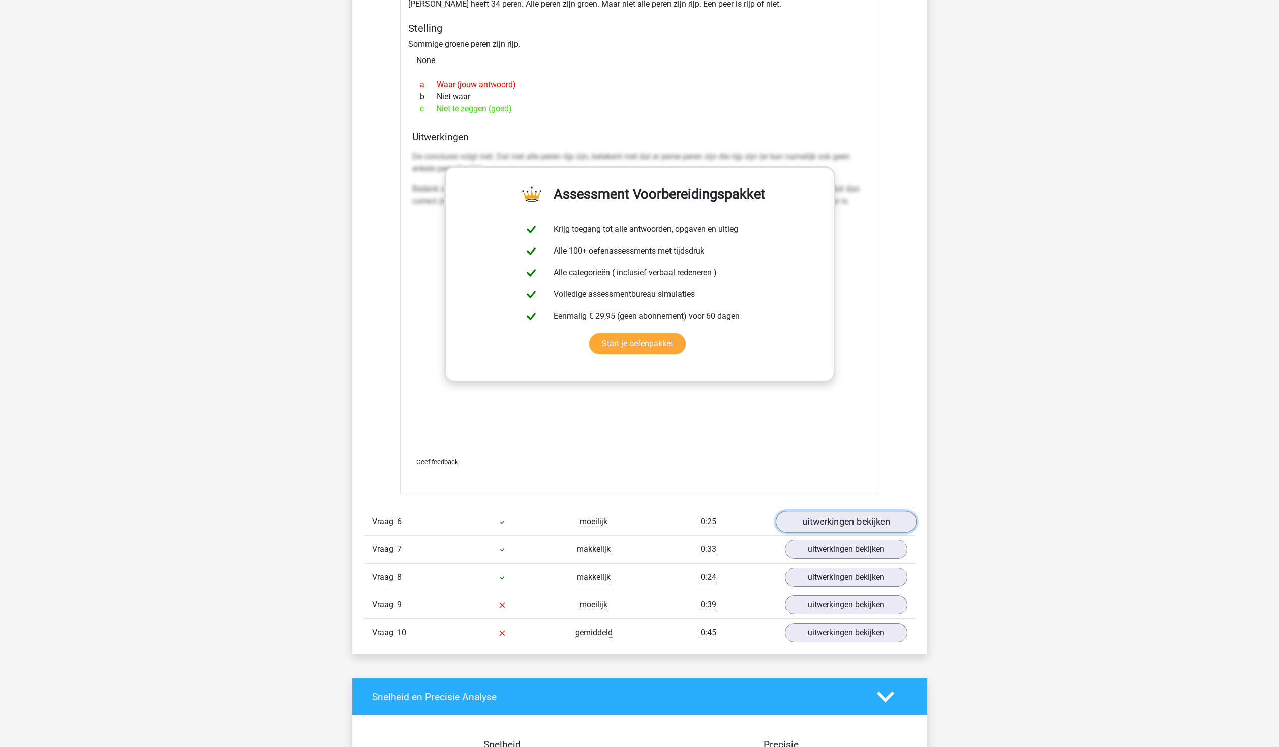
click at [860, 511] on link "uitwerkingen bekijken" at bounding box center [845, 522] width 141 height 22
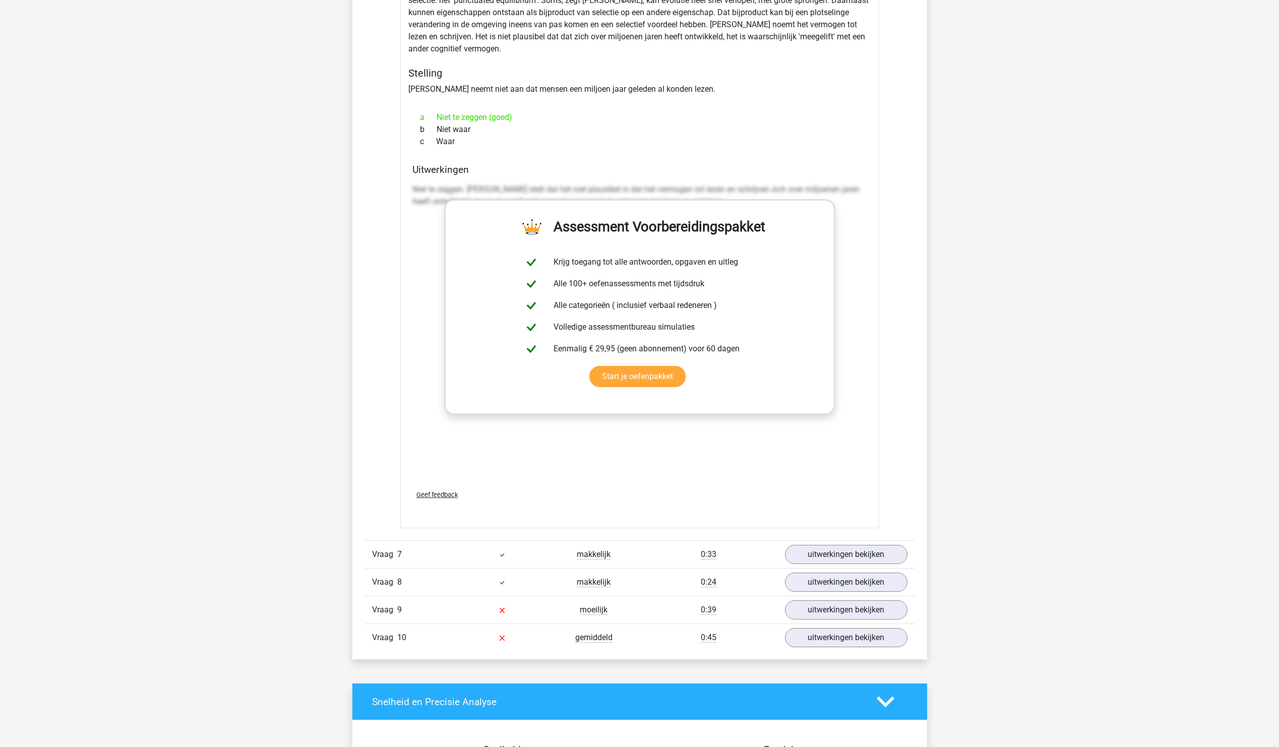
scroll to position [4082, 0]
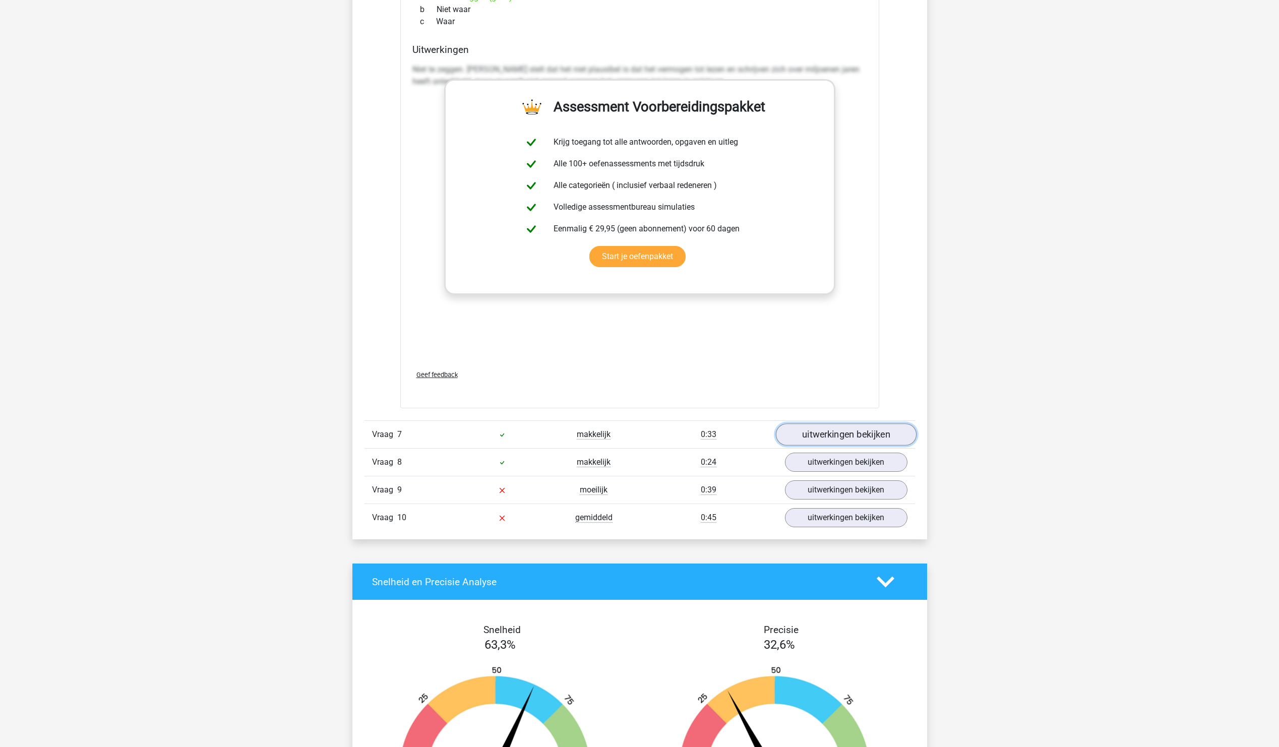
click at [849, 423] on link "uitwerkingen bekijken" at bounding box center [845, 434] width 141 height 22
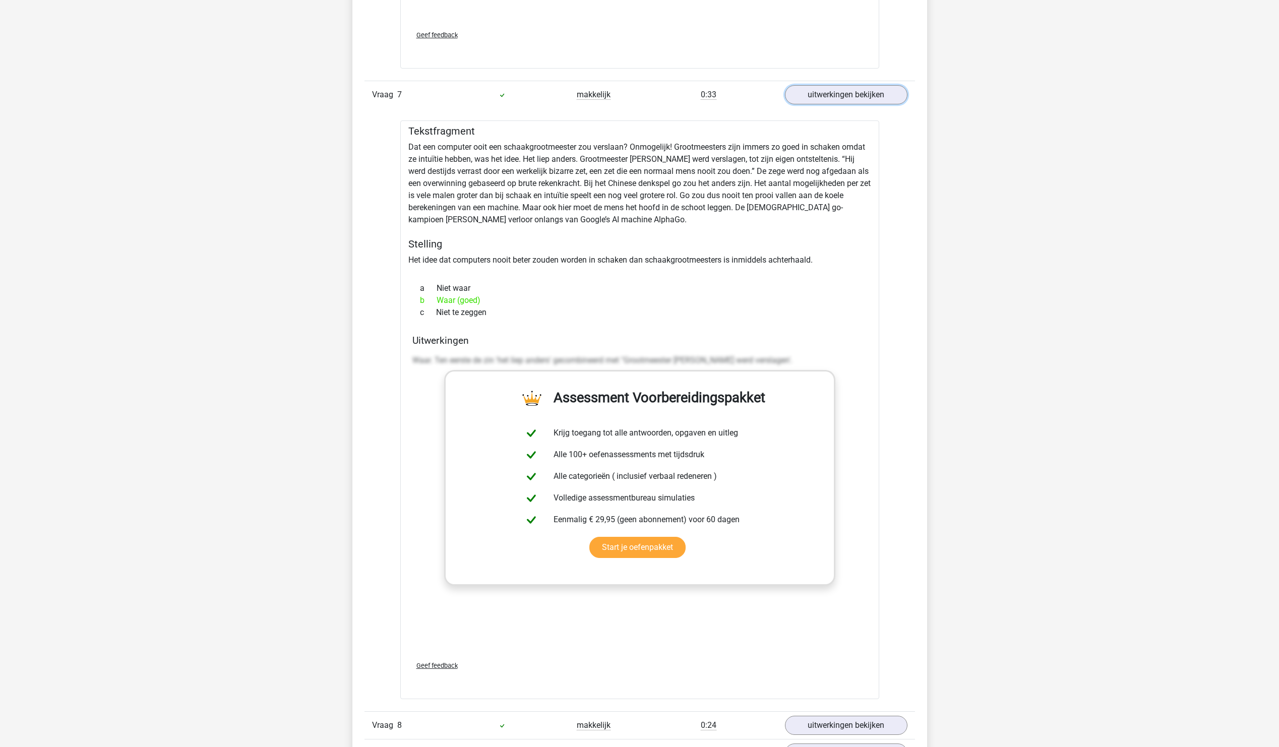
scroll to position [4637, 0]
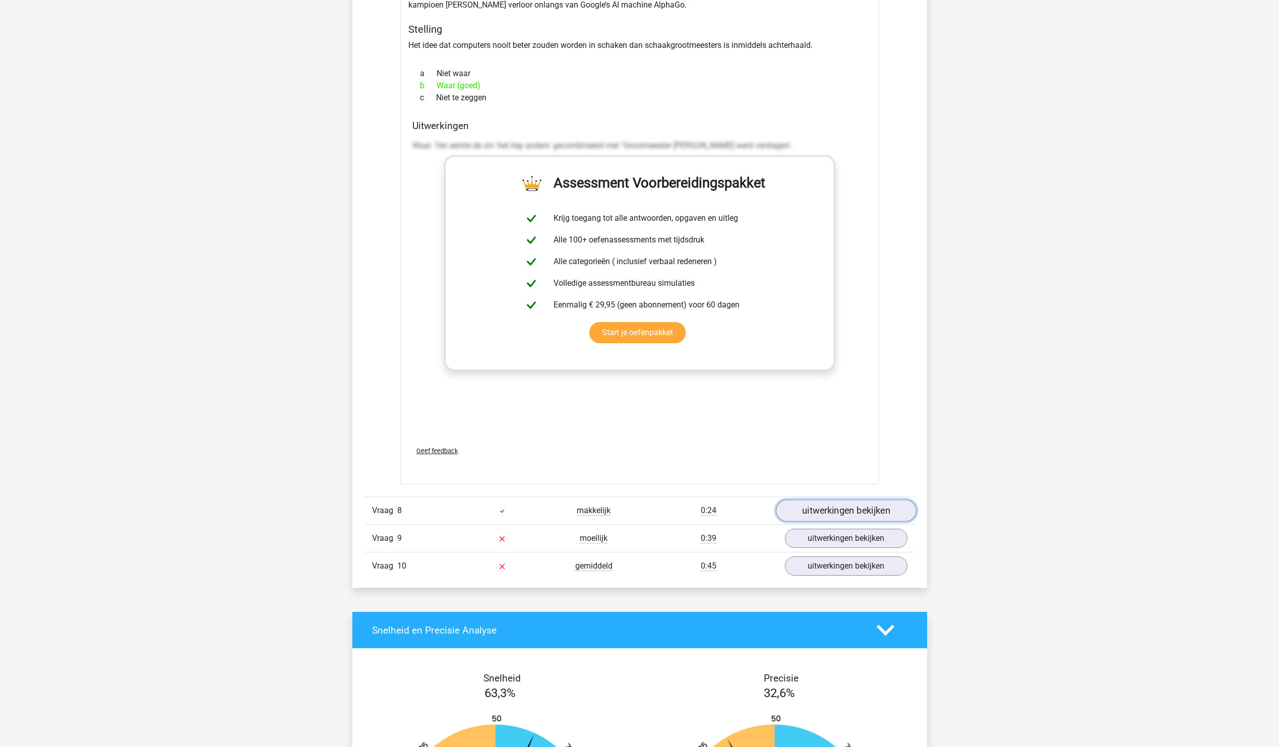
click at [848, 509] on link "uitwerkingen bekijken" at bounding box center [845, 511] width 141 height 22
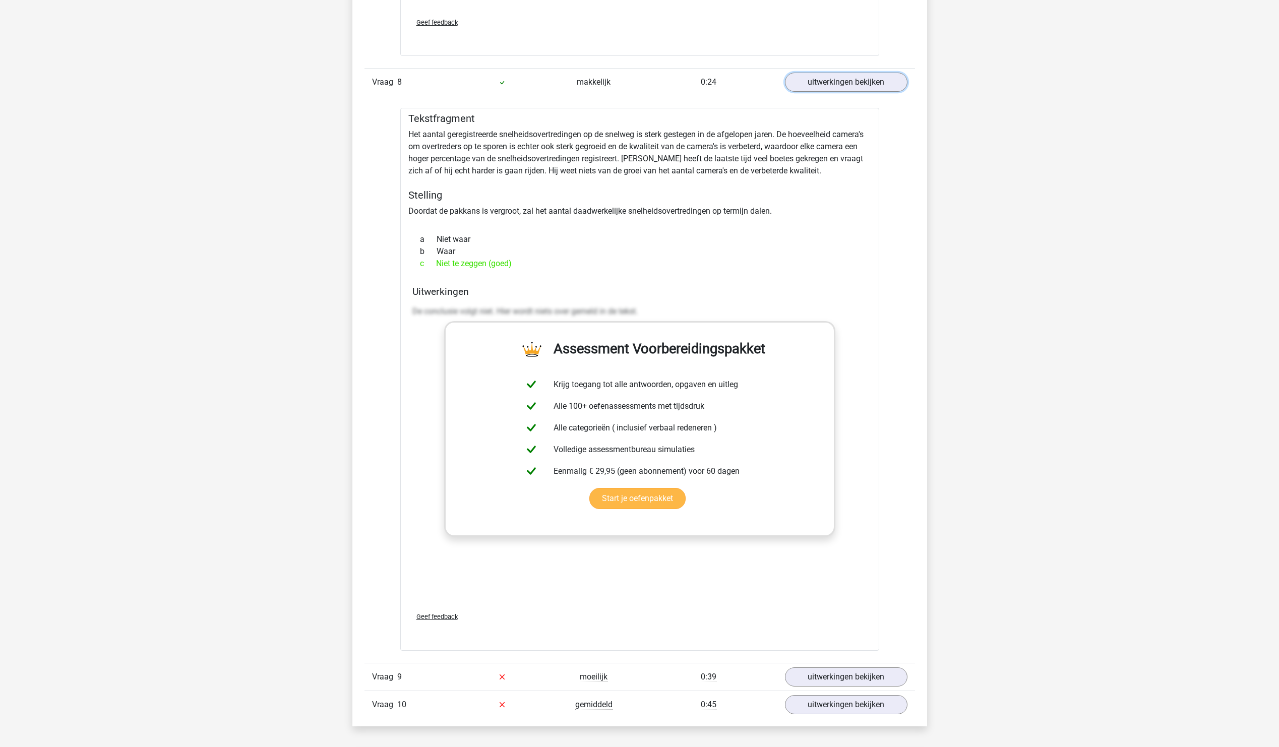
scroll to position [5191, 0]
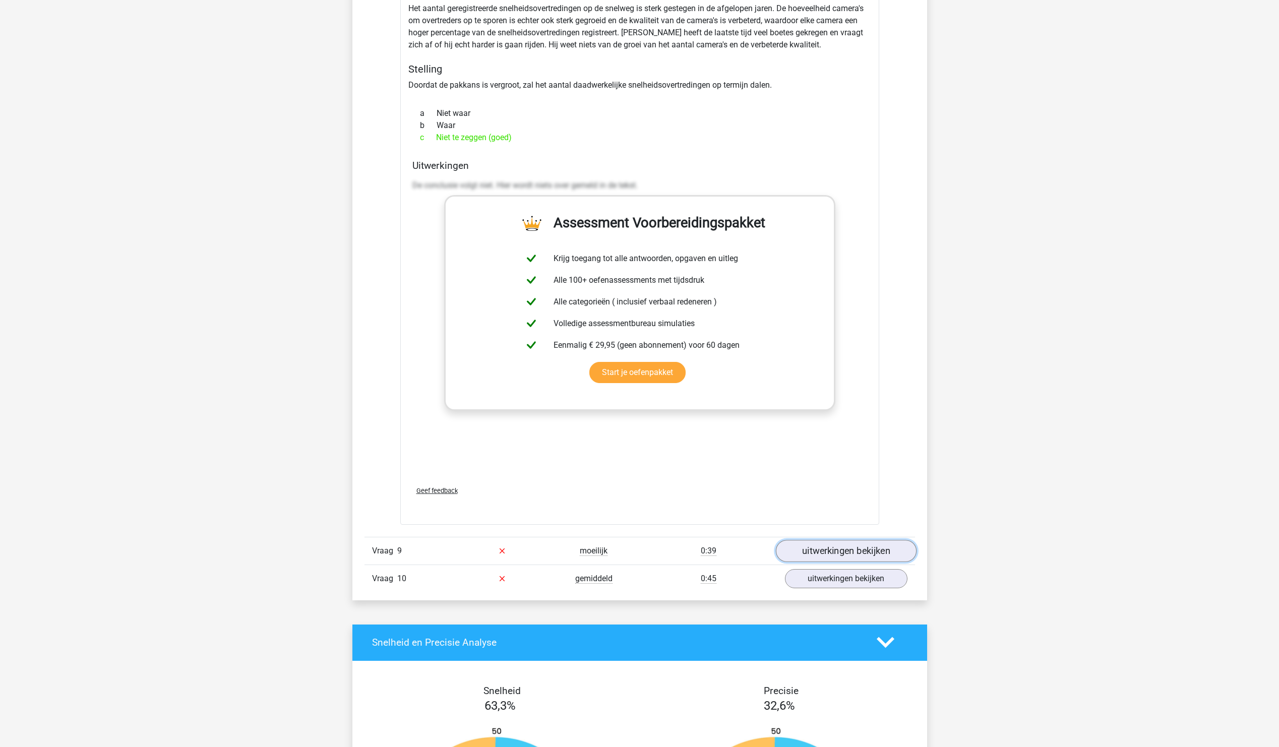
click at [857, 540] on link "uitwerkingen bekijken" at bounding box center [845, 551] width 141 height 22
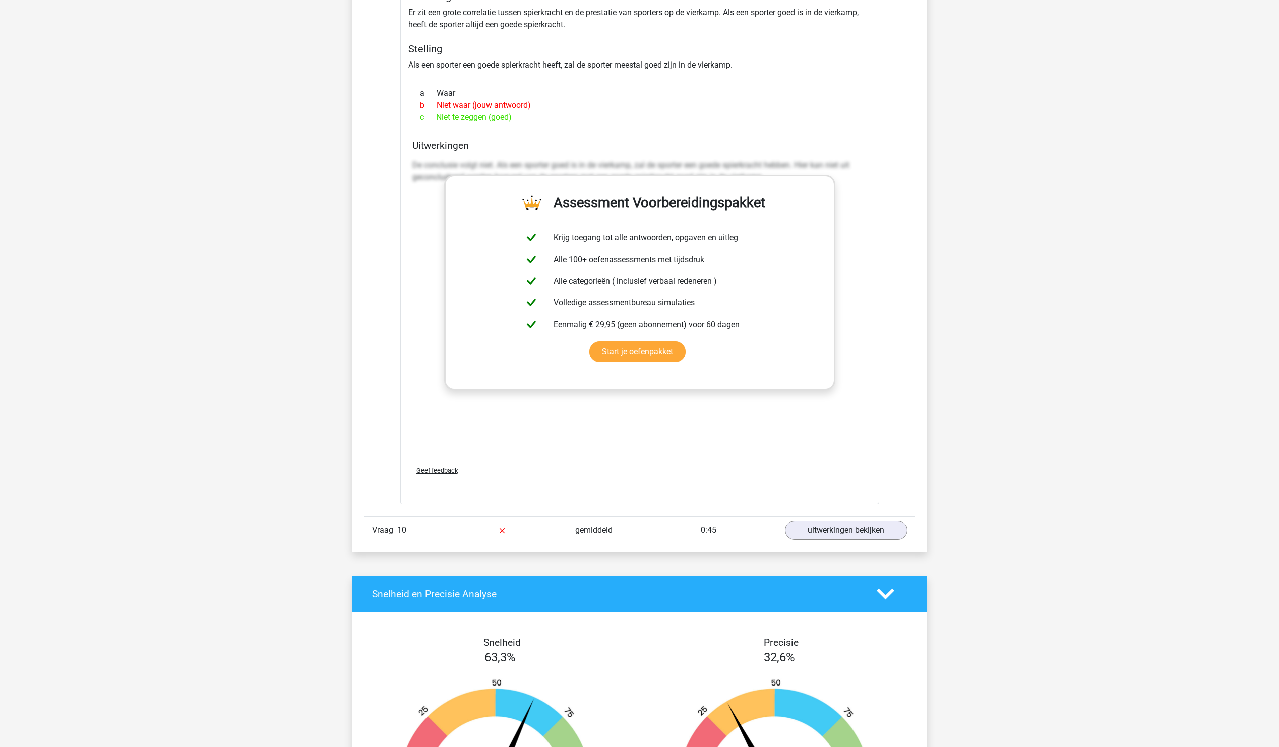
scroll to position [5796, 0]
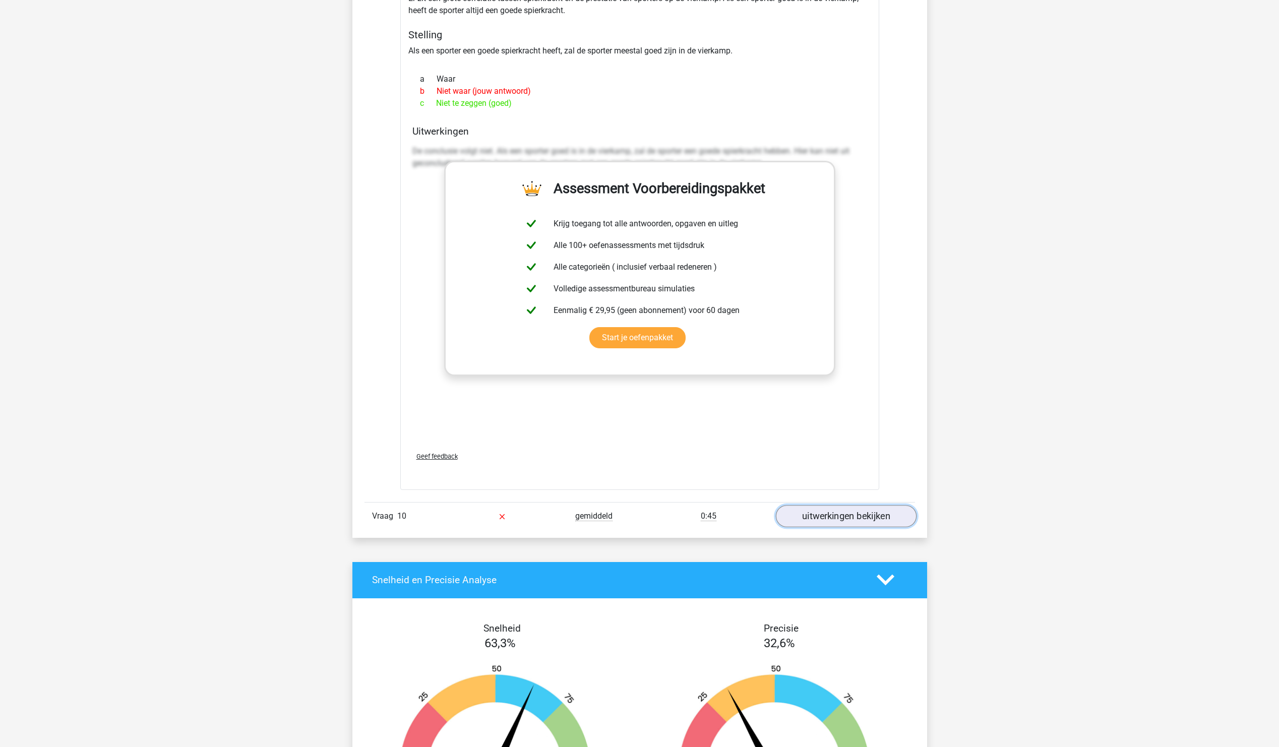
click at [853, 509] on link "uitwerkingen bekijken" at bounding box center [845, 516] width 141 height 22
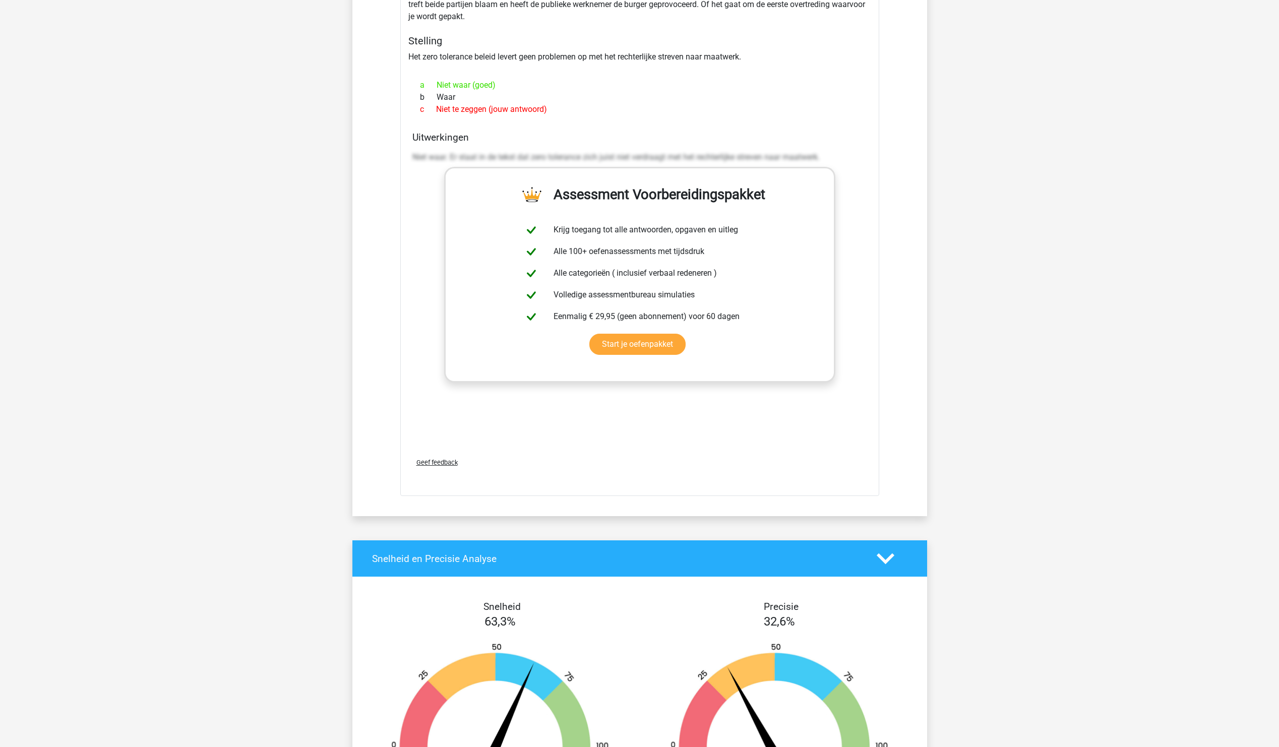
scroll to position [6502, 0]
